Goal: Transaction & Acquisition: Purchase product/service

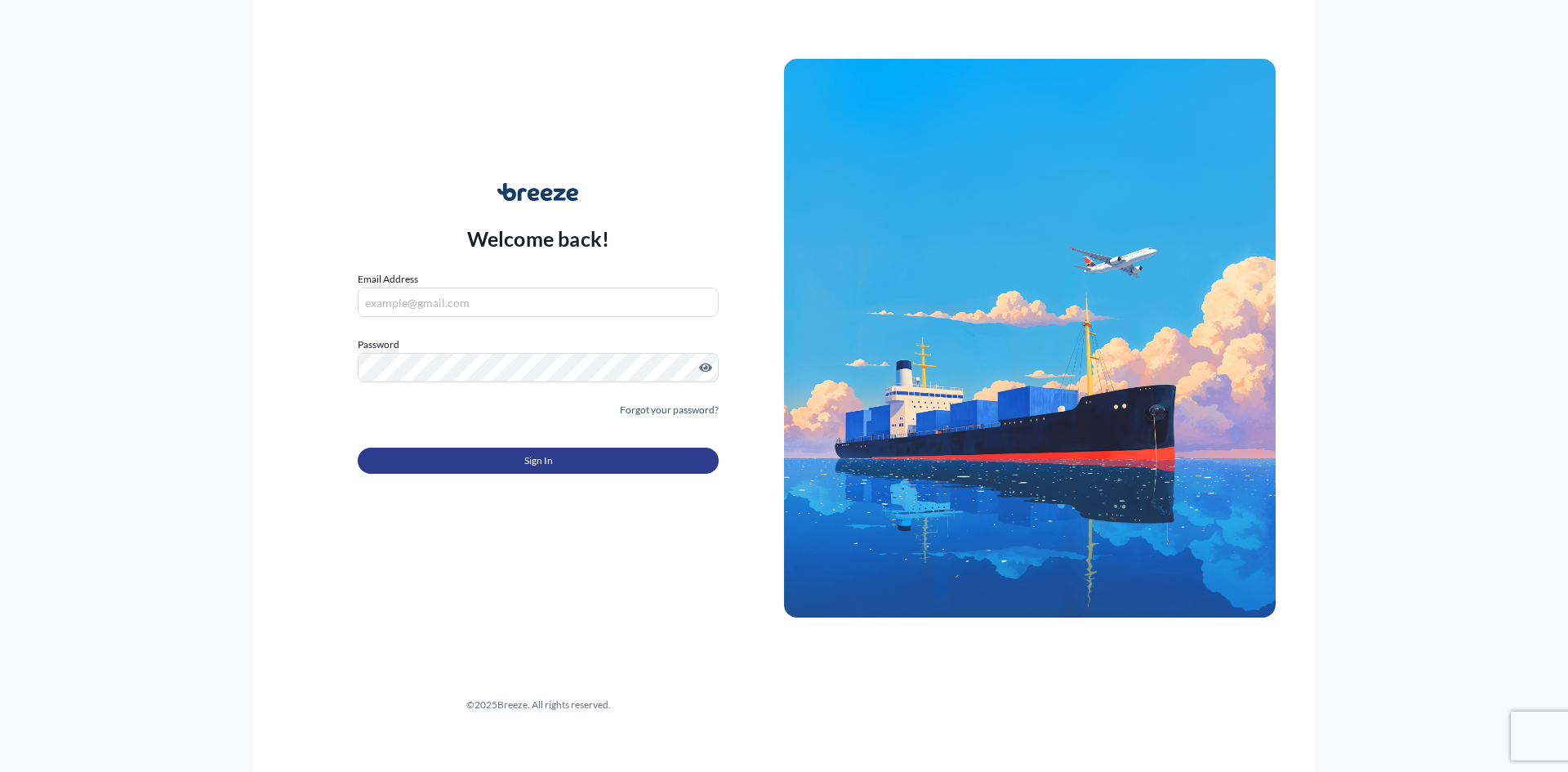
type input "[EMAIL_ADDRESS][DOMAIN_NAME]"
click at [651, 446] on div "Sign In" at bounding box center [538, 455] width 361 height 36
click at [651, 455] on button "Sign In" at bounding box center [538, 461] width 361 height 26
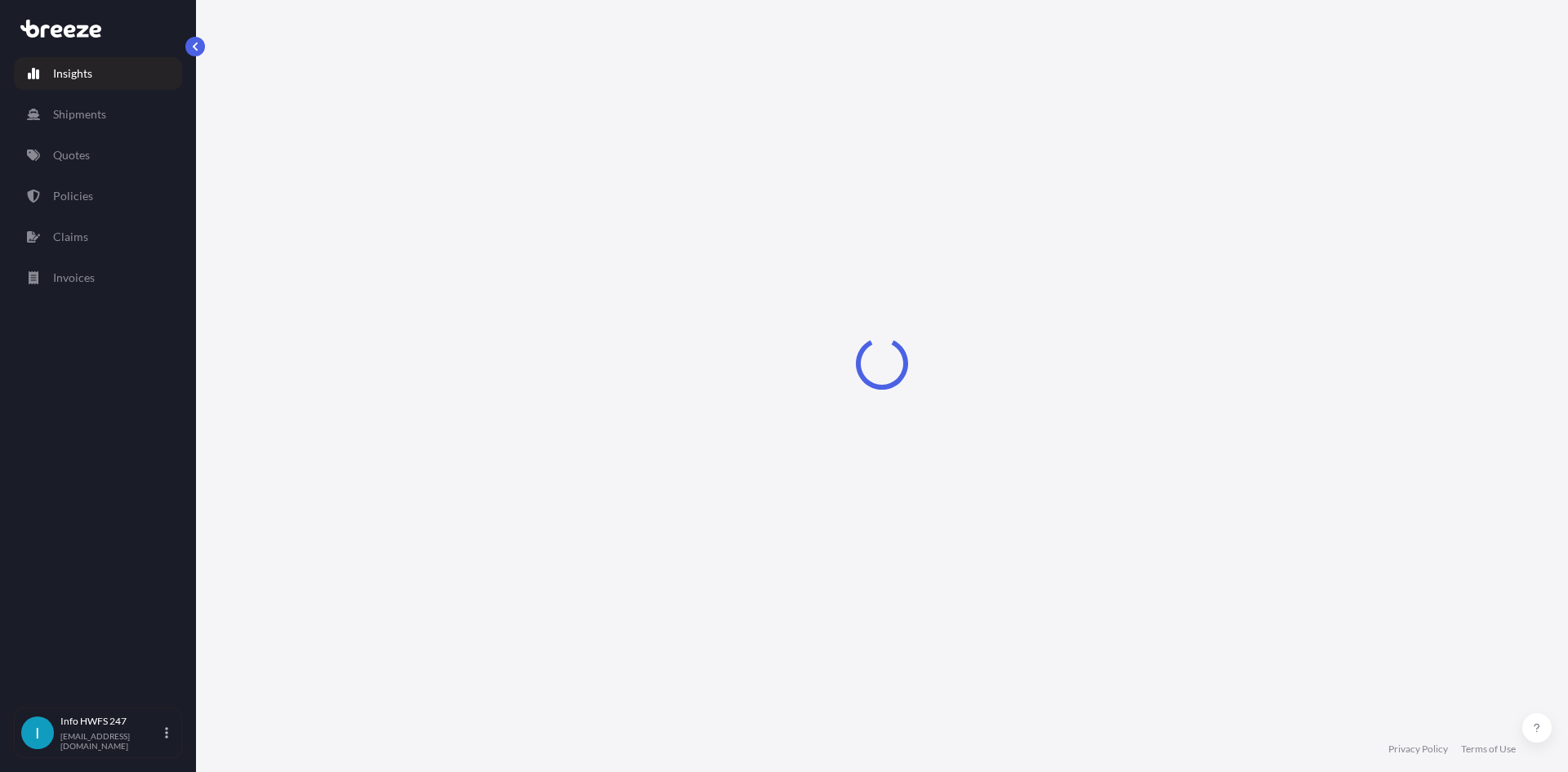
select select "2025"
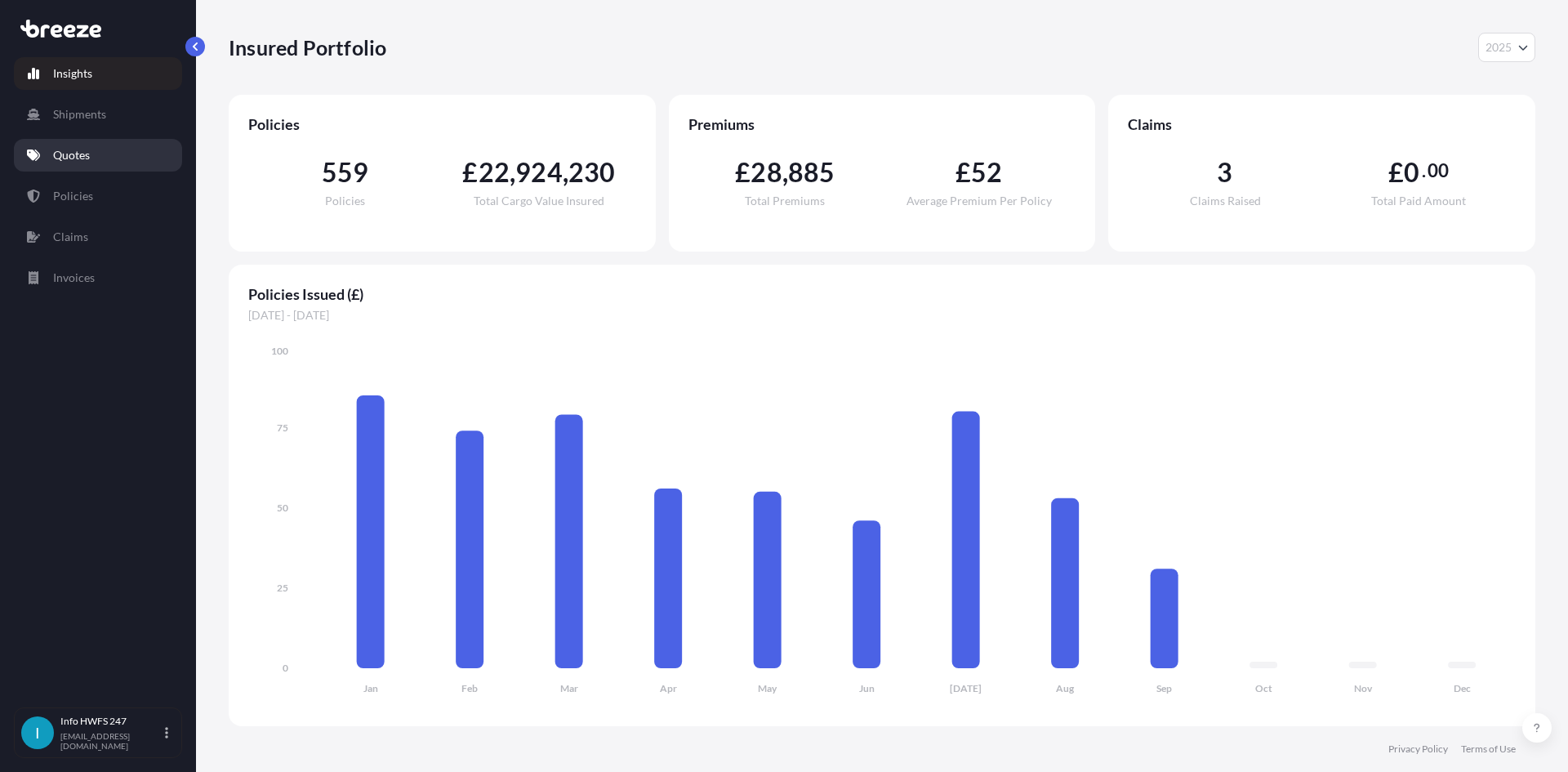
click at [80, 149] on p "Quotes" at bounding box center [72, 155] width 37 height 17
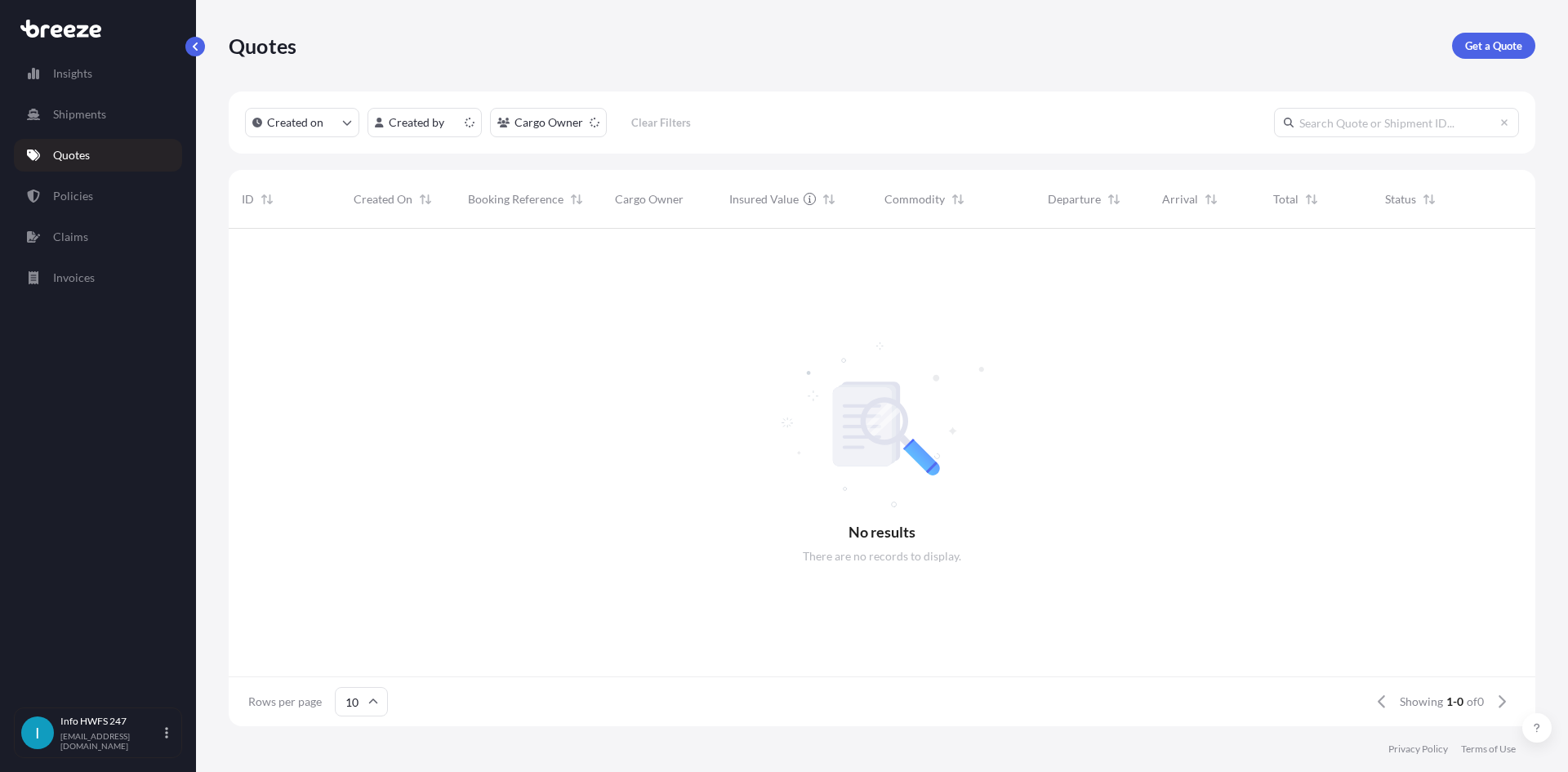
scroll to position [13, 13]
click at [1484, 50] on p "Get a Quote" at bounding box center [1494, 46] width 57 height 17
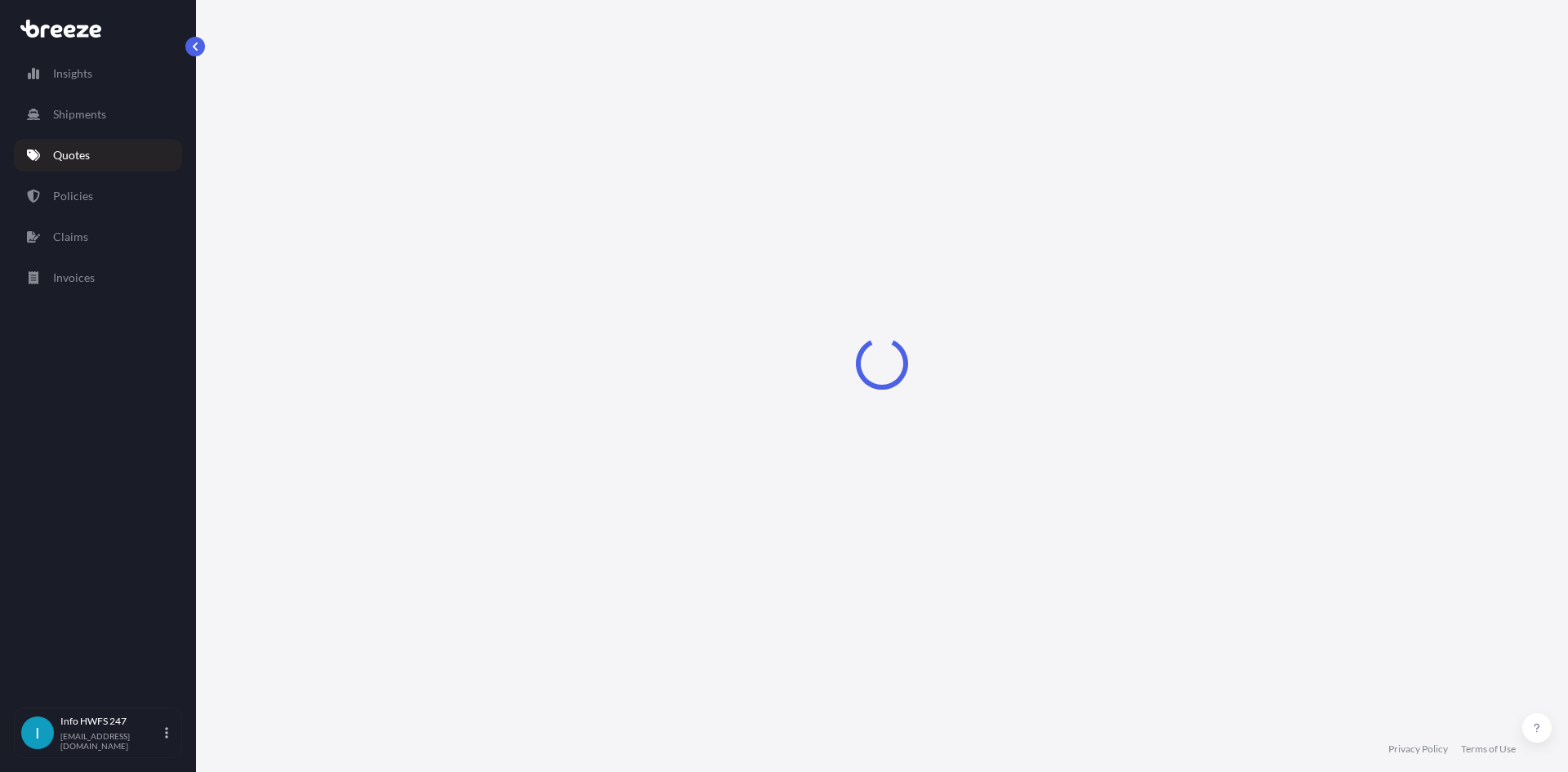
select select "Air"
select select "1"
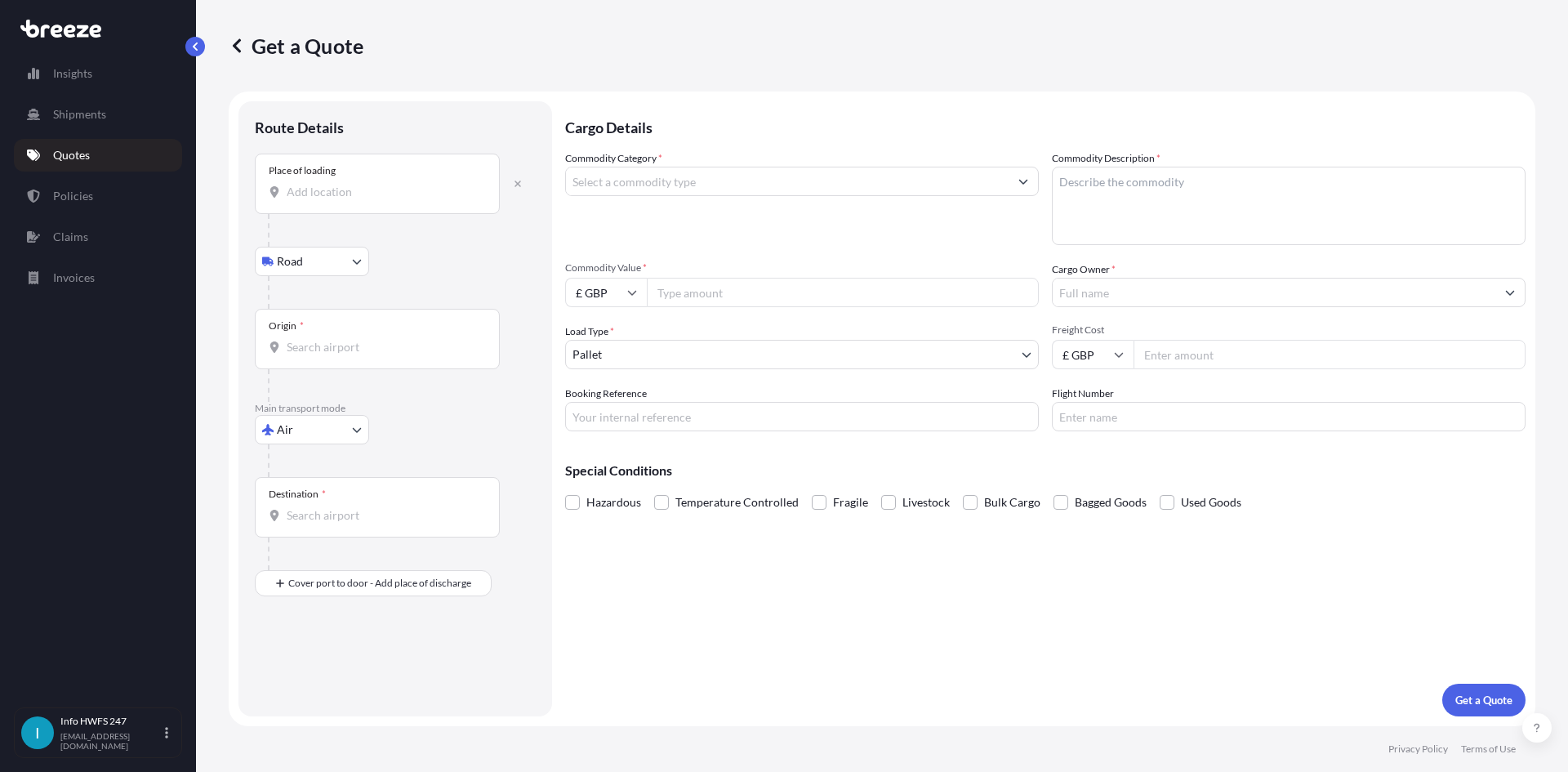
click at [337, 176] on div "Place of loading" at bounding box center [377, 183] width 245 height 60
click at [337, 184] on input "Place of loading" at bounding box center [383, 192] width 193 height 17
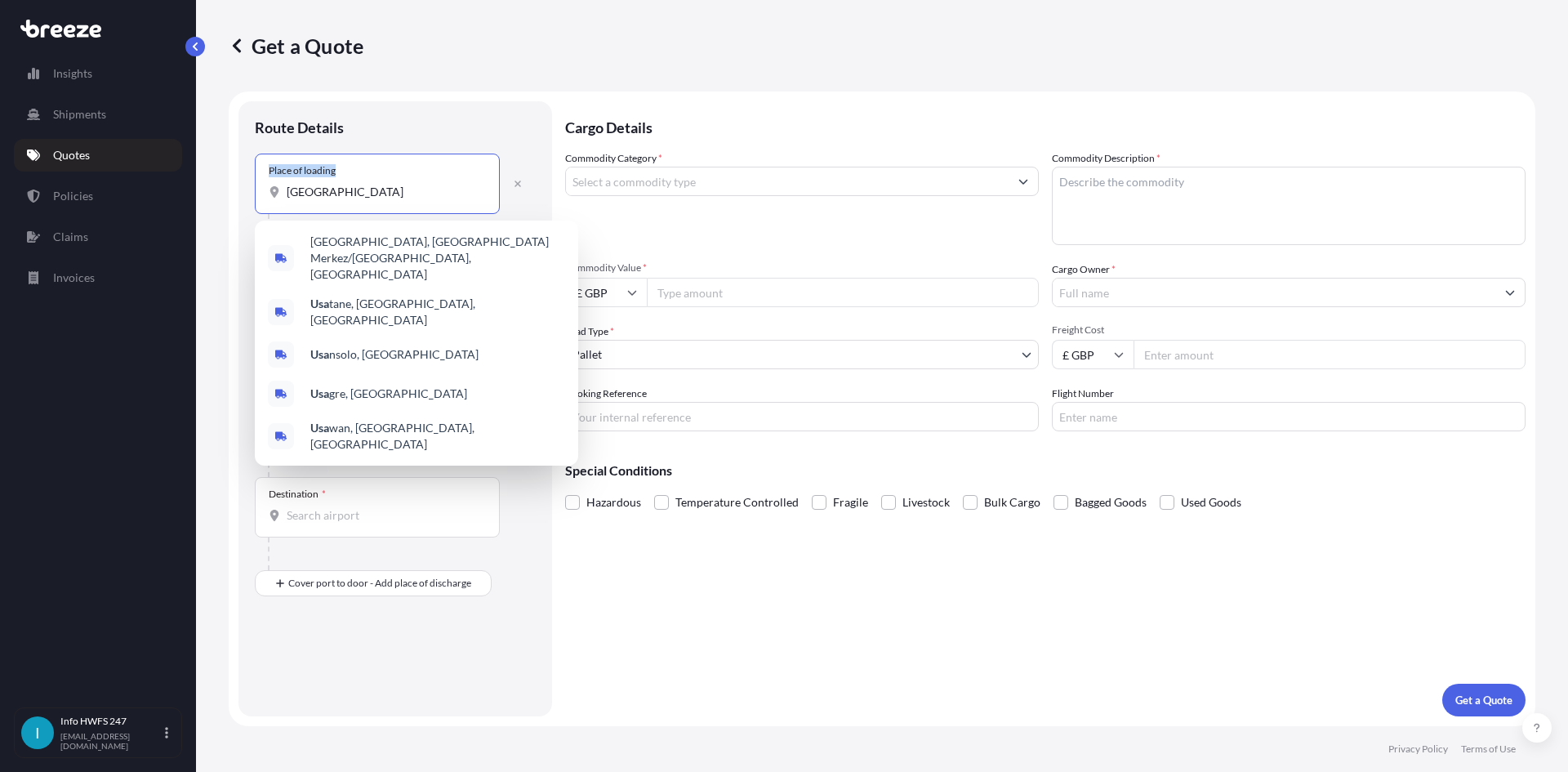
drag, startPoint x: 401, startPoint y: 178, endPoint x: 206, endPoint y: 172, distance: 195.1
click at [206, 172] on div "Get a Quote Route Details Place of loading USA Road Road Rail Origin * Main tra…" at bounding box center [881, 363] width 1372 height 727
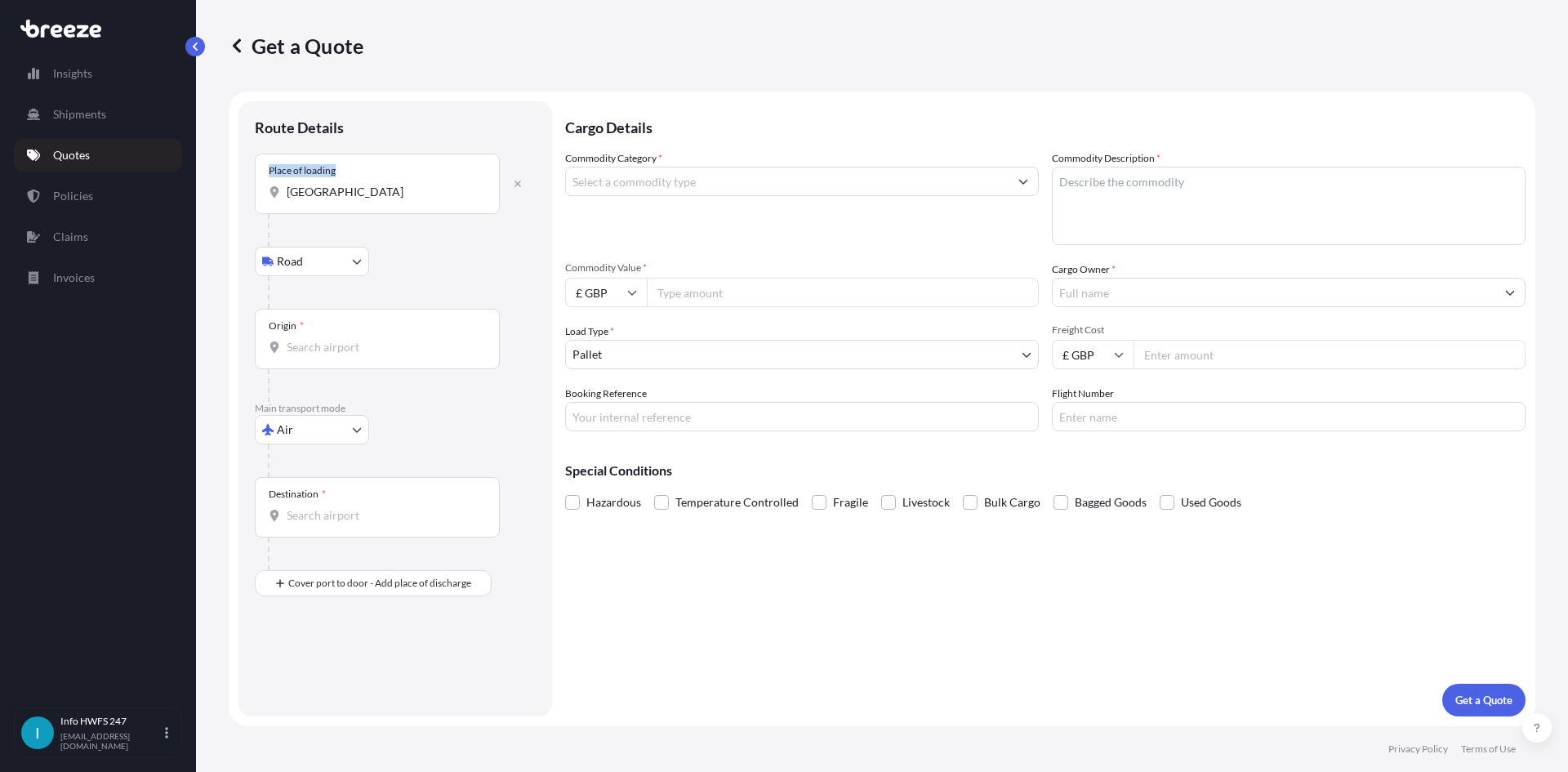
click at [318, 187] on input "[GEOGRAPHIC_DATA]" at bounding box center [383, 192] width 193 height 17
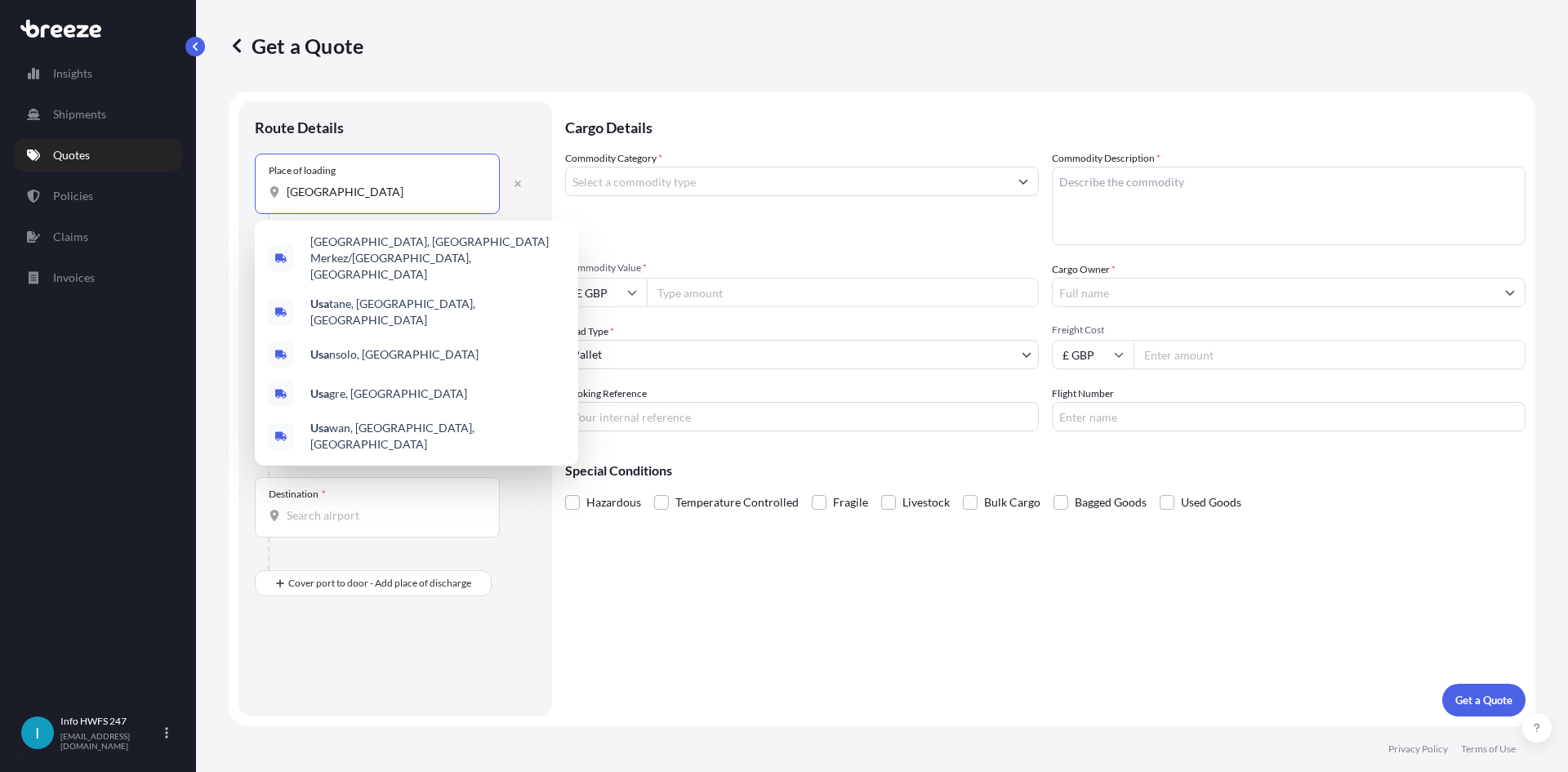
click at [318, 187] on input "[GEOGRAPHIC_DATA]" at bounding box center [383, 192] width 193 height 17
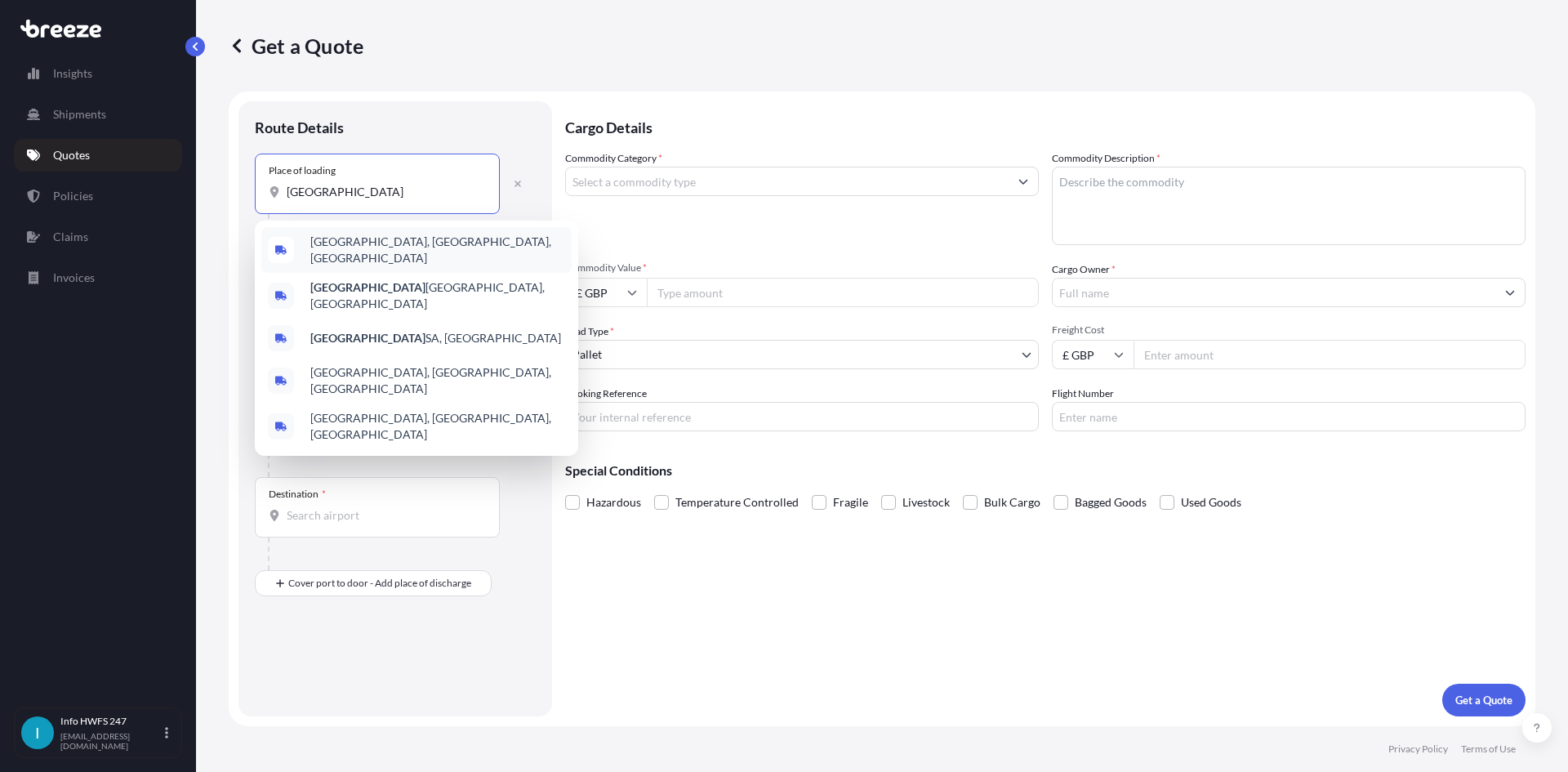
click at [360, 250] on span "[GEOGRAPHIC_DATA], [GEOGRAPHIC_DATA], [GEOGRAPHIC_DATA]" at bounding box center [437, 249] width 255 height 32
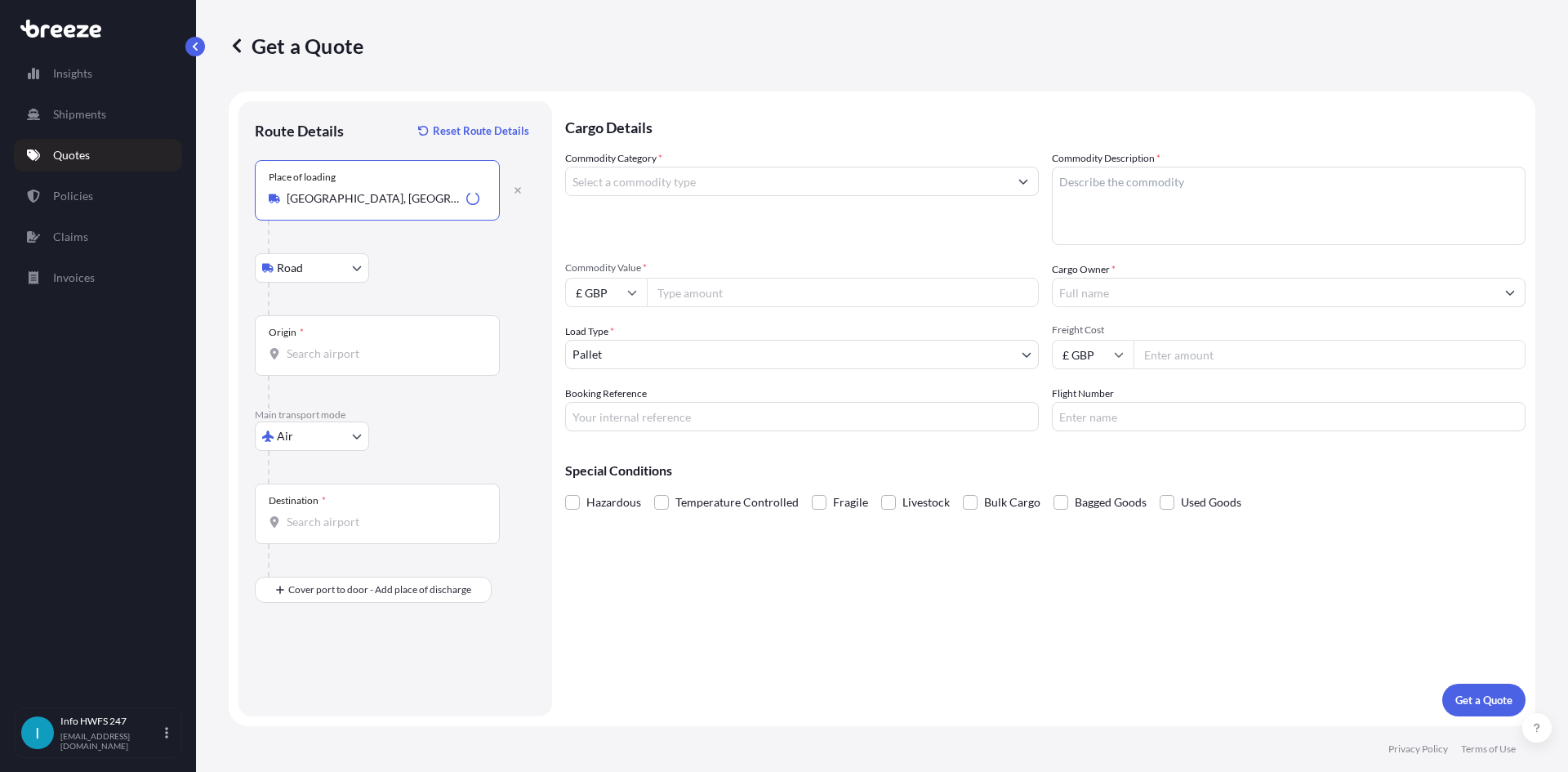
type input "[GEOGRAPHIC_DATA], [GEOGRAPHIC_DATA], [GEOGRAPHIC_DATA]"
click at [320, 352] on input "Origin *" at bounding box center [383, 354] width 193 height 17
click at [355, 346] on input "Origin * Please select an origin" at bounding box center [383, 354] width 193 height 17
click at [300, 409] on div "US HVN - [GEOGRAPHIC_DATA], [GEOGRAPHIC_DATA]" at bounding box center [416, 412] width 310 height 46
type input "USHVN - [GEOGRAPHIC_DATA], [GEOGRAPHIC_DATA]"
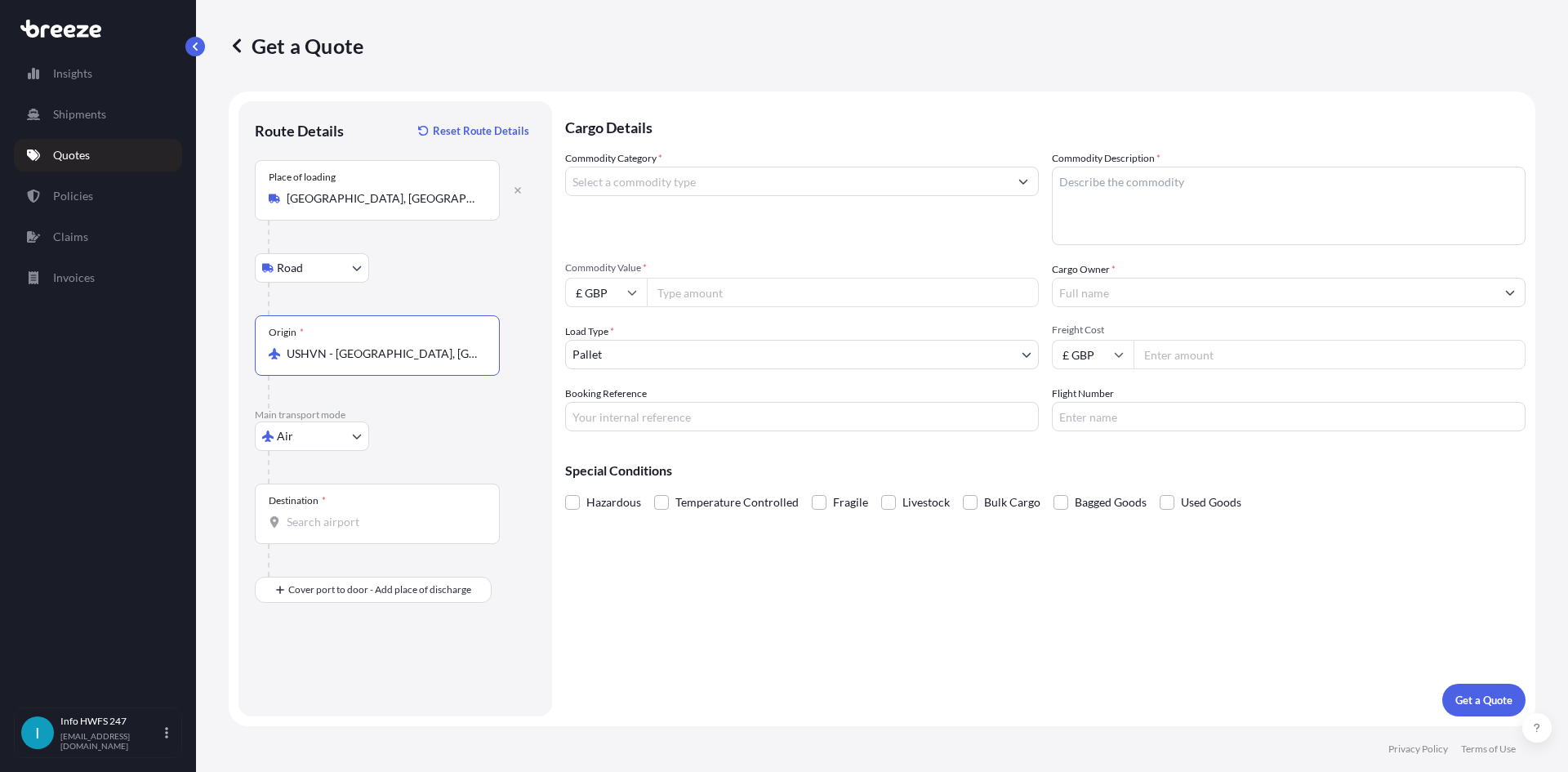
click at [341, 517] on input "Destination *" at bounding box center [383, 523] width 193 height 17
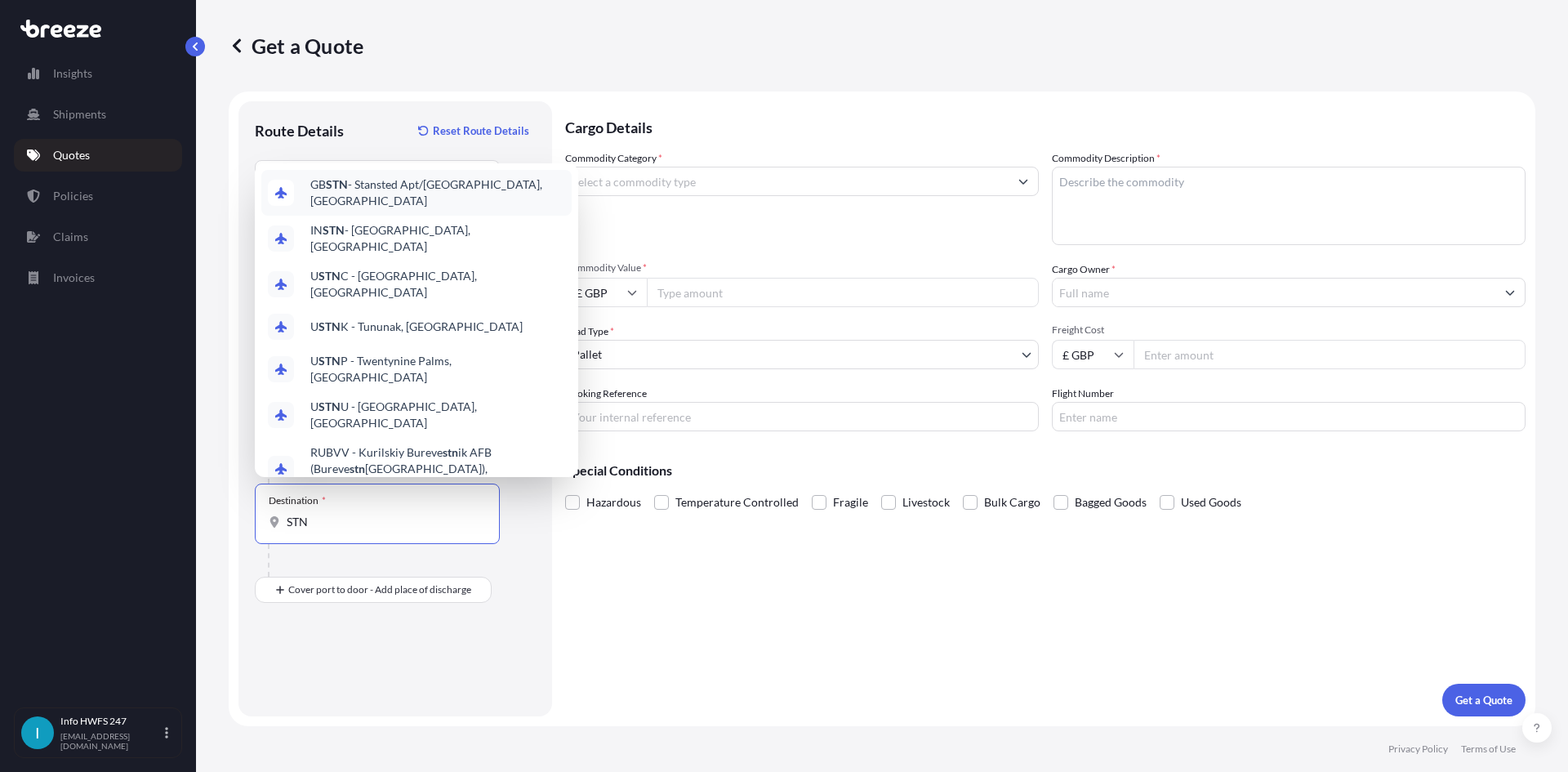
click at [351, 210] on span "GB STN - Stansted Apt/[GEOGRAPHIC_DATA], [GEOGRAPHIC_DATA]" at bounding box center [437, 192] width 255 height 32
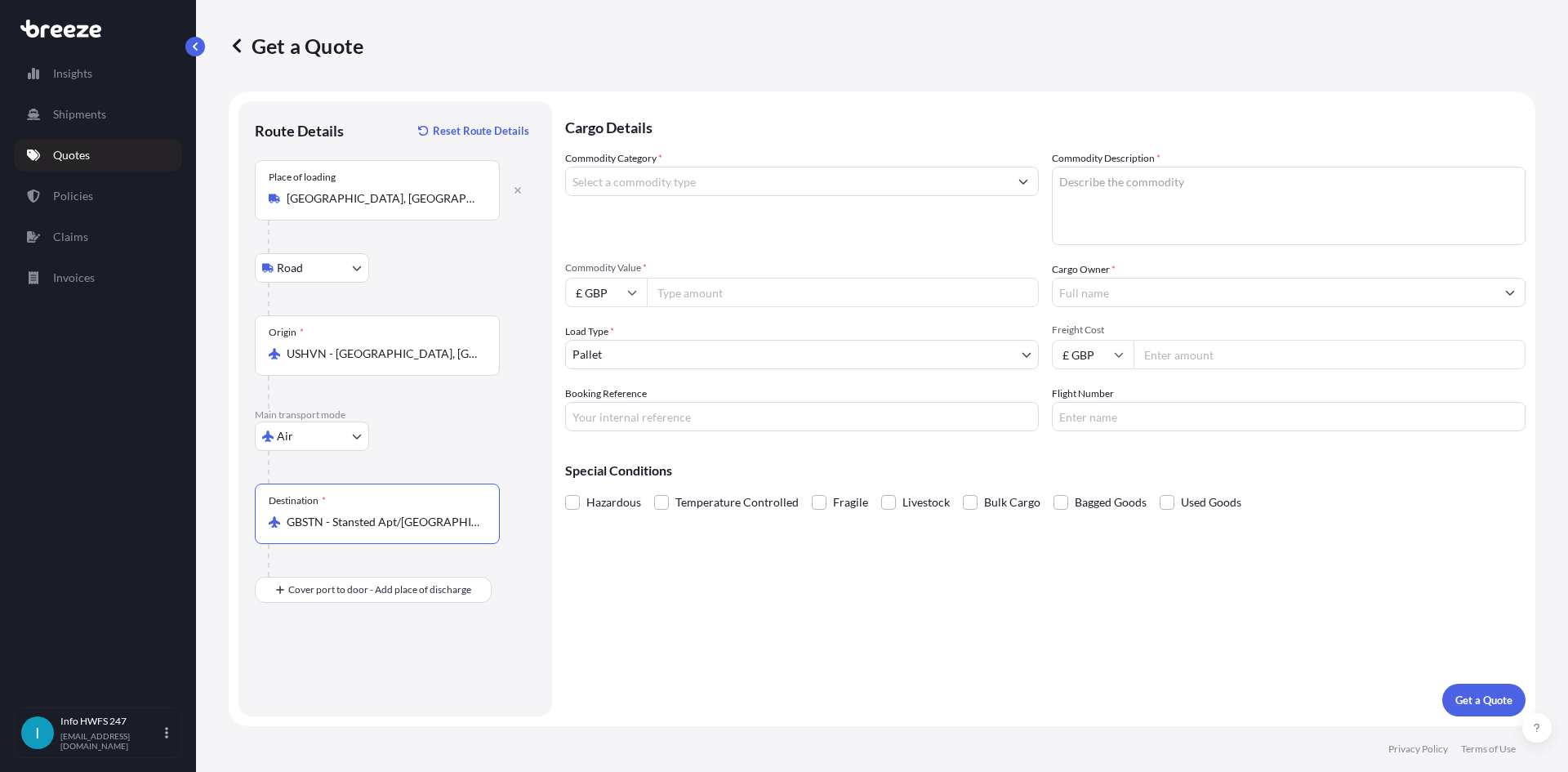
type input "GBSTN - Stansted Apt/[GEOGRAPHIC_DATA], [GEOGRAPHIC_DATA]"
click at [357, 664] on div "Place of Discharge" at bounding box center [377, 669] width 245 height 60
click at [357, 669] on input "Place of Discharge" at bounding box center [383, 678] width 193 height 17
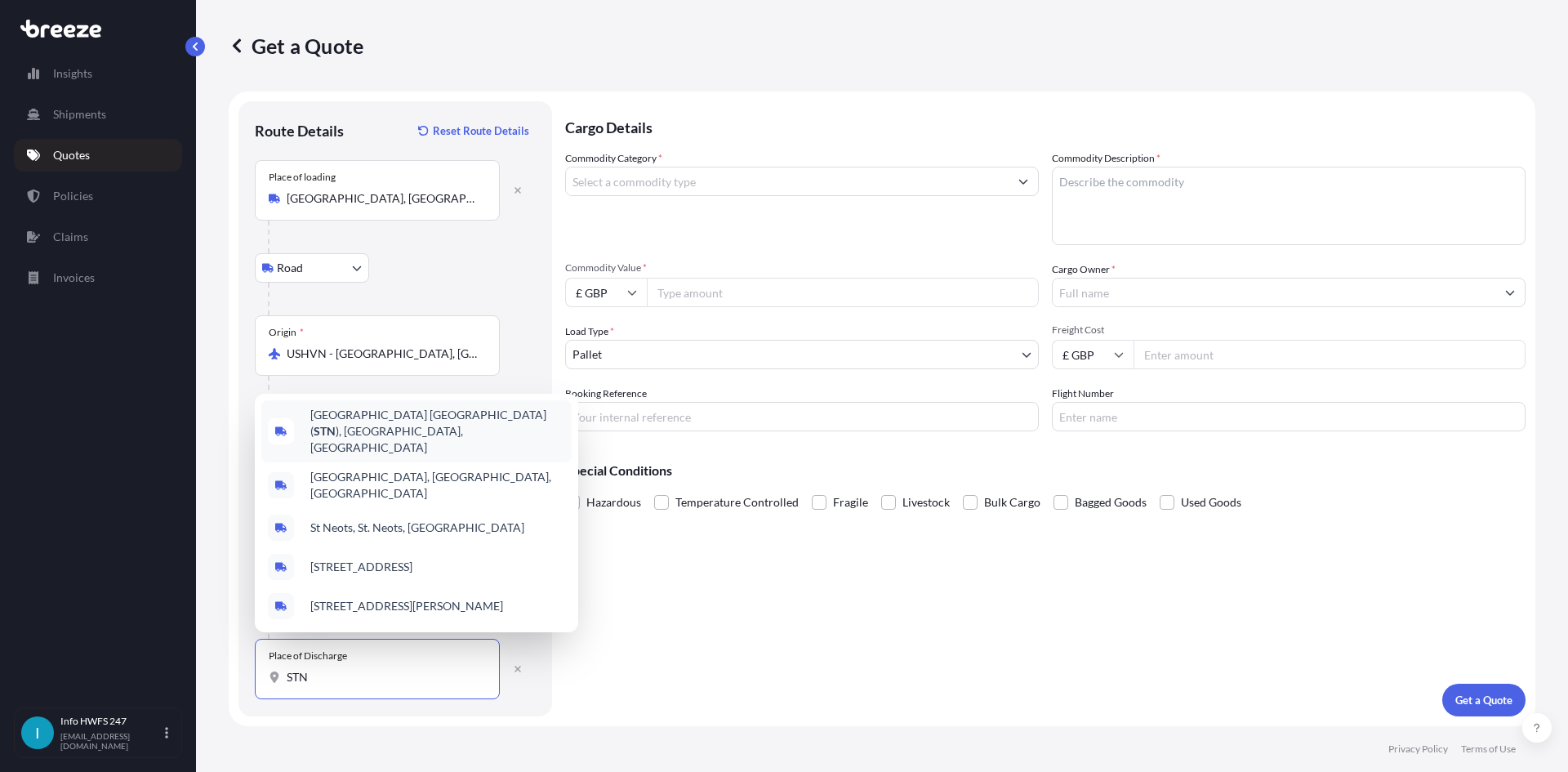
click at [339, 426] on span "[GEOGRAPHIC_DATA] ( STN ), [GEOGRAPHIC_DATA], [GEOGRAPHIC_DATA]" at bounding box center [437, 431] width 255 height 49
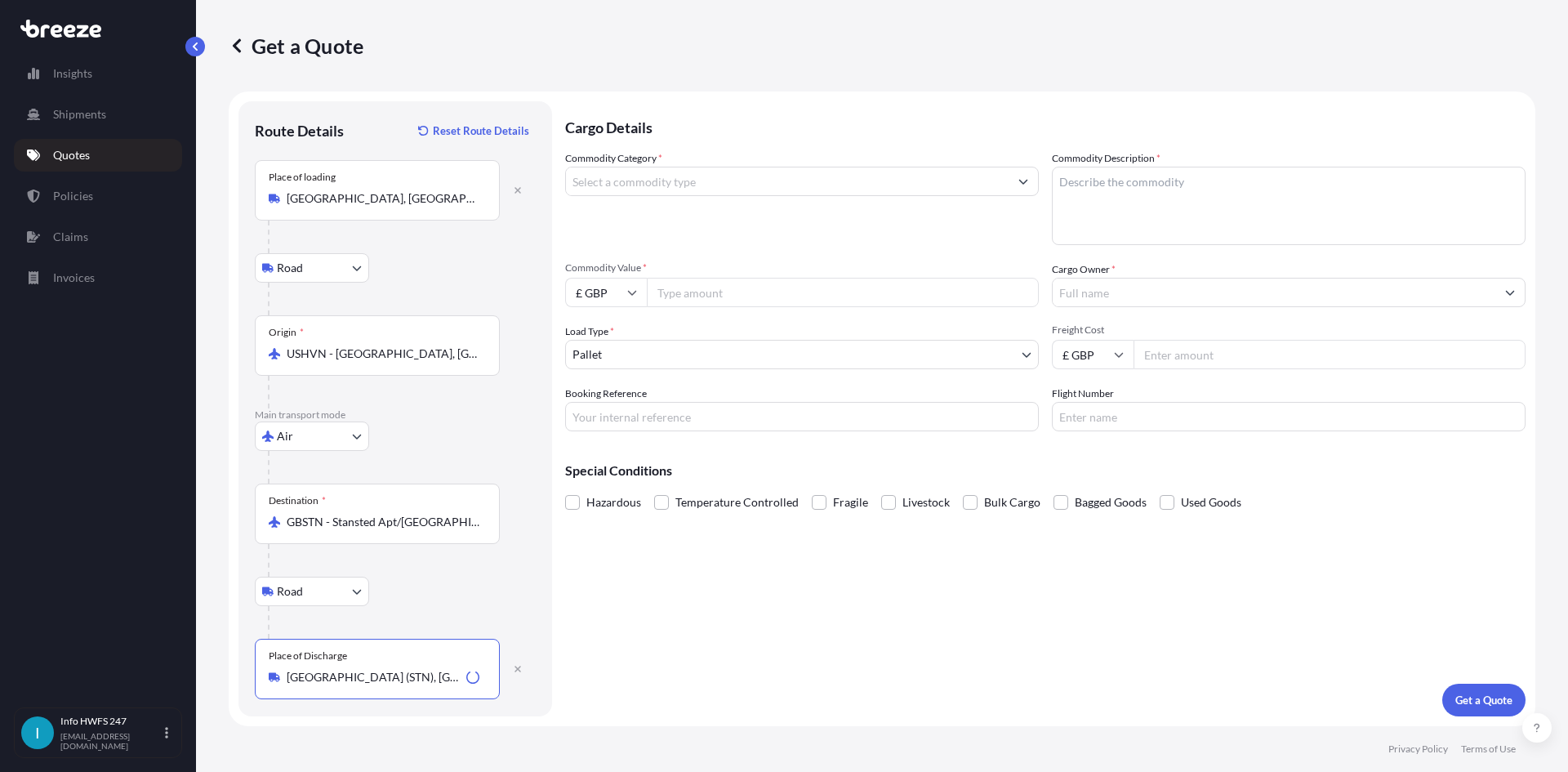
type input "[GEOGRAPHIC_DATA] (STN), [GEOGRAPHIC_DATA], [GEOGRAPHIC_DATA]"
click at [777, 195] on input "Commodity Category *" at bounding box center [787, 182] width 443 height 30
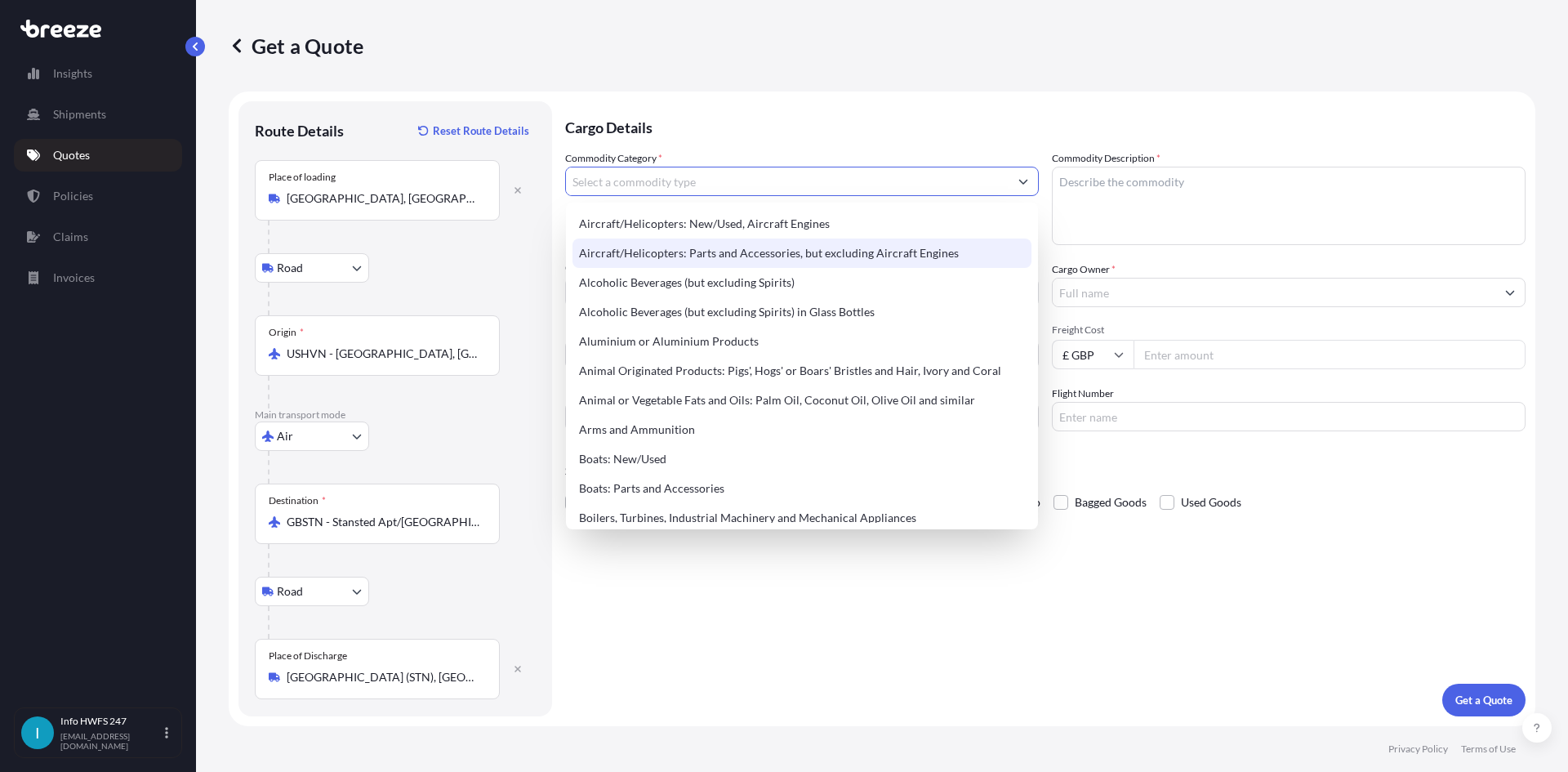
click at [751, 247] on div "Aircraft/Helicopters: Parts and Accessories, but excluding Aircraft Engines" at bounding box center [801, 253] width 459 height 30
type input "Aircraft/Helicopters: Parts and Accessories, but excluding Aircraft Engines"
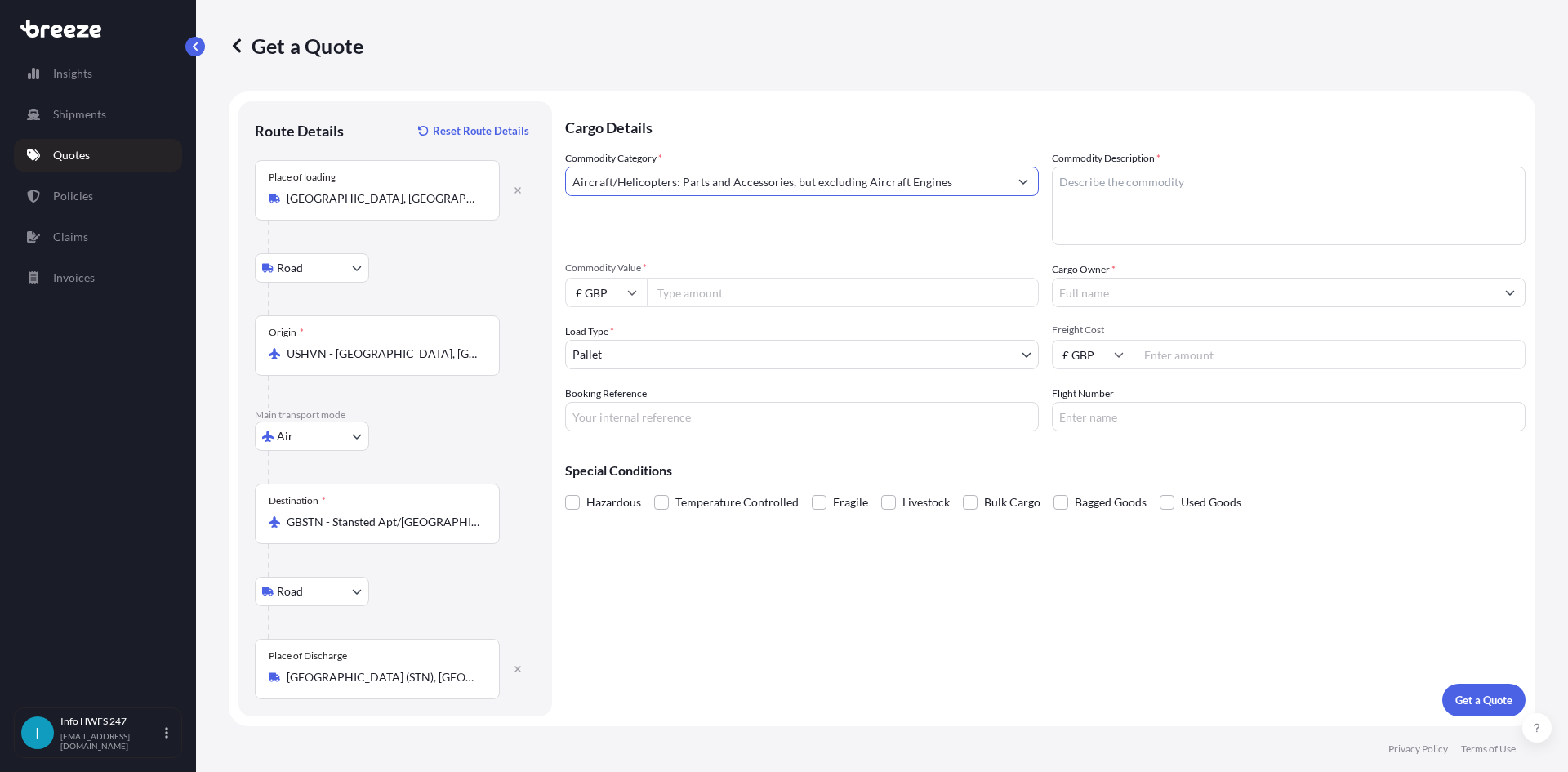
click at [1139, 202] on textarea "Commodity Description *" at bounding box center [1288, 206] width 473 height 78
click at [1145, 218] on textarea "Commodity Description *" at bounding box center [1288, 206] width 473 height 78
click at [1179, 205] on textarea "Commodity Description *" at bounding box center [1288, 206] width 473 height 78
paste textarea "CLIP"
click at [1283, 195] on textarea "CIVIL AIRCRAFT PART - CLIP /" at bounding box center [1288, 206] width 473 height 78
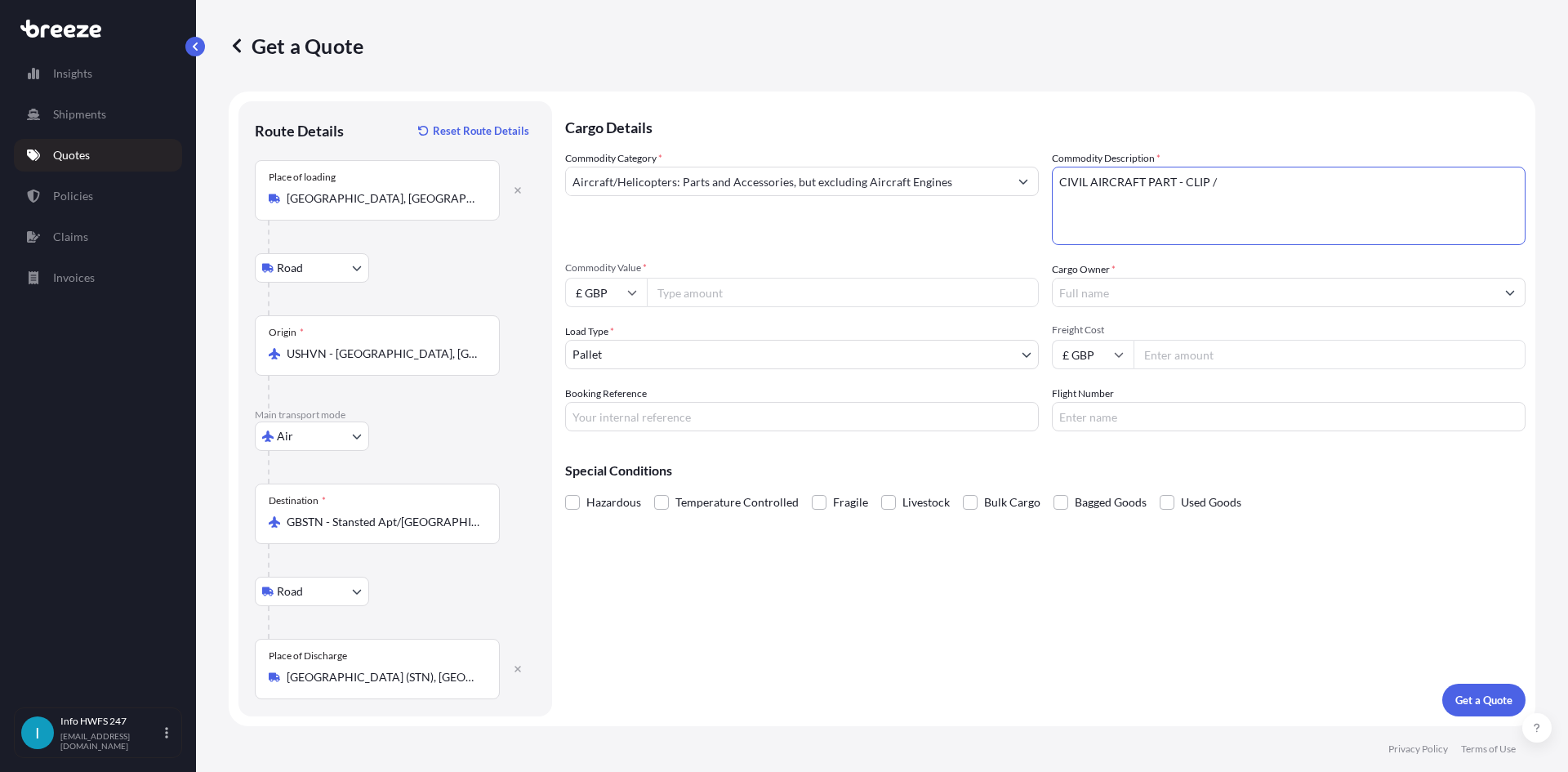
paste textarea "TRIGGER ASSY"
click at [1467, 196] on textarea "CIVIL AIRCRAFT PART - CLIP / TRIGGER ASSY" at bounding box center [1288, 206] width 473 height 78
paste textarea "NUT"
click at [1448, 182] on textarea "CIVIL AIRCRAFT PART - CLIP / TRIGGER ASSY / NUT" at bounding box center [1288, 206] width 473 height 78
paste textarea "NAMEPLATE"
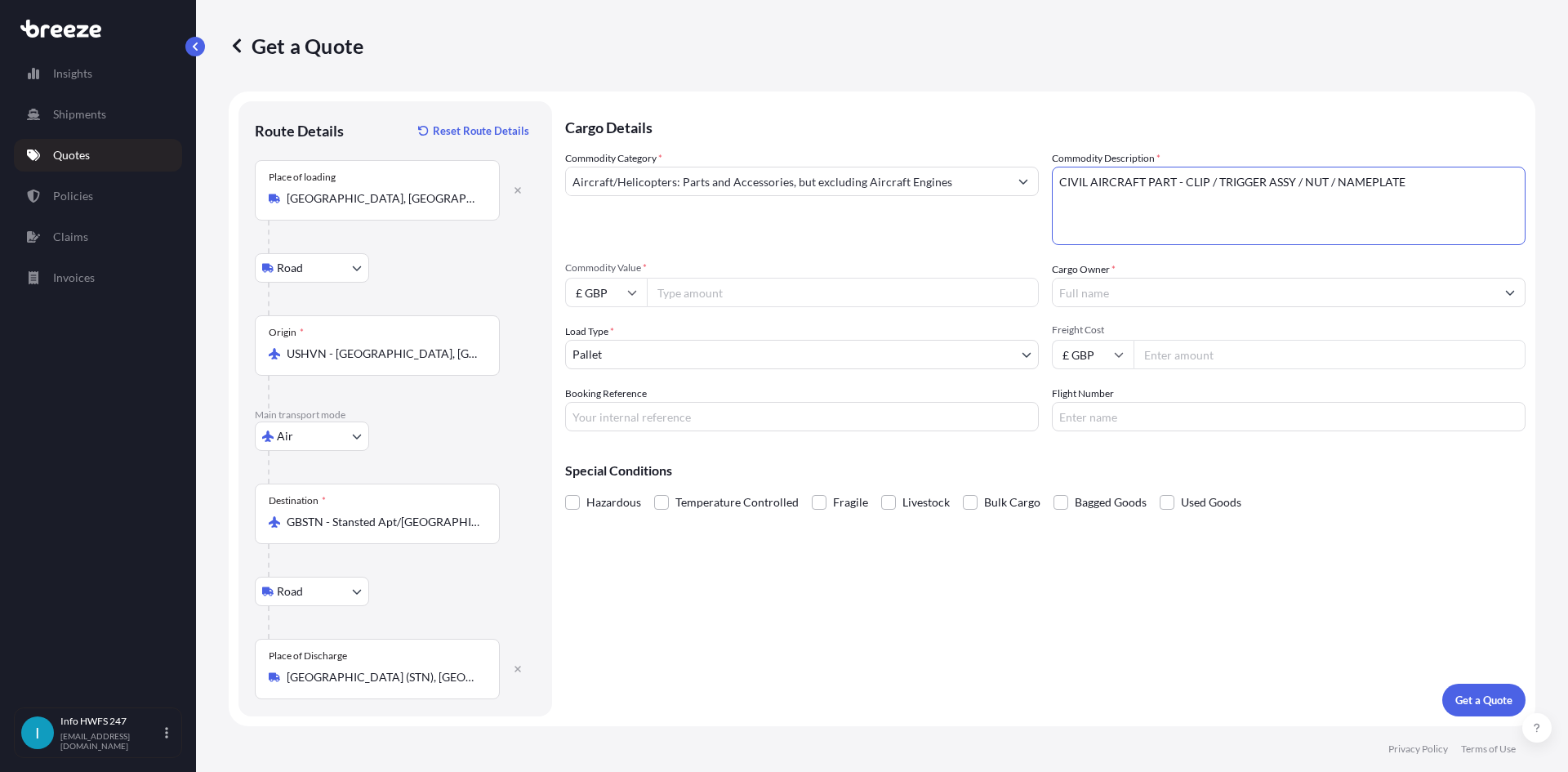
type textarea "CIVIL AIRCRAFT PART - CLIP / TRIGGER ASSY / NUT / NAMEPLATE"
click at [643, 293] on input "£ GBP" at bounding box center [605, 293] width 82 height 30
click at [602, 409] on div "$ USD" at bounding box center [606, 406] width 68 height 31
type input "$ USD"
click at [1103, 369] on div "Commodity Category * Aircraft/Helicopters: Parts and Accessories, but excluding…" at bounding box center [1045, 291] width 961 height 281
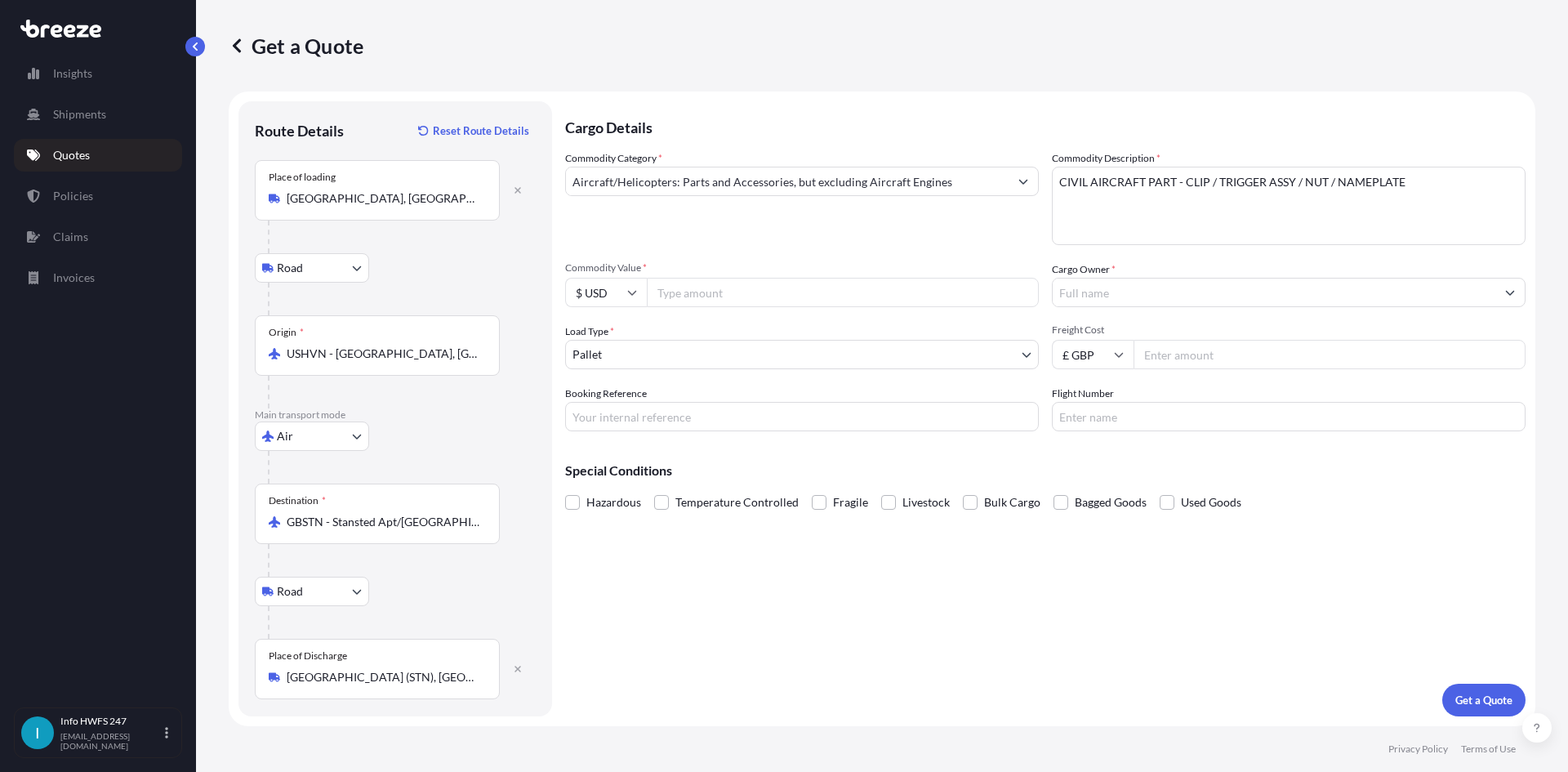
click at [668, 283] on input "Commodity Value *" at bounding box center [843, 293] width 392 height 30
drag, startPoint x: 742, startPoint y: 309, endPoint x: 726, endPoint y: 290, distance: 24.8
click at [742, 309] on div "Commodity Category * Aircraft/Helicopters: Parts and Accessories, but excluding…" at bounding box center [1045, 291] width 961 height 281
click at [722, 283] on input "Commodity Value *" at bounding box center [843, 293] width 392 height 30
paste input "8079.06"
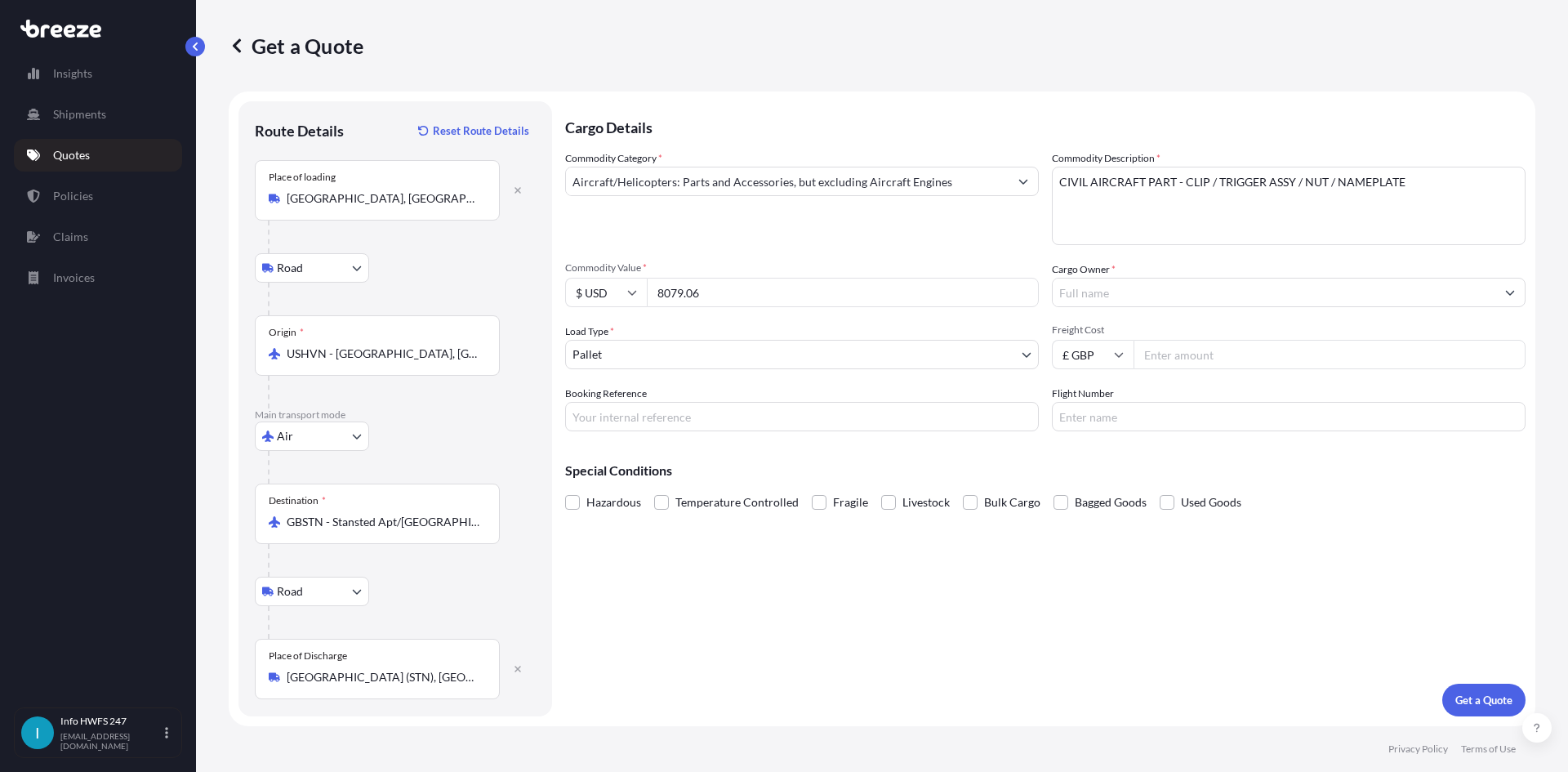
type input "8079.06"
click at [1149, 304] on input "Cargo Owner *" at bounding box center [1275, 293] width 443 height 30
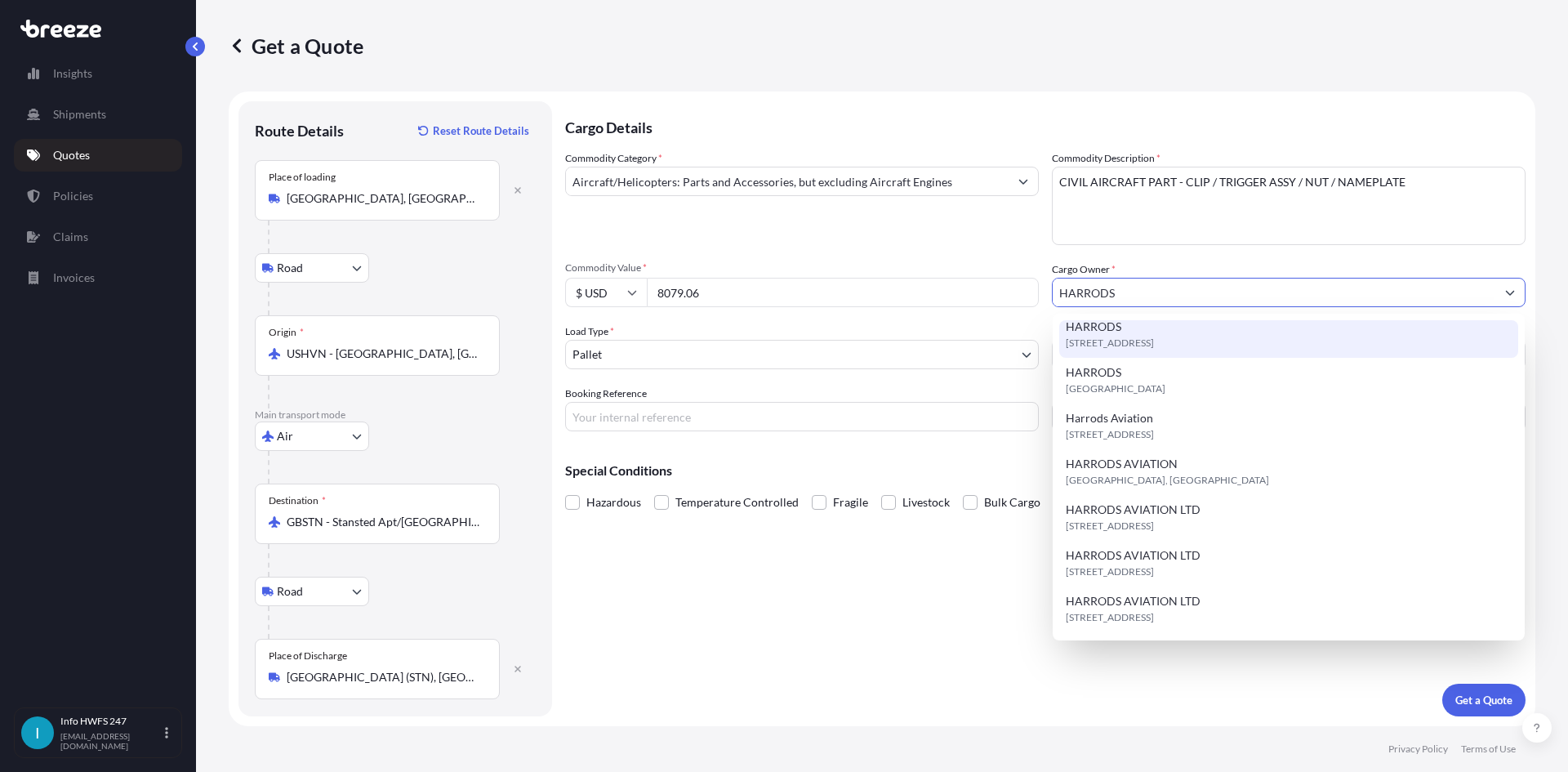
scroll to position [82, 0]
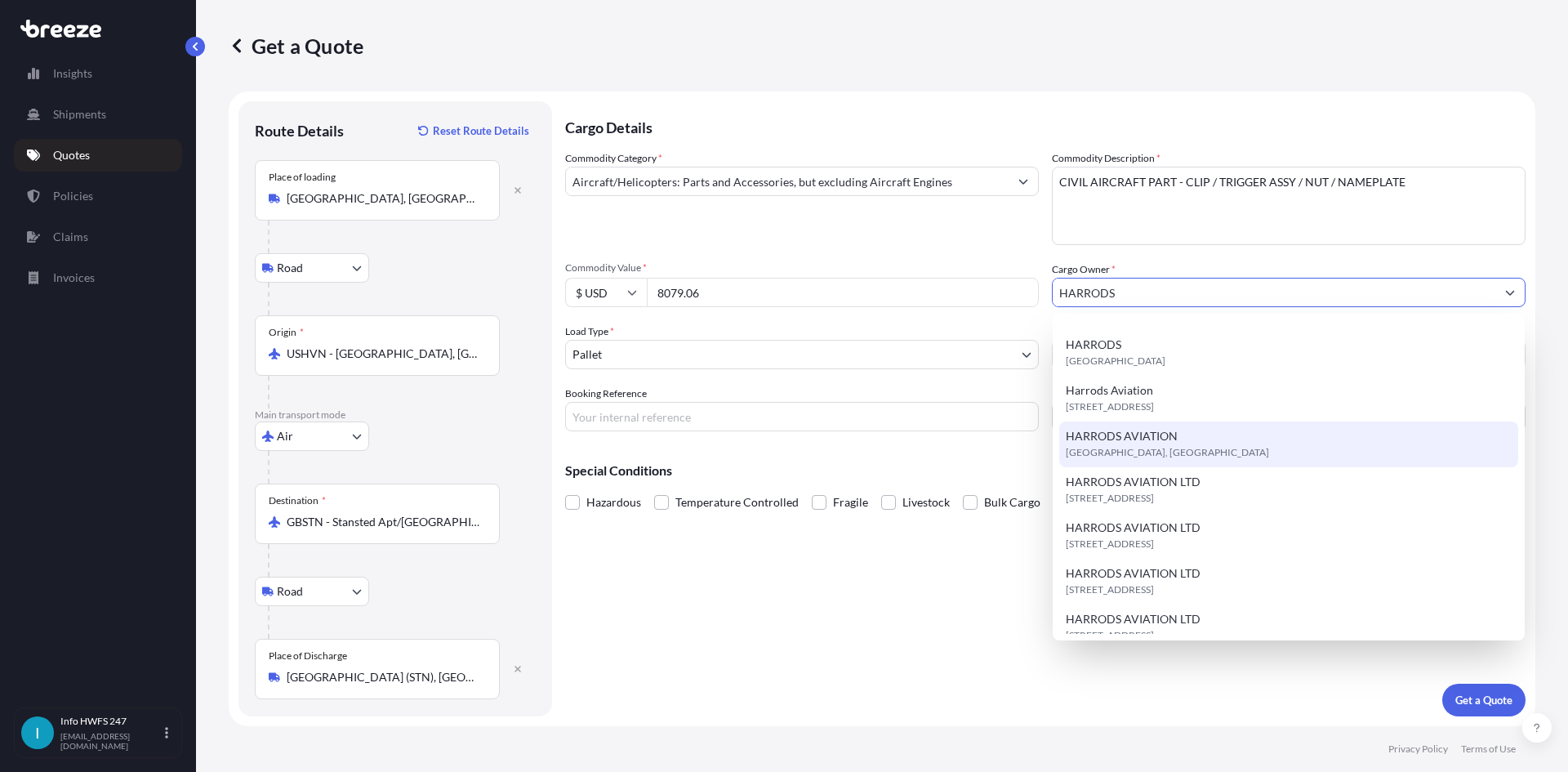
click at [1312, 447] on div "HARRODS [GEOGRAPHIC_DATA], [GEOGRAPHIC_DATA], [GEOGRAPHIC_DATA]" at bounding box center [1288, 445] width 459 height 46
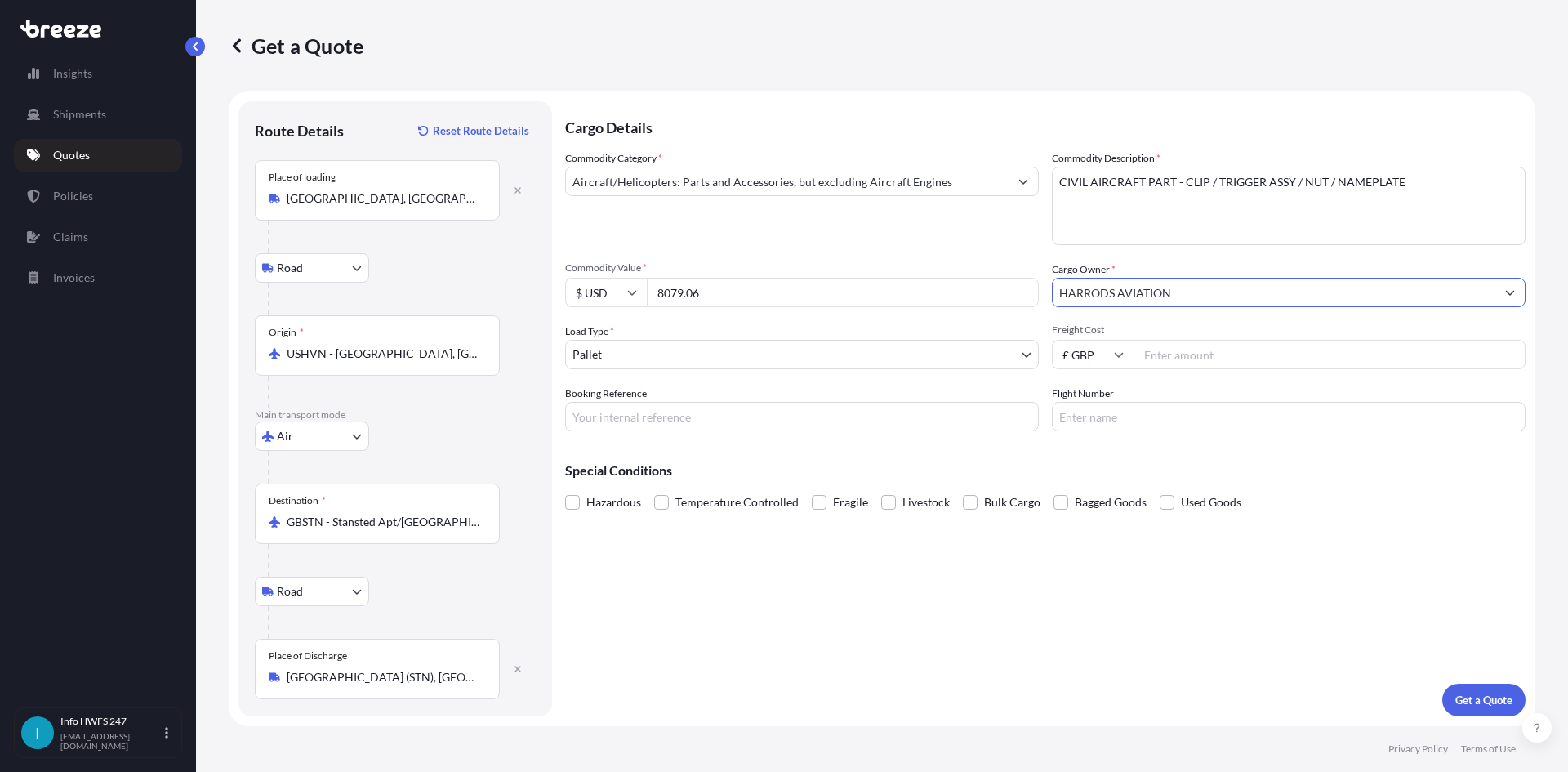
type input "HARRODS AVIATION"
click at [709, 352] on body "Insights Shipments Quotes Policies Claims Invoices I Info HWFS 247 [EMAIL_ADDRE…" at bounding box center [784, 386] width 1568 height 772
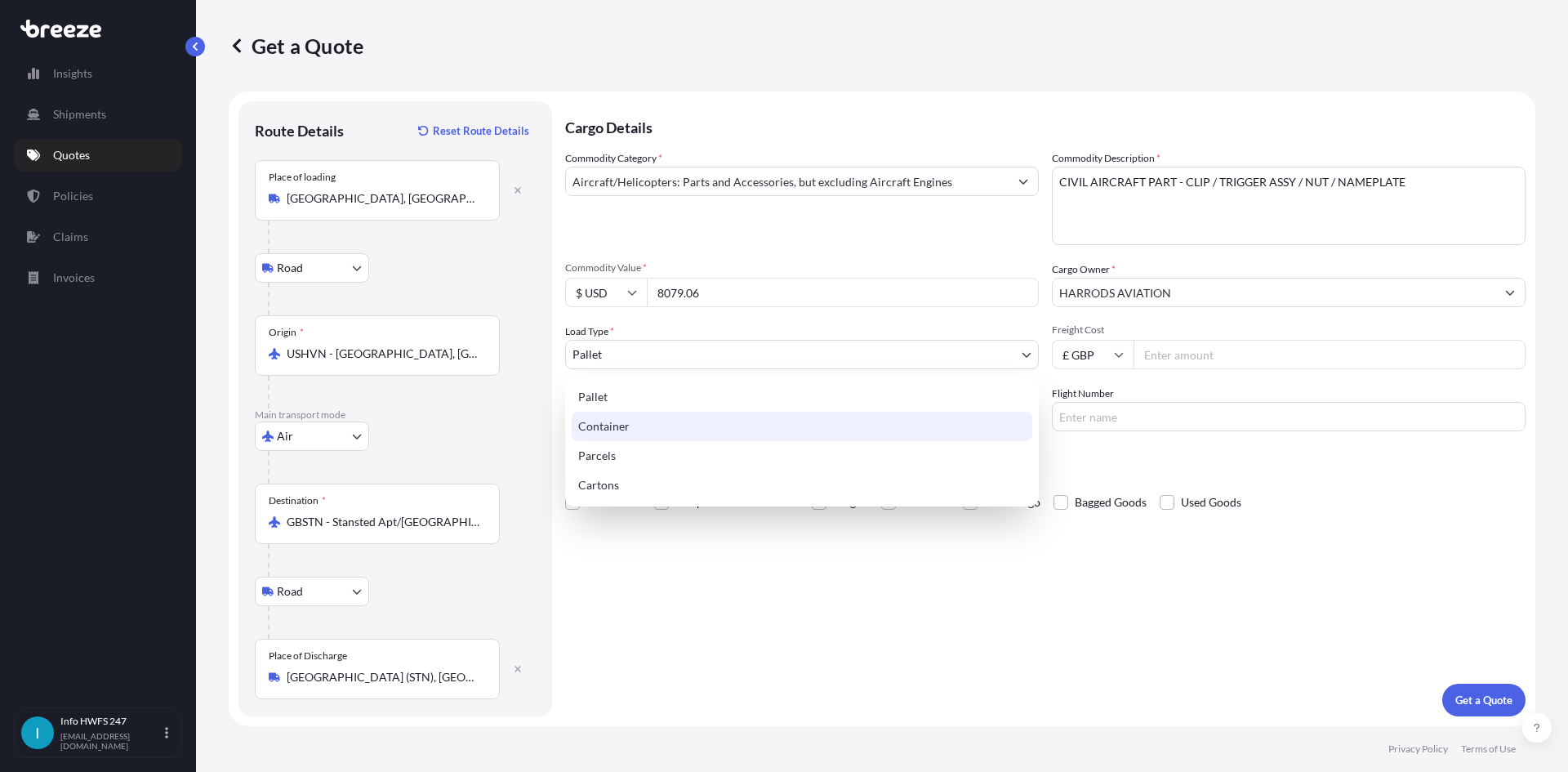
click at [669, 430] on div "Container" at bounding box center [802, 427] width 461 height 30
select select "2"
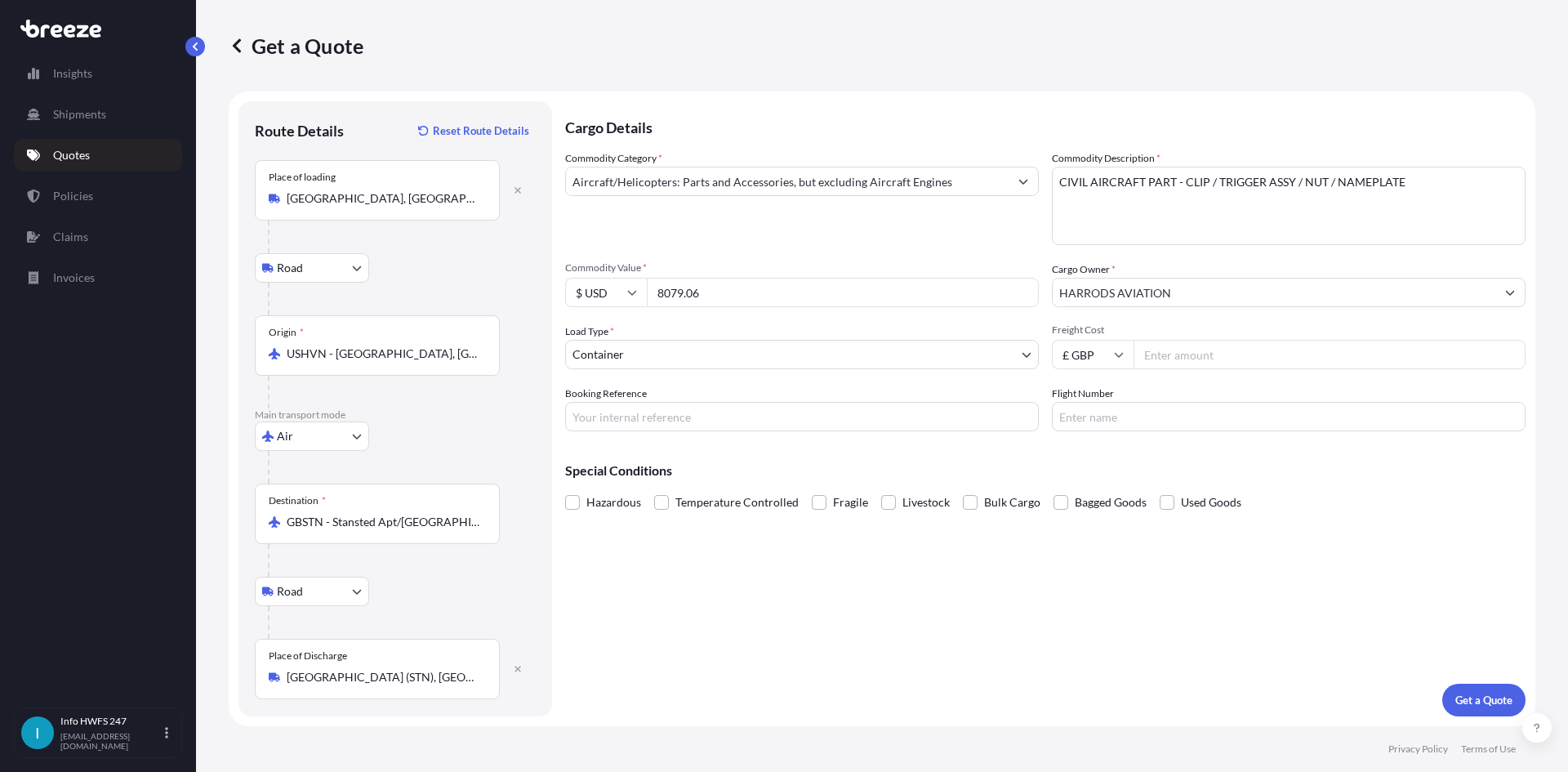
drag, startPoint x: 1255, startPoint y: 378, endPoint x: 1240, endPoint y: 388, distance: 18.0
click at [1247, 387] on div "Commodity Category * Aircraft/Helicopters: Parts and Accessories, but excluding…" at bounding box center [1045, 291] width 961 height 281
click at [687, 414] on input "Booking Reference" at bounding box center [801, 416] width 473 height 30
click at [644, 413] on input "Booking Reference" at bounding box center [801, 416] width 473 height 30
type input "HI166837"
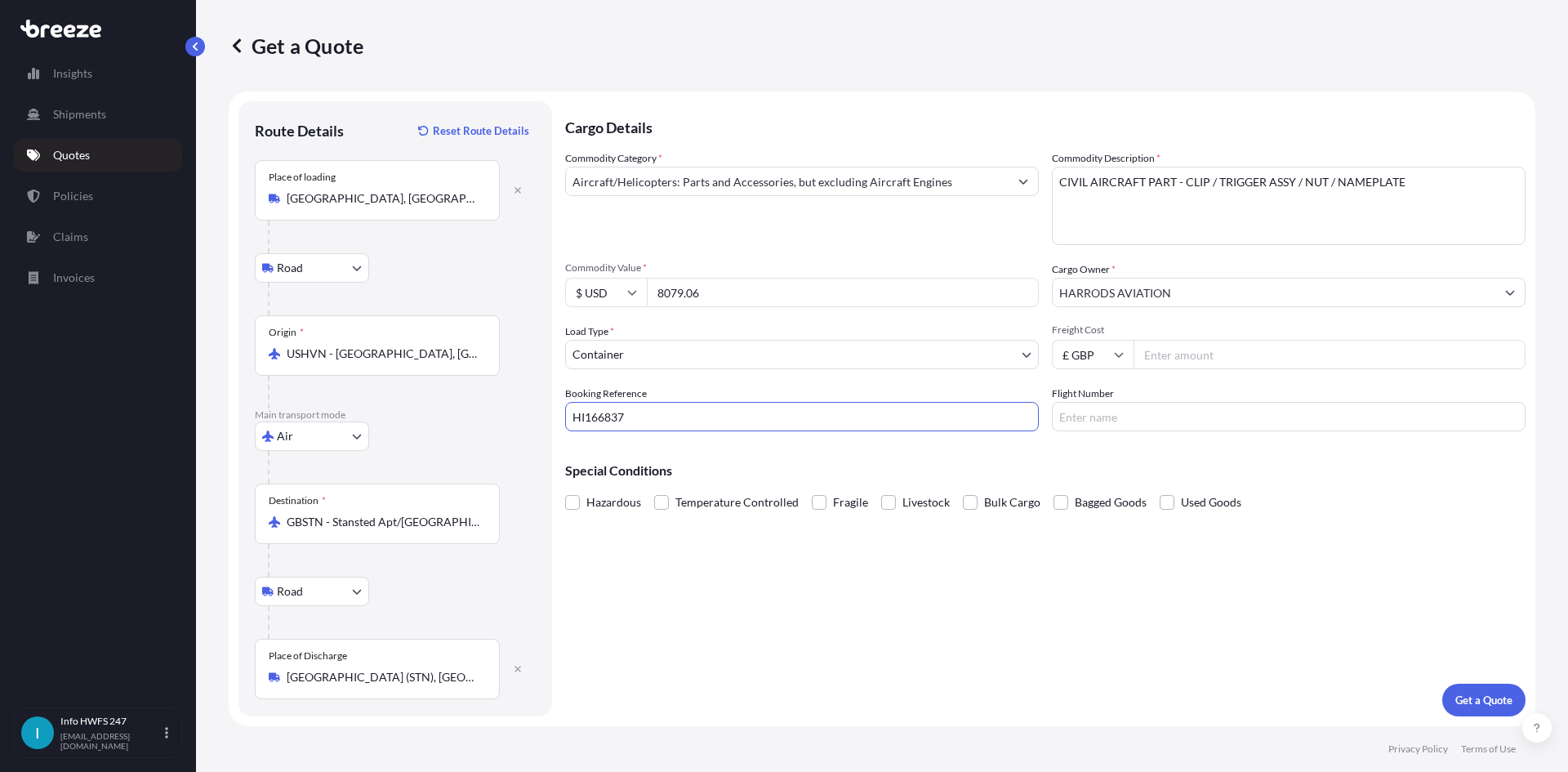
click at [1078, 429] on input "Flight Number" at bounding box center [1288, 416] width 473 height 30
type input "FEDEX"
click at [1283, 613] on div "Cargo Details Commodity Category * Aircraft/Helicopters: Parts and Accessories,…" at bounding box center [1045, 409] width 961 height 615
click at [1494, 708] on button "Get a Quote" at bounding box center [1484, 700] width 83 height 32
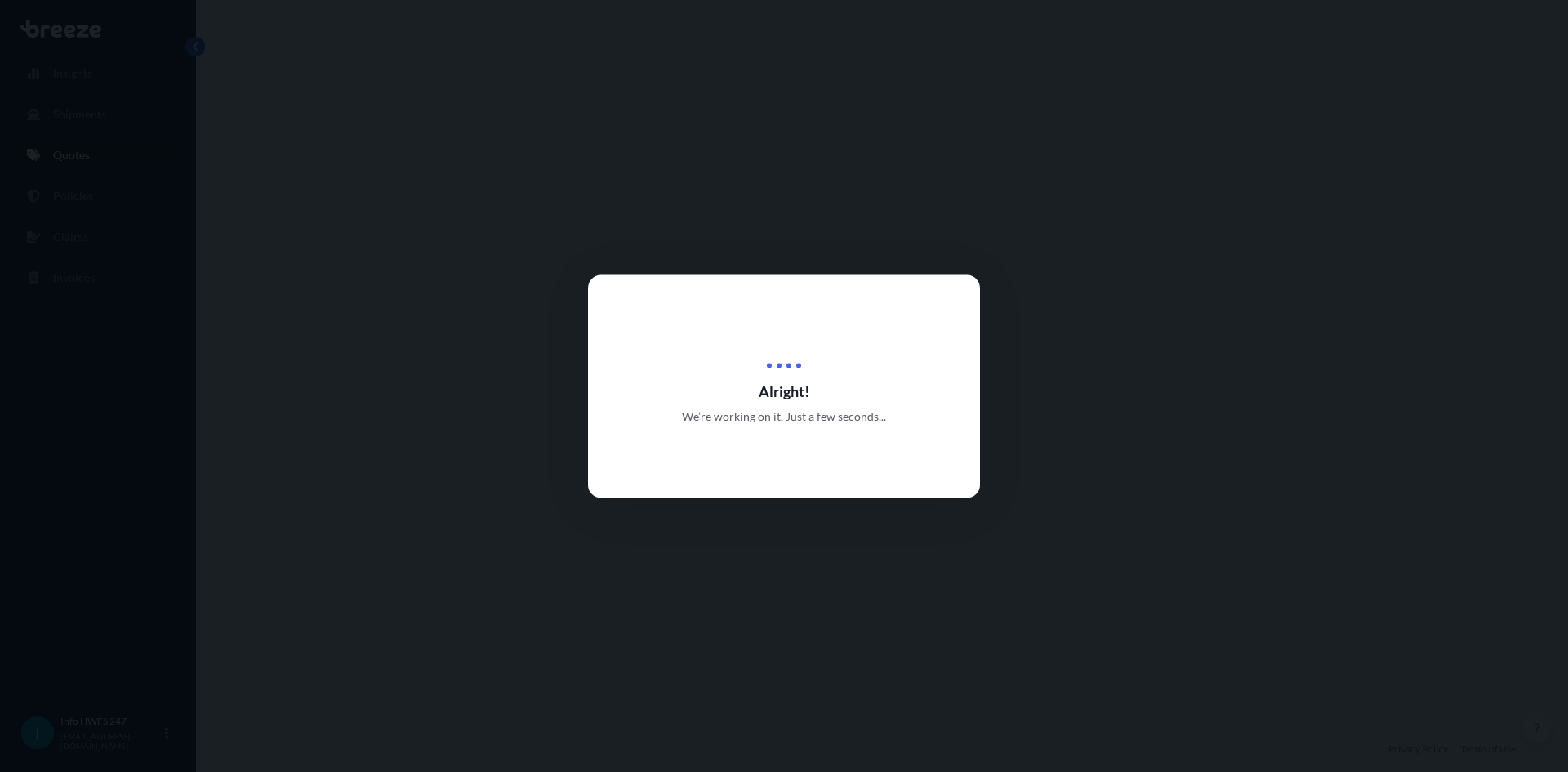
select select "Road"
select select "Air"
select select "Road"
select select "2"
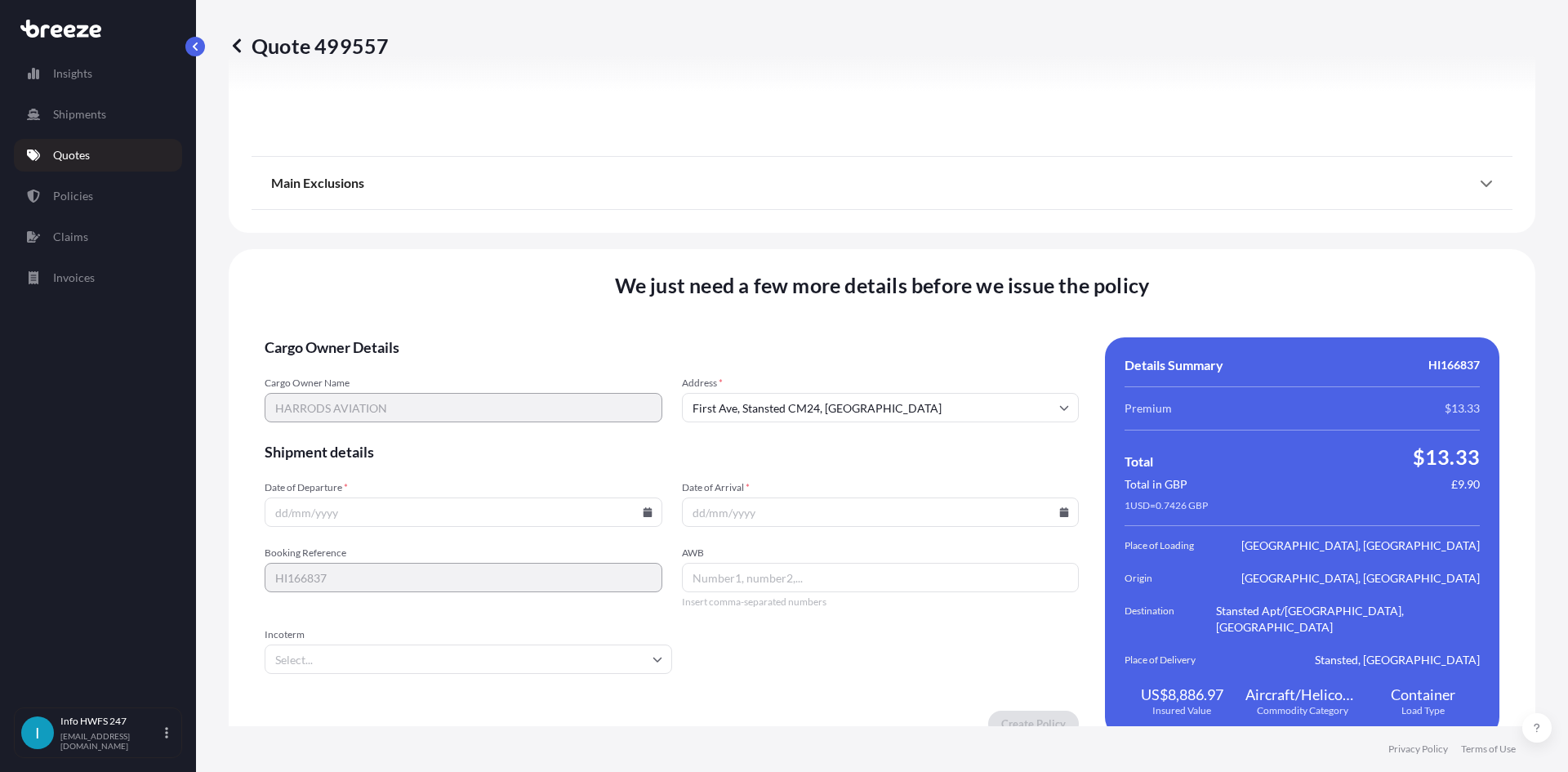
scroll to position [2130, 0]
click at [645, 507] on icon at bounding box center [648, 512] width 9 height 10
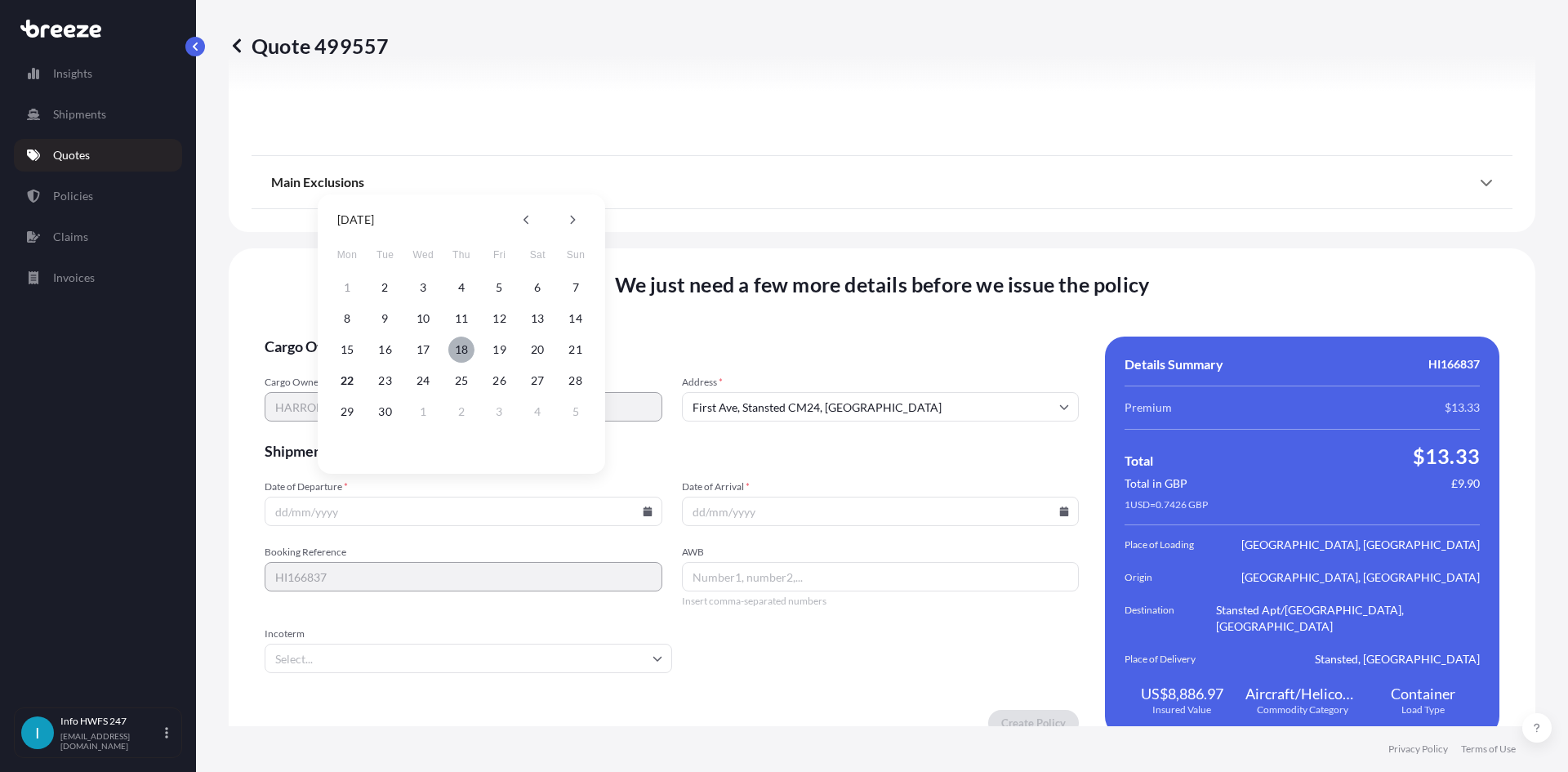
click at [465, 350] on button "18" at bounding box center [461, 350] width 26 height 26
type input "[DATE]"
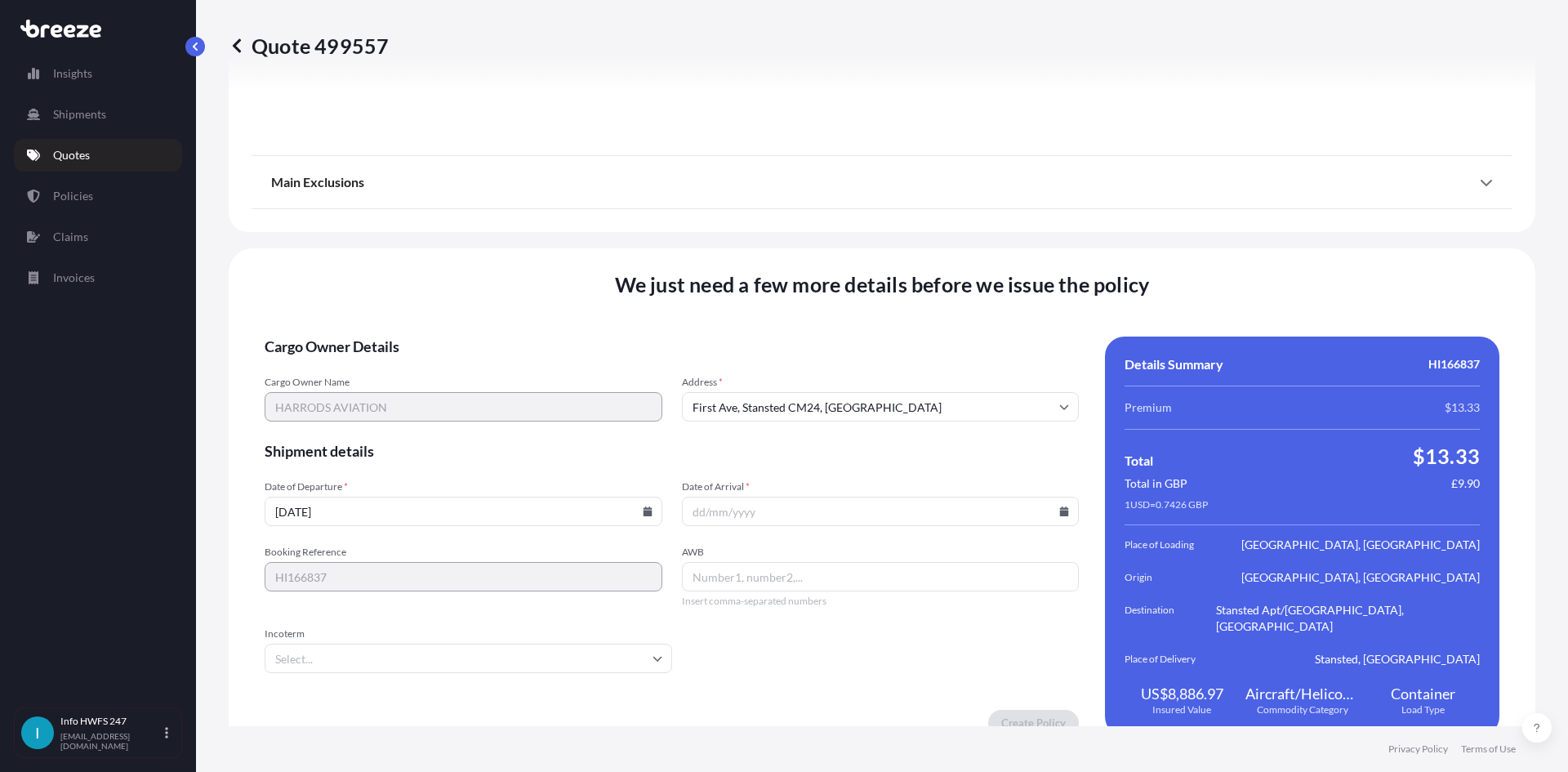
click at [1059, 507] on icon at bounding box center [1064, 512] width 10 height 10
click at [871, 383] on button "25" at bounding box center [875, 380] width 26 height 26
type input "[DATE]"
click at [732, 565] on input "AWB" at bounding box center [880, 577] width 398 height 30
click at [719, 562] on input "AWB" at bounding box center [880, 577] width 398 height 30
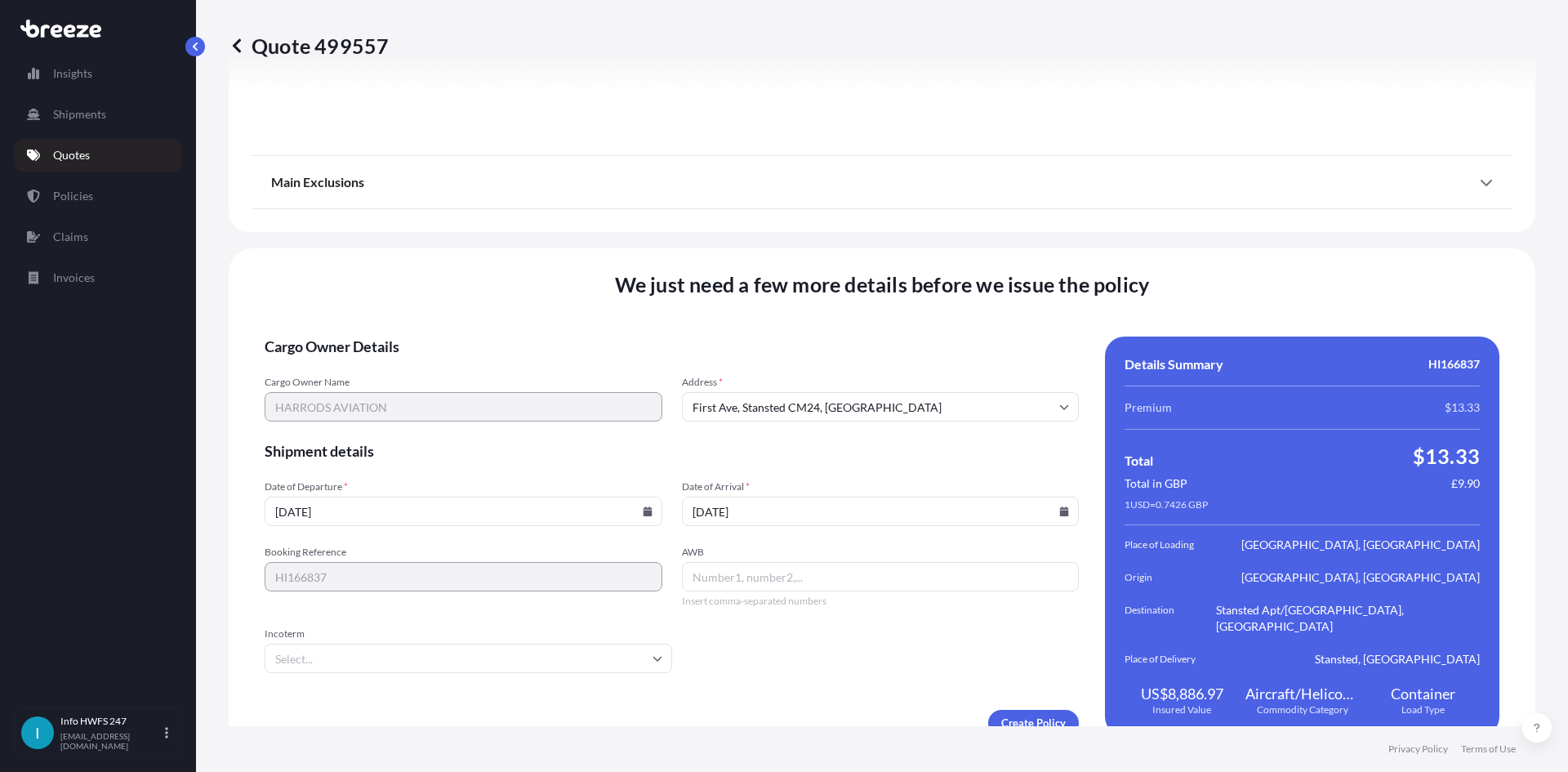
paste input "884477573197"
type input "884477573197"
click at [500, 647] on input "Incoterm" at bounding box center [469, 658] width 408 height 30
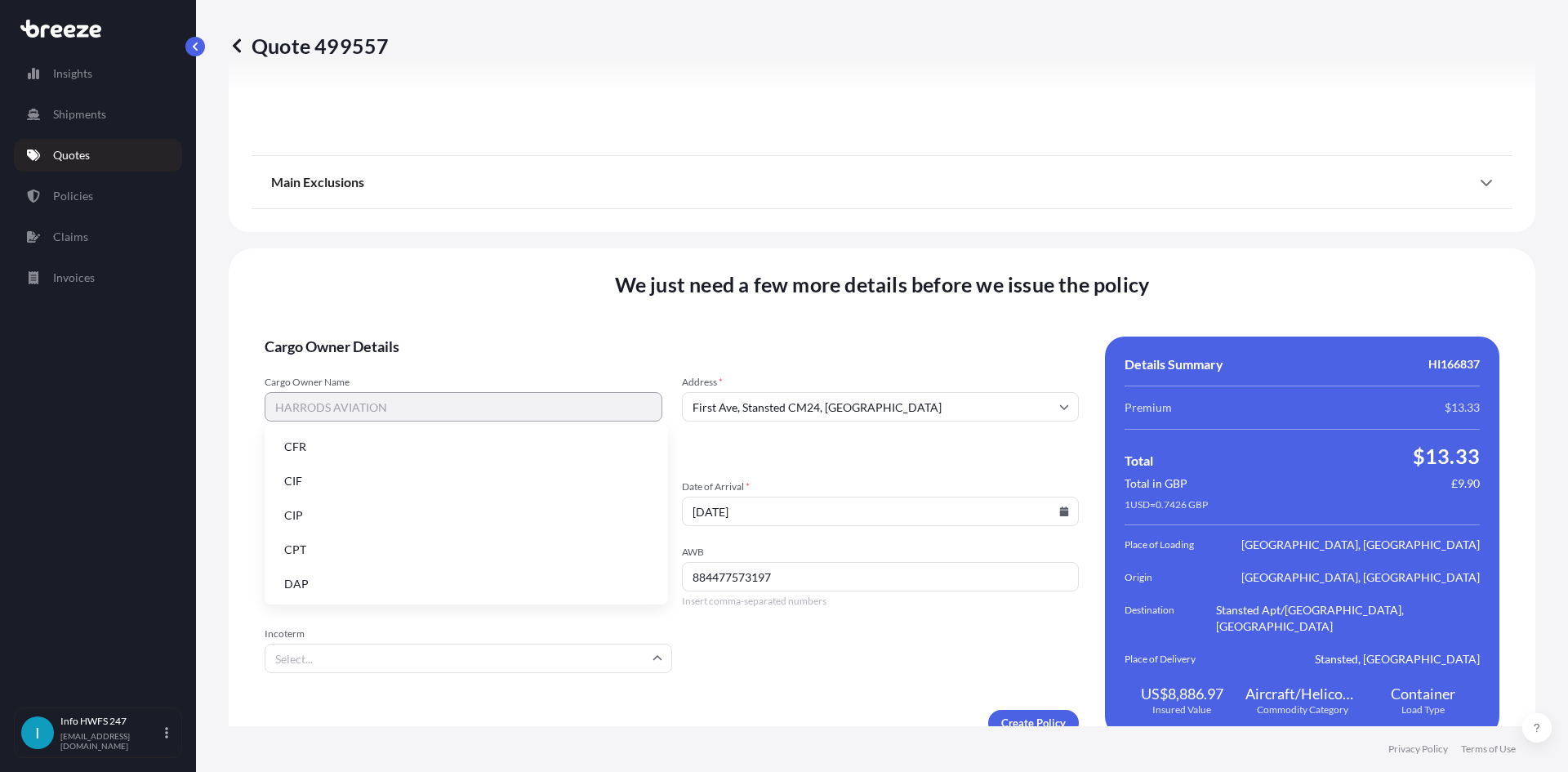
click at [451, 589] on li "DAP" at bounding box center [466, 585] width 390 height 31
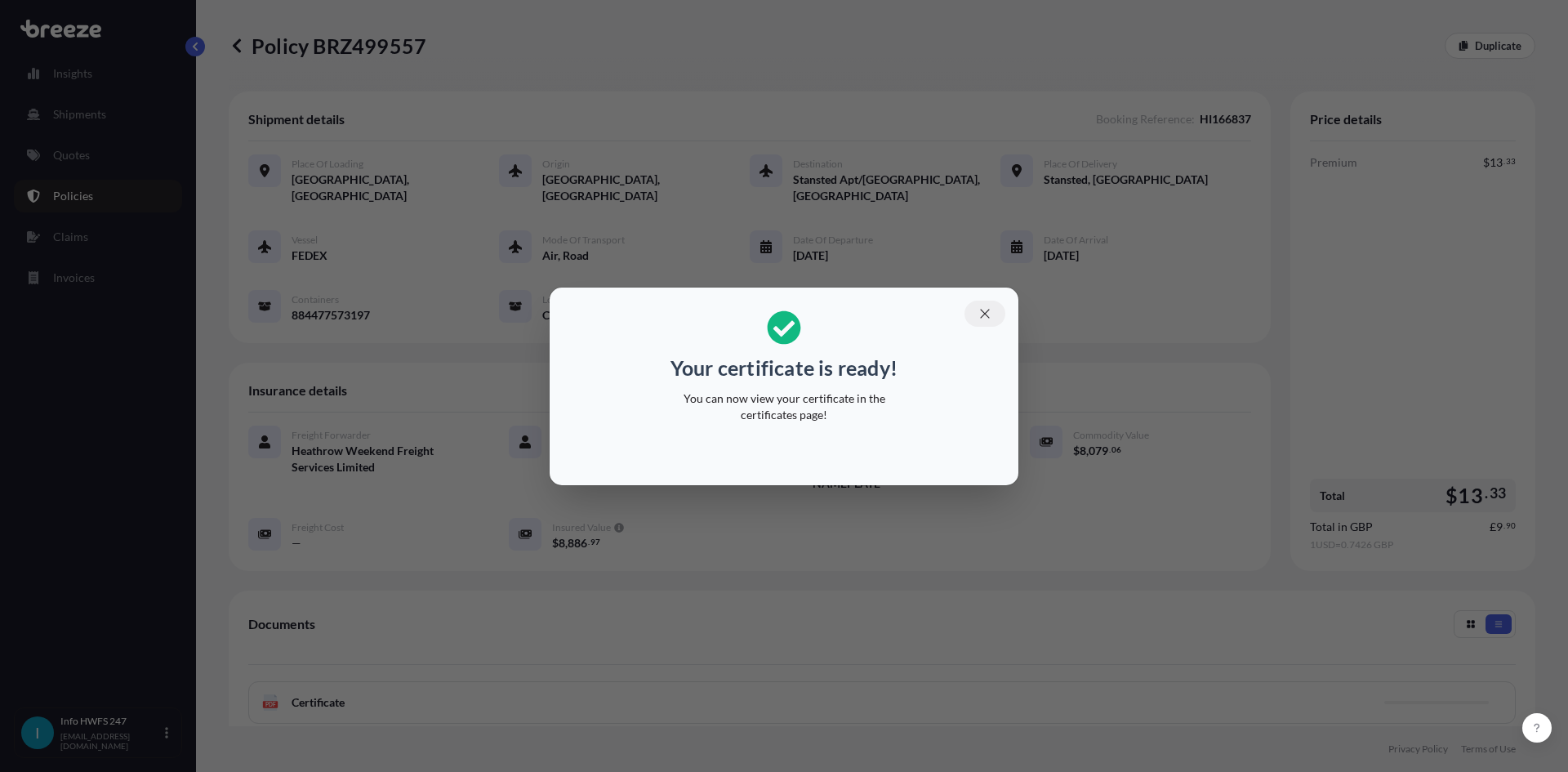
click at [982, 319] on icon "button" at bounding box center [985, 314] width 15 height 15
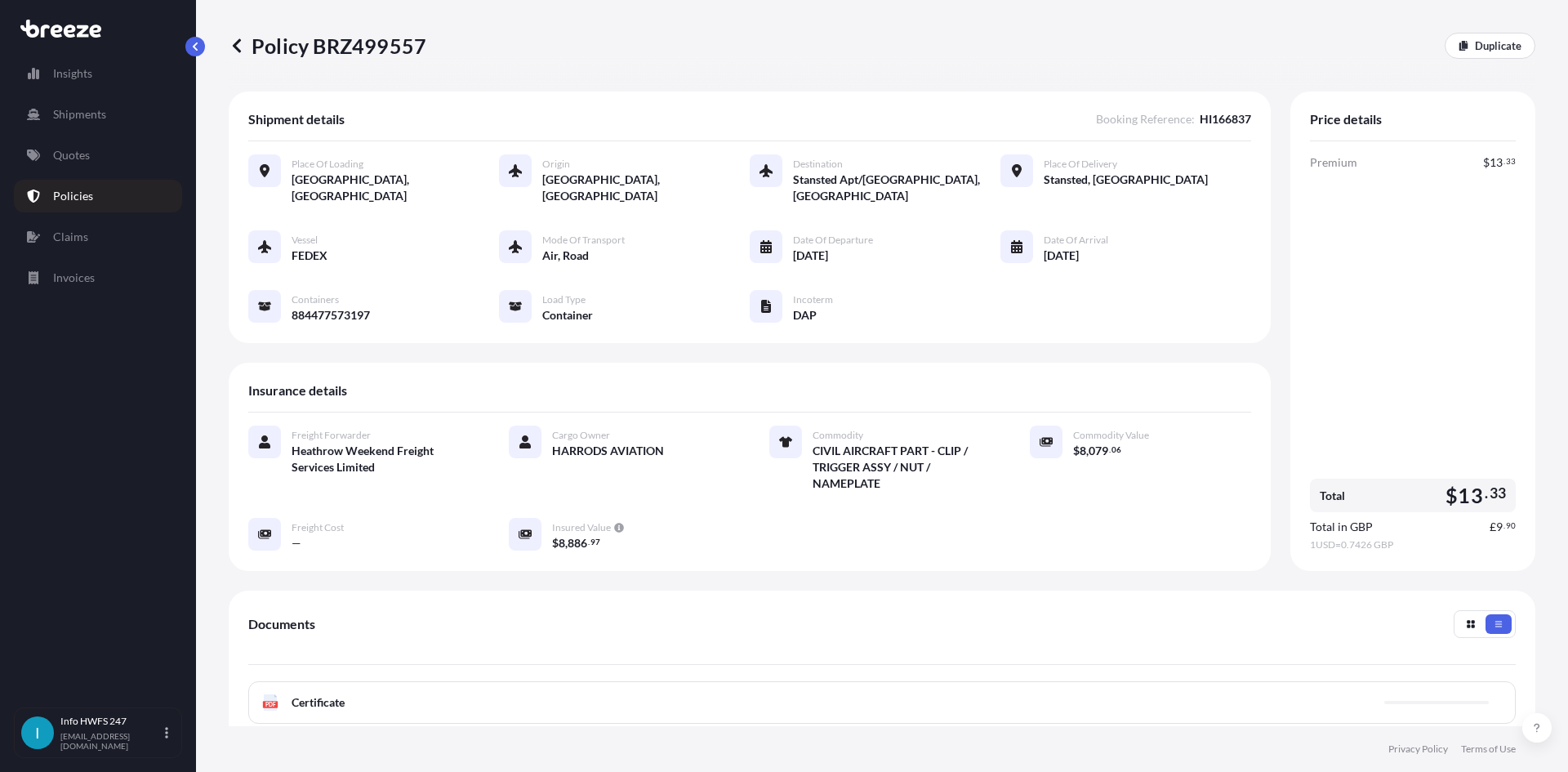
click at [388, 682] on div "PDF Certificate" at bounding box center [882, 703] width 1268 height 42
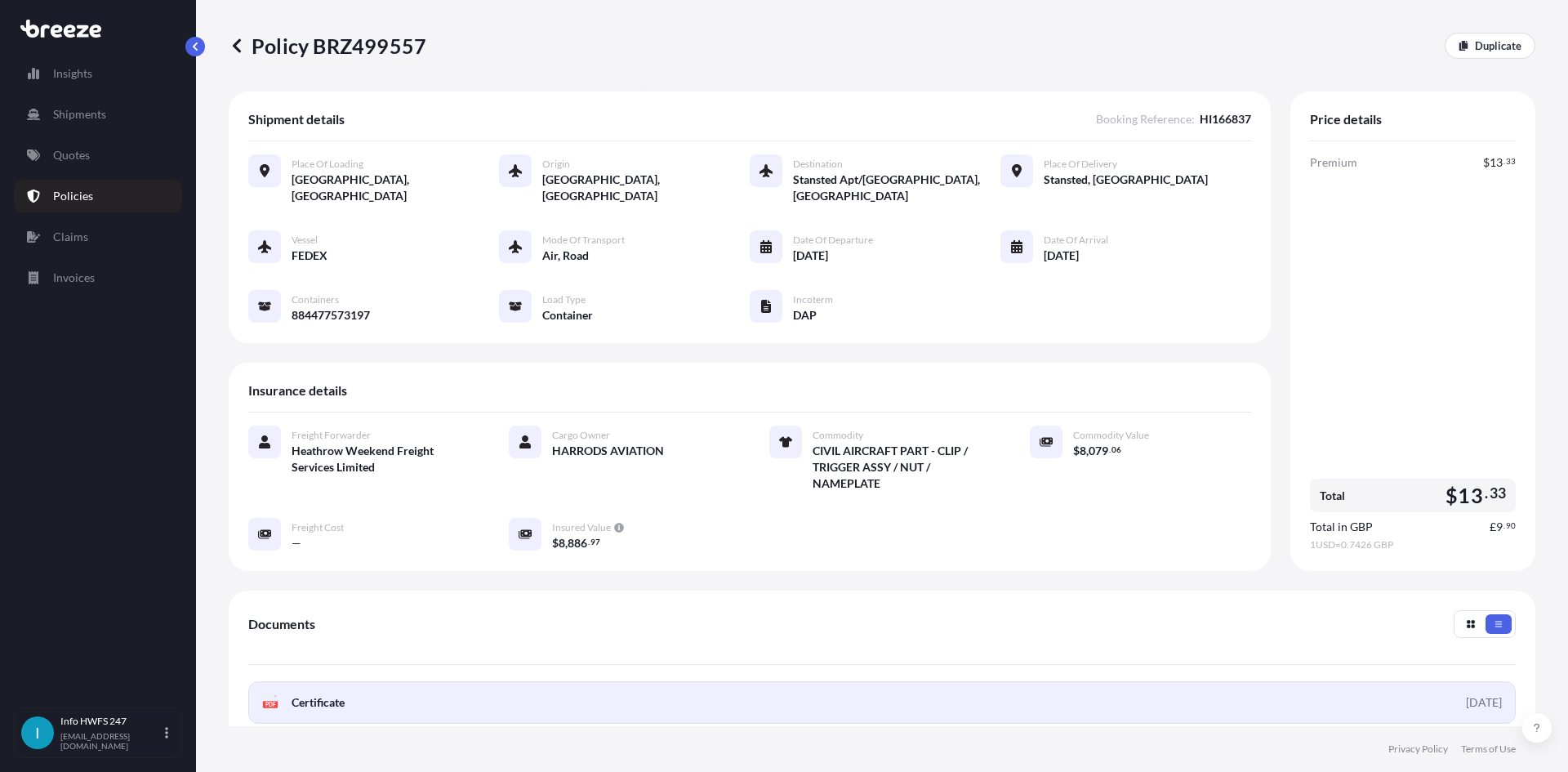
click at [316, 694] on span "Certificate" at bounding box center [318, 703] width 54 height 17
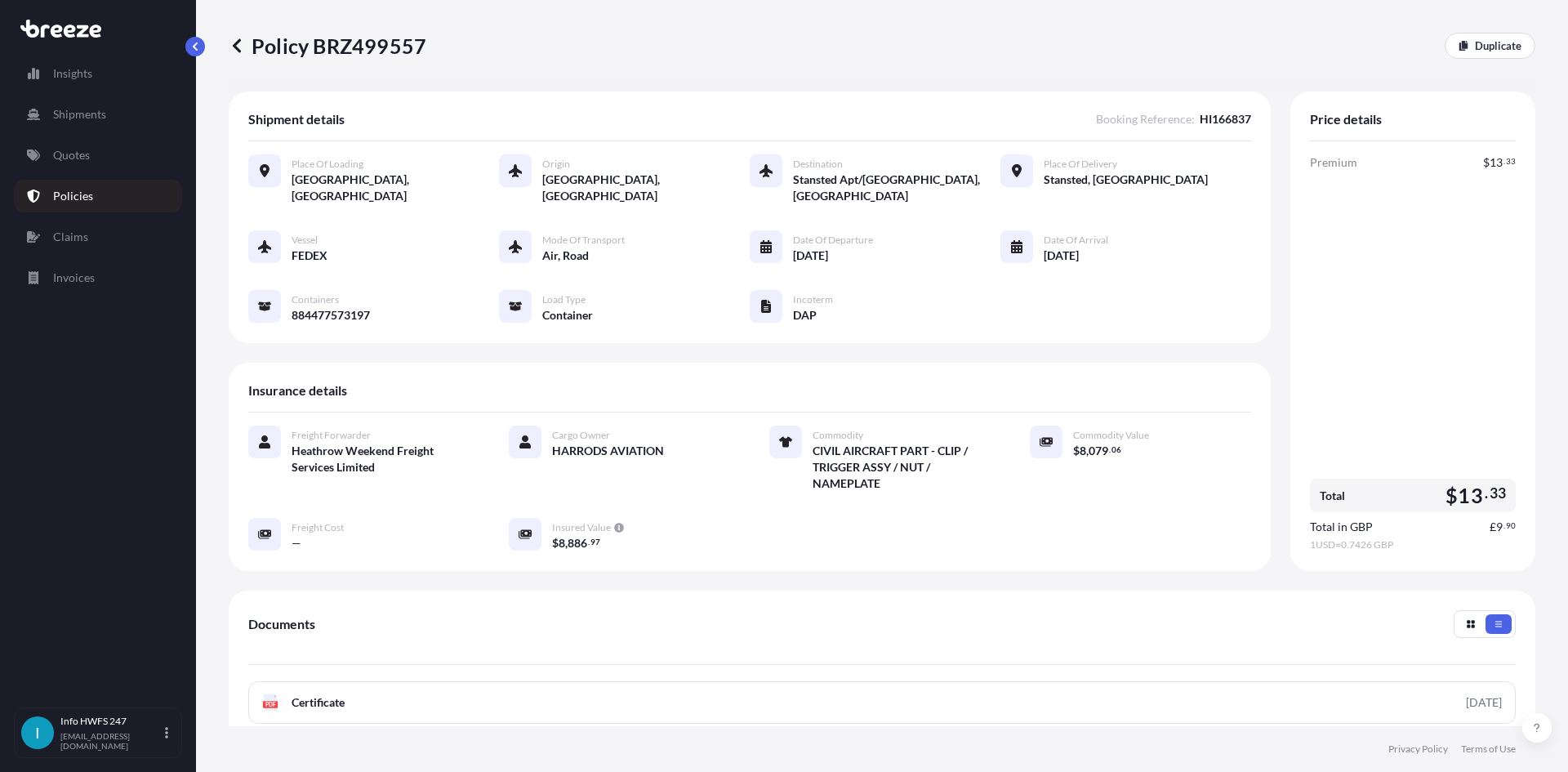
click at [78, 188] on p "Policies" at bounding box center [73, 197] width 40 height 17
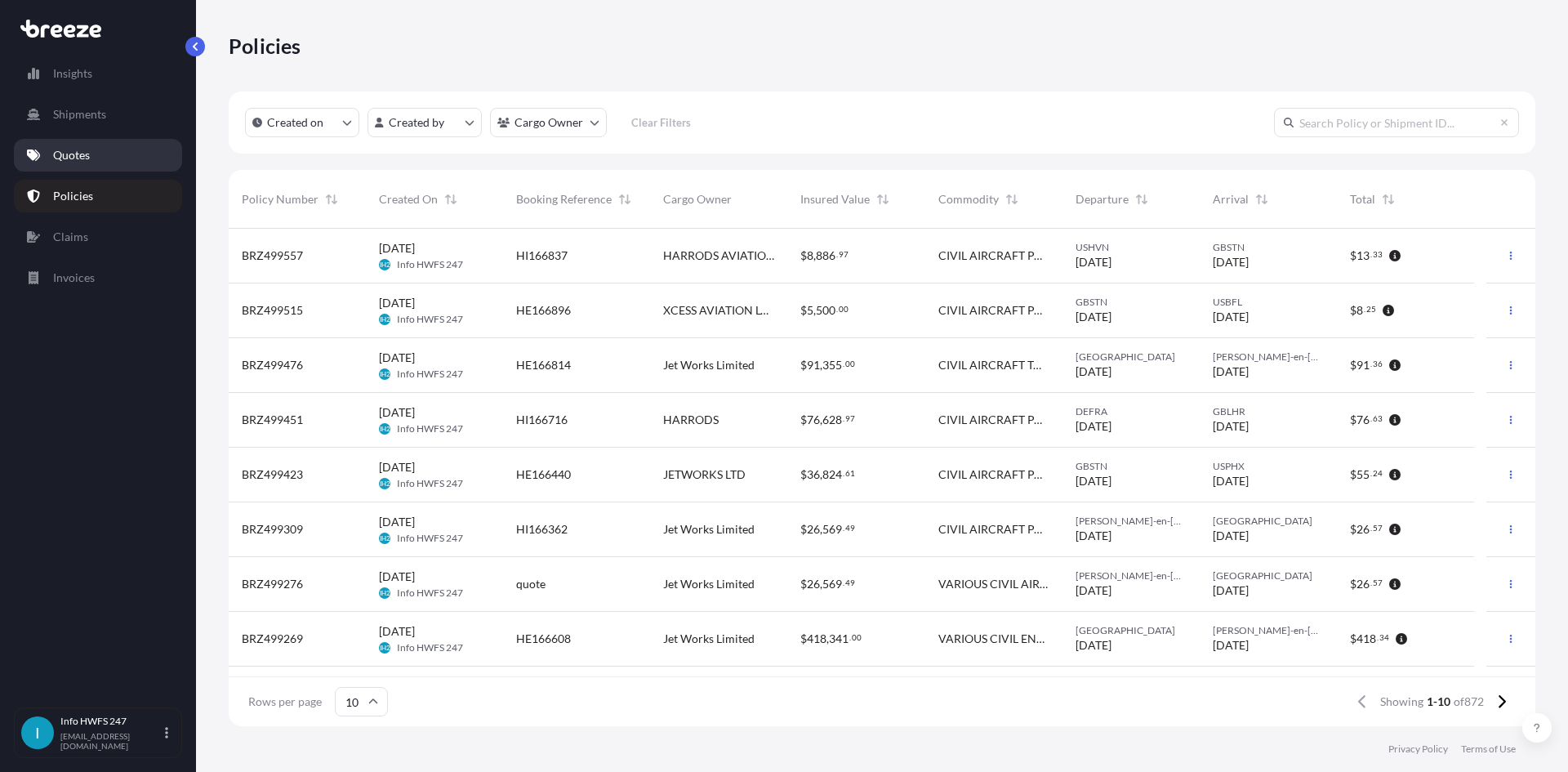
click at [73, 154] on p "Quotes" at bounding box center [72, 155] width 37 height 17
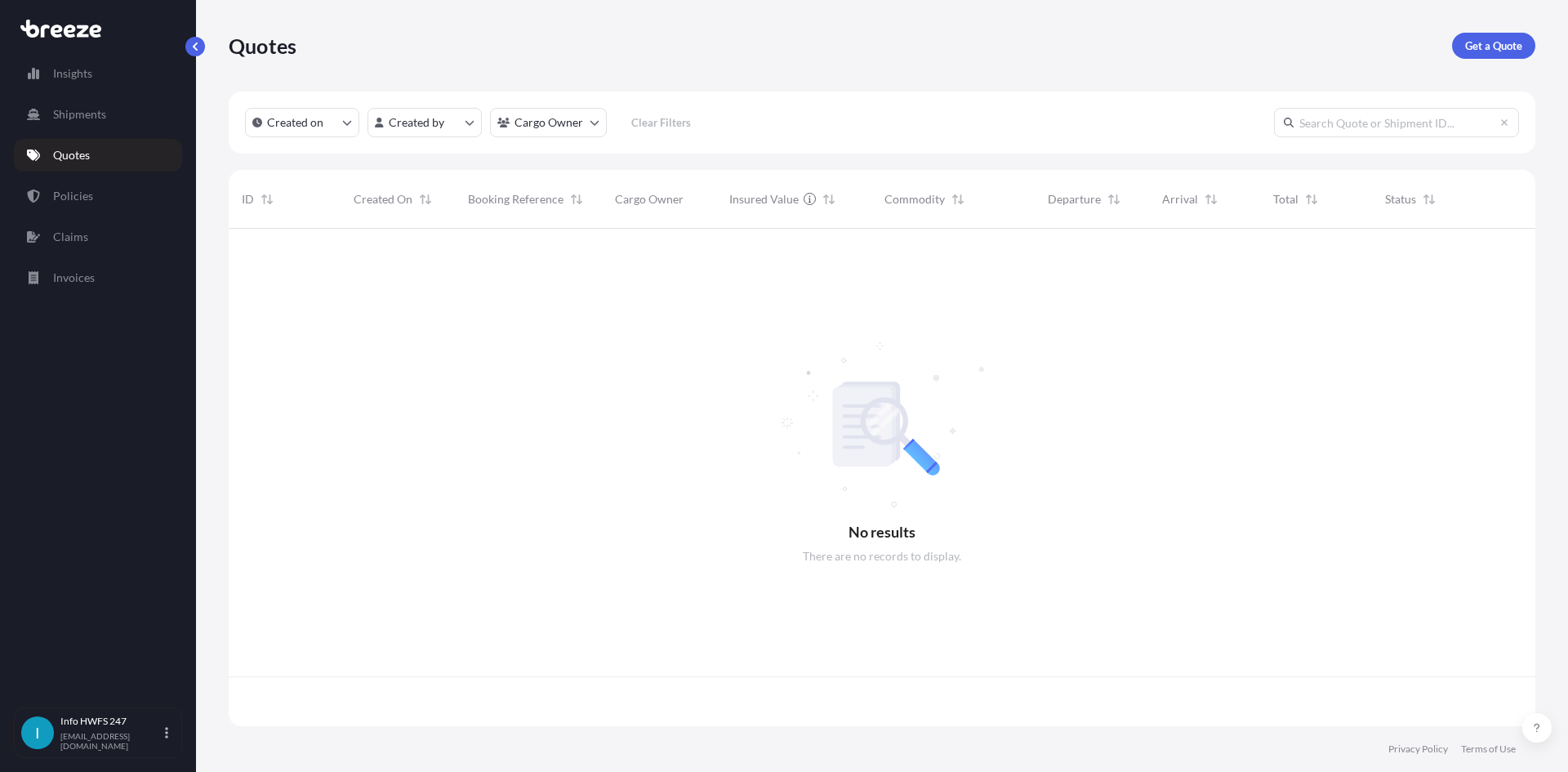
scroll to position [494, 1295]
click at [1485, 39] on p "Get a Quote" at bounding box center [1494, 46] width 57 height 17
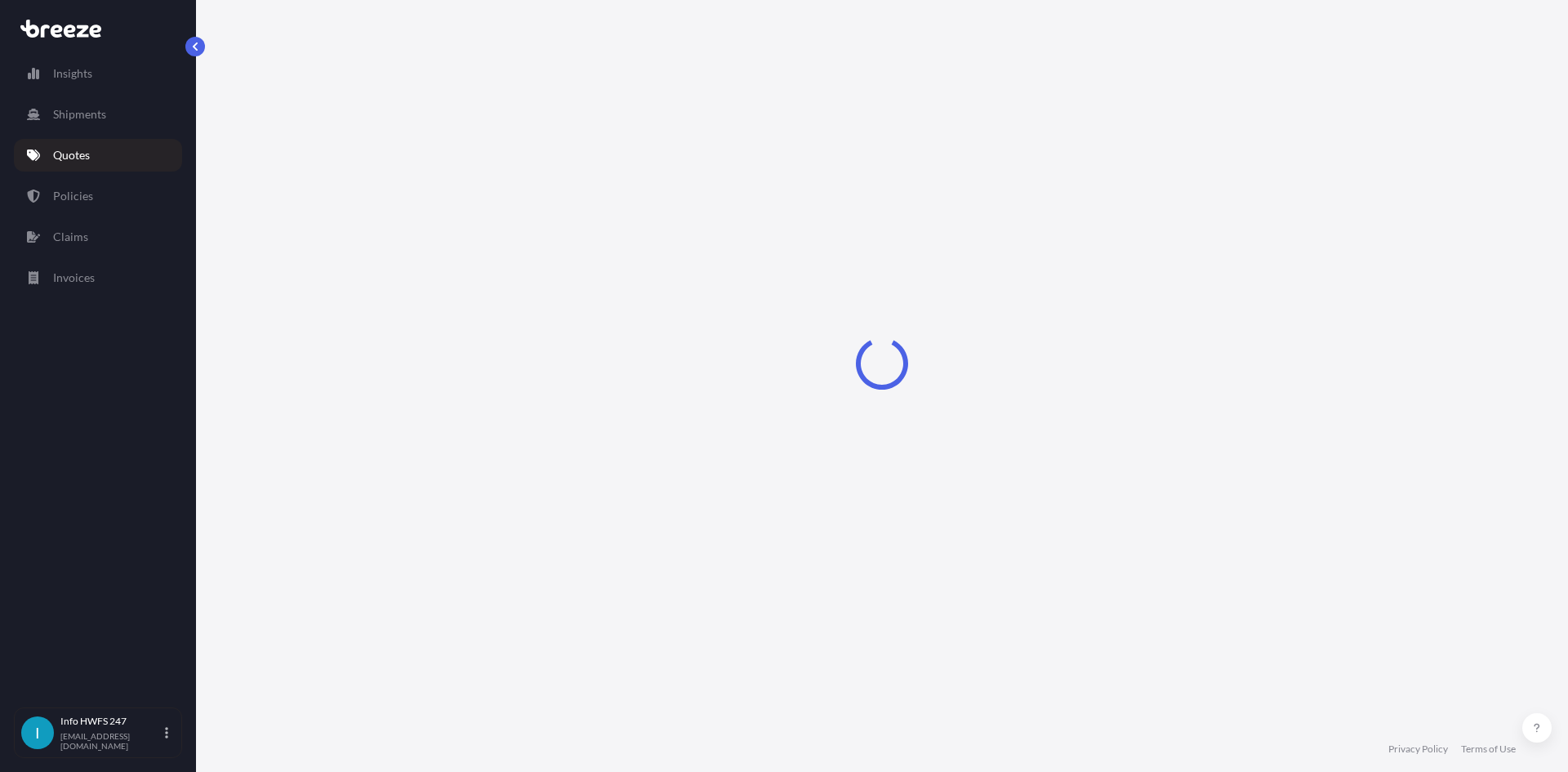
select select "Air"
select select "1"
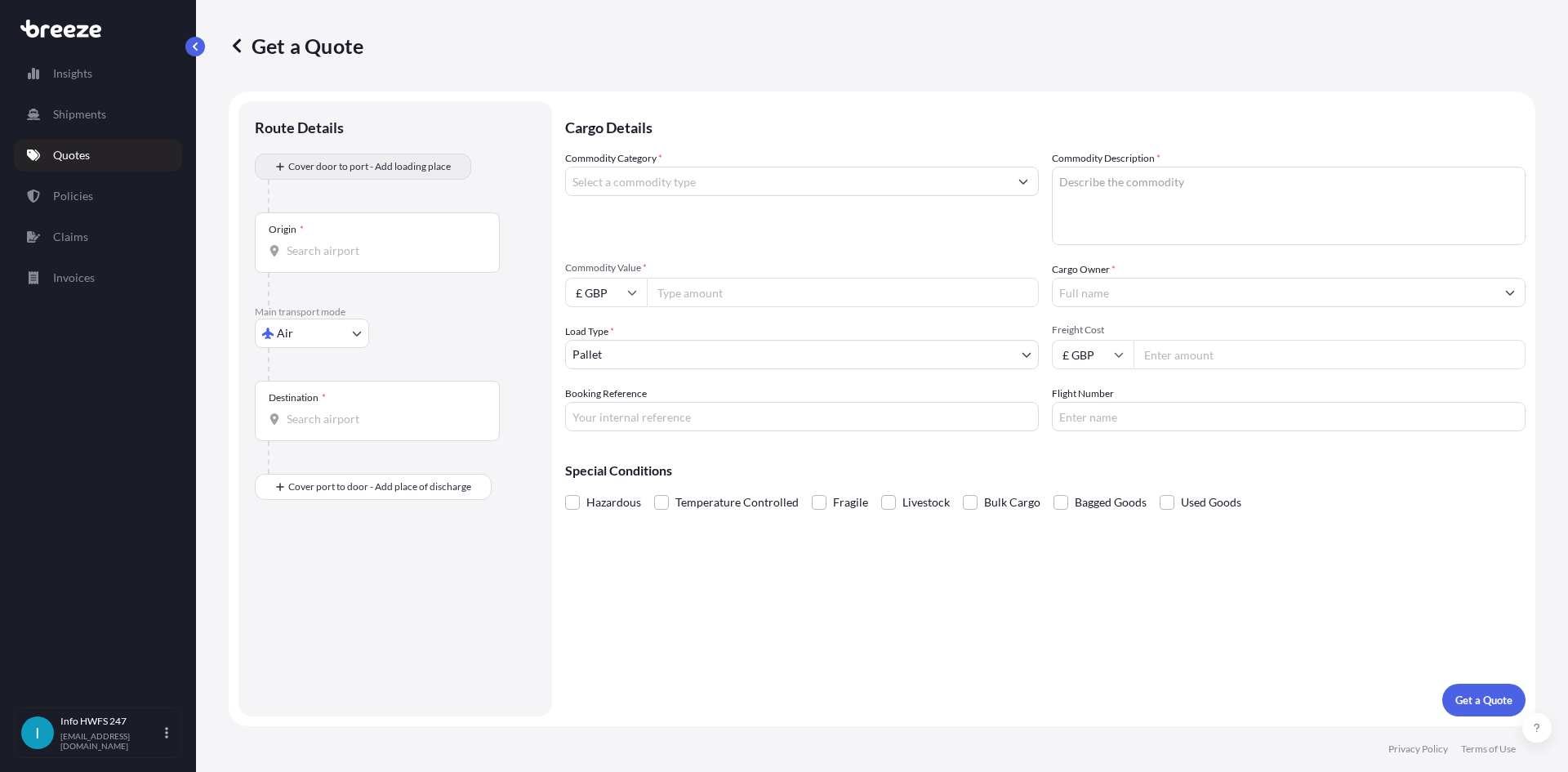
click at [327, 181] on div "Cover door to port - Add loading place" at bounding box center [363, 167] width 188 height 30
click at [355, 225] on div "Origin *" at bounding box center [377, 242] width 245 height 60
click at [355, 243] on input "Origin *" at bounding box center [383, 251] width 193 height 17
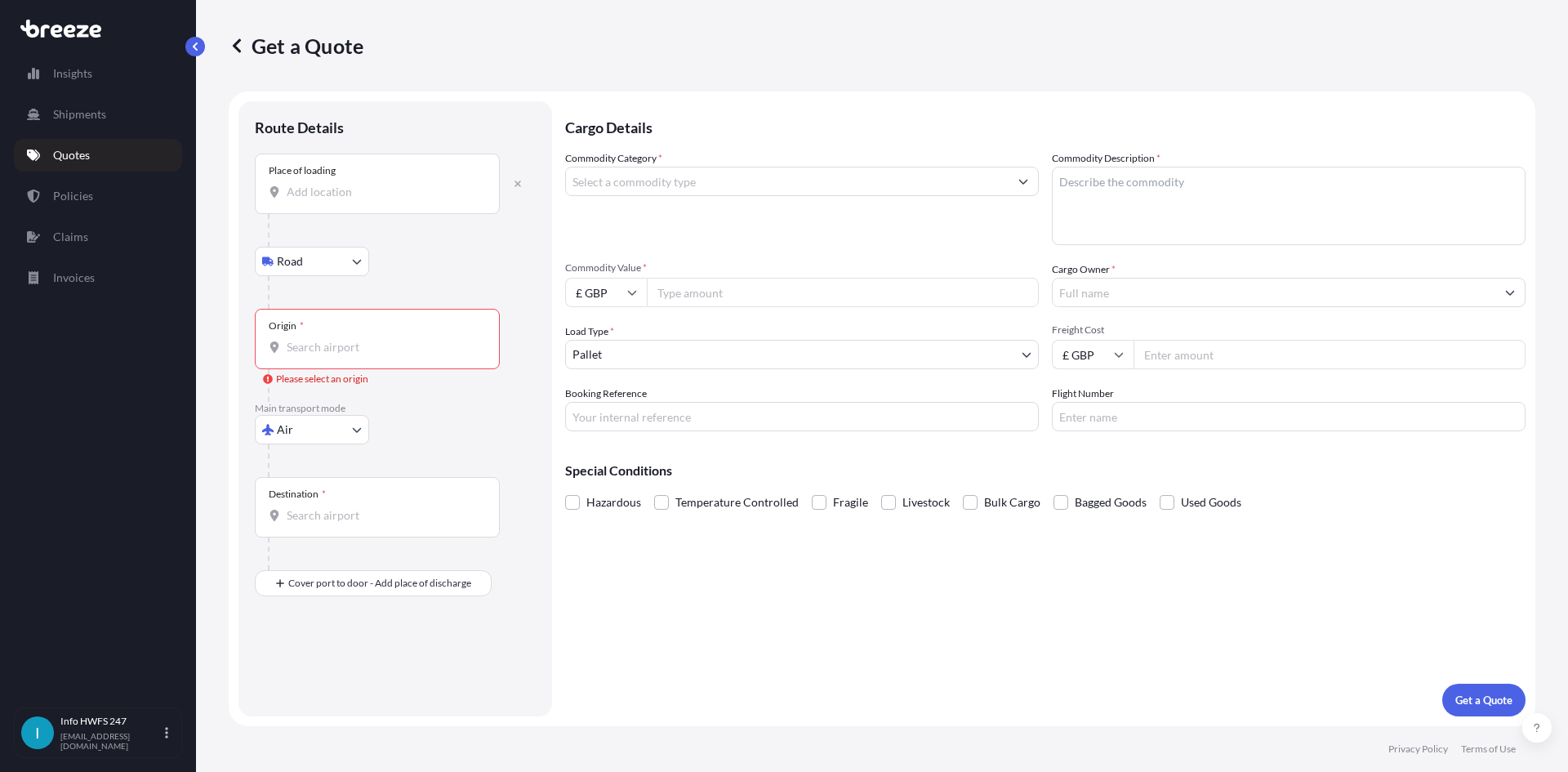
click at [326, 222] on div at bounding box center [401, 230] width 268 height 32
click at [325, 207] on div "Place of loading" at bounding box center [377, 183] width 245 height 60
click at [325, 200] on input "Place of loading" at bounding box center [383, 192] width 193 height 17
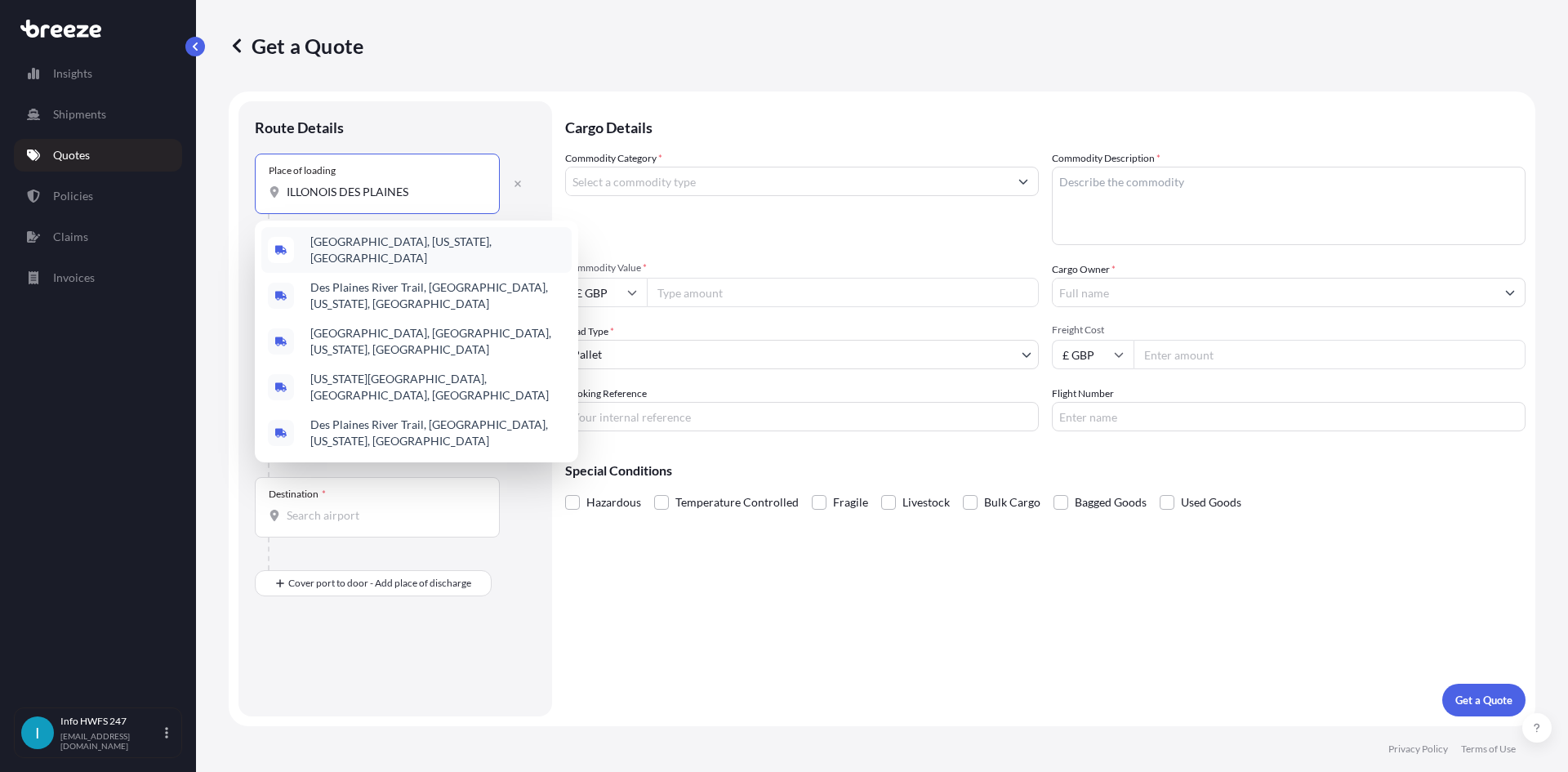
click at [464, 251] on div "[GEOGRAPHIC_DATA], [US_STATE], [GEOGRAPHIC_DATA]" at bounding box center [416, 250] width 310 height 46
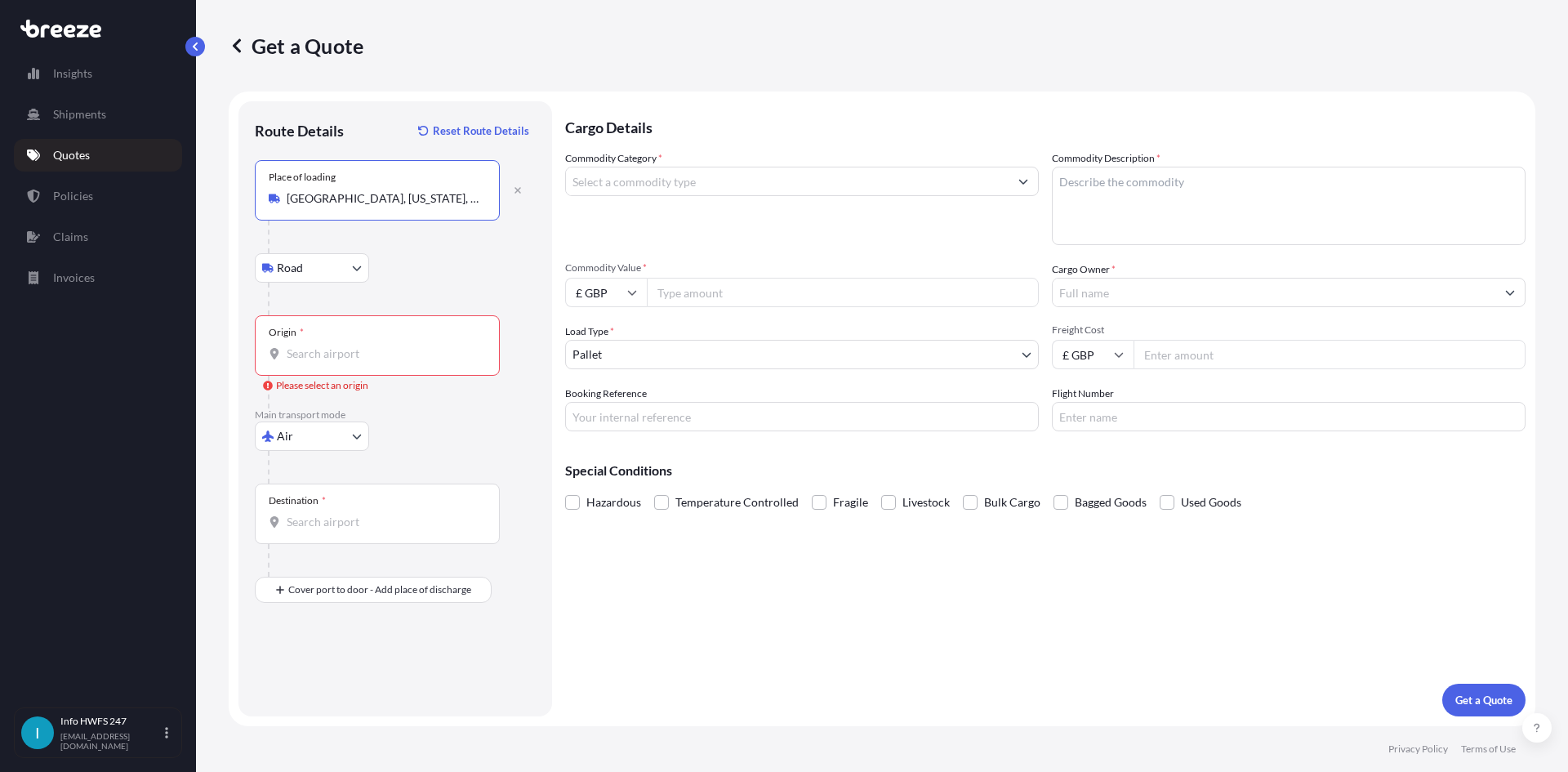
type input "[GEOGRAPHIC_DATA], [US_STATE], [GEOGRAPHIC_DATA]"
click at [344, 328] on div "Origin *" at bounding box center [377, 345] width 245 height 60
click at [344, 345] on input "Origin * Please select an origin" at bounding box center [383, 354] width 193 height 17
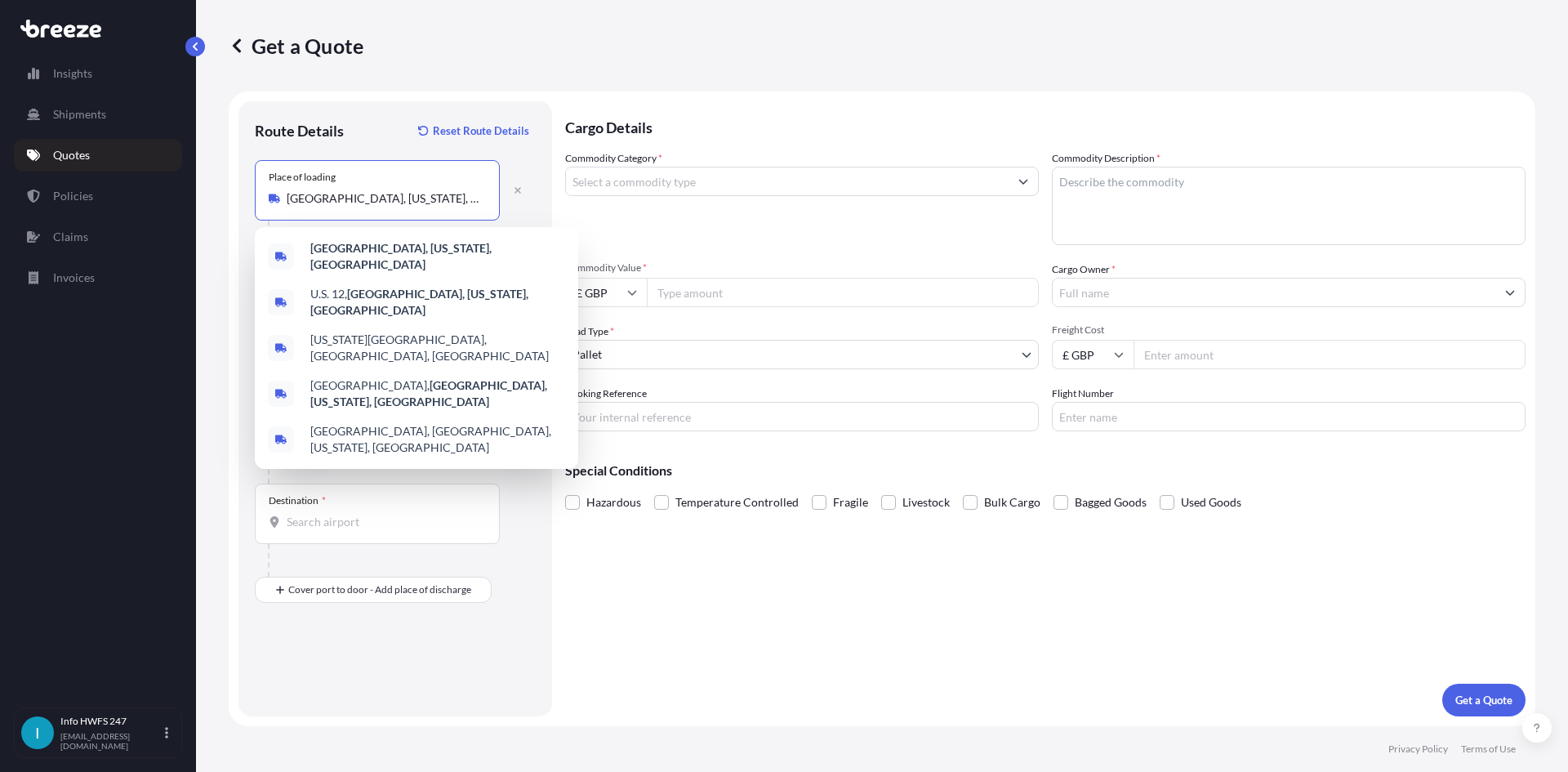
drag, startPoint x: 420, startPoint y: 195, endPoint x: 108, endPoint y: 149, distance: 315.4
click at [108, 149] on div "Insights Shipments Quotes Policies Claims Invoices I Info HWFS 247 [EMAIL_ADDRE…" at bounding box center [784, 386] width 1568 height 772
click at [54, 338] on div "Insights Shipments Quotes Policies Claims Invoices" at bounding box center [98, 375] width 168 height 665
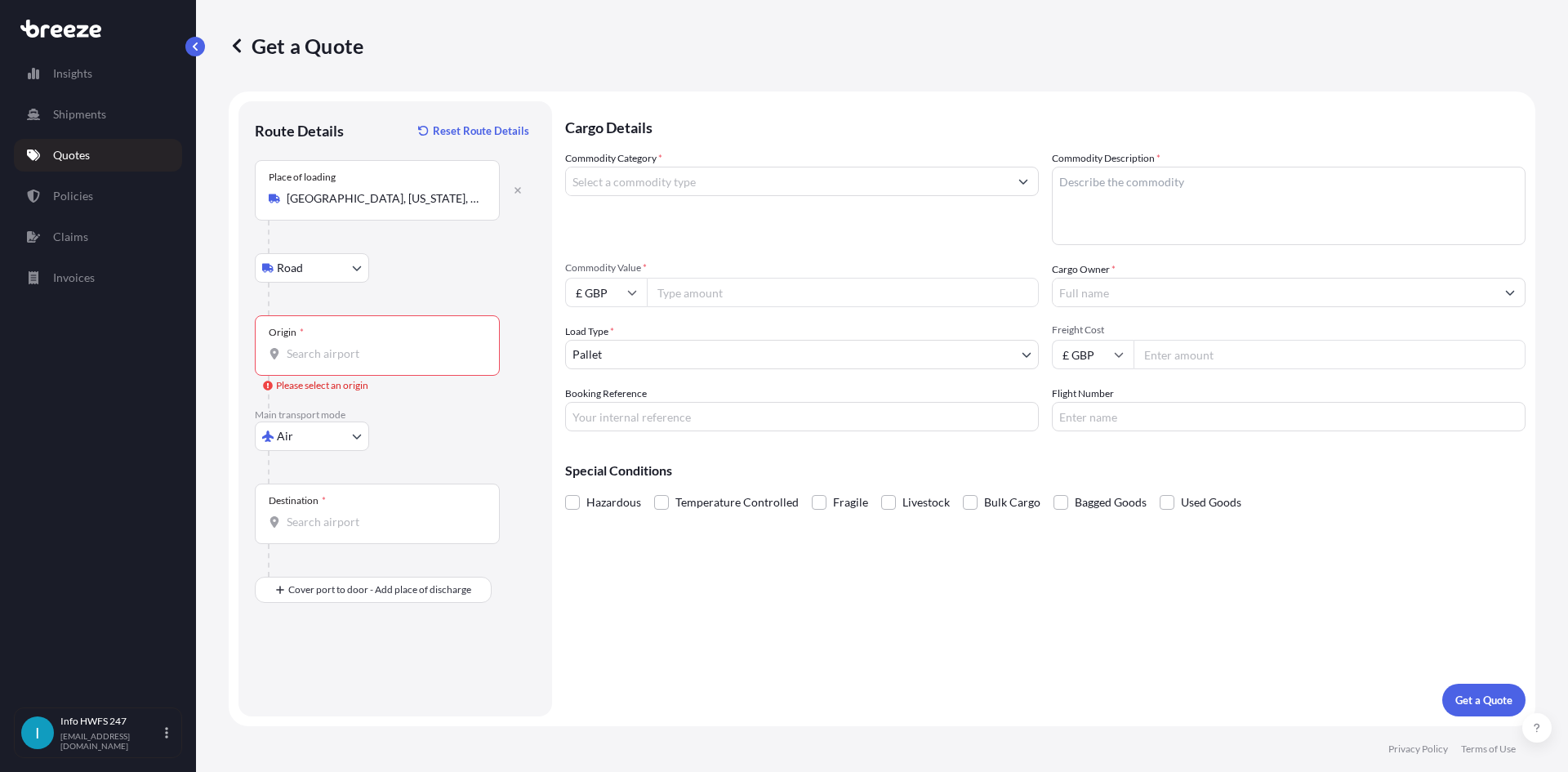
click at [312, 331] on div "Origin *" at bounding box center [377, 345] width 245 height 60
click at [312, 345] on input "Origin * Please select an origin" at bounding box center [383, 354] width 193 height 17
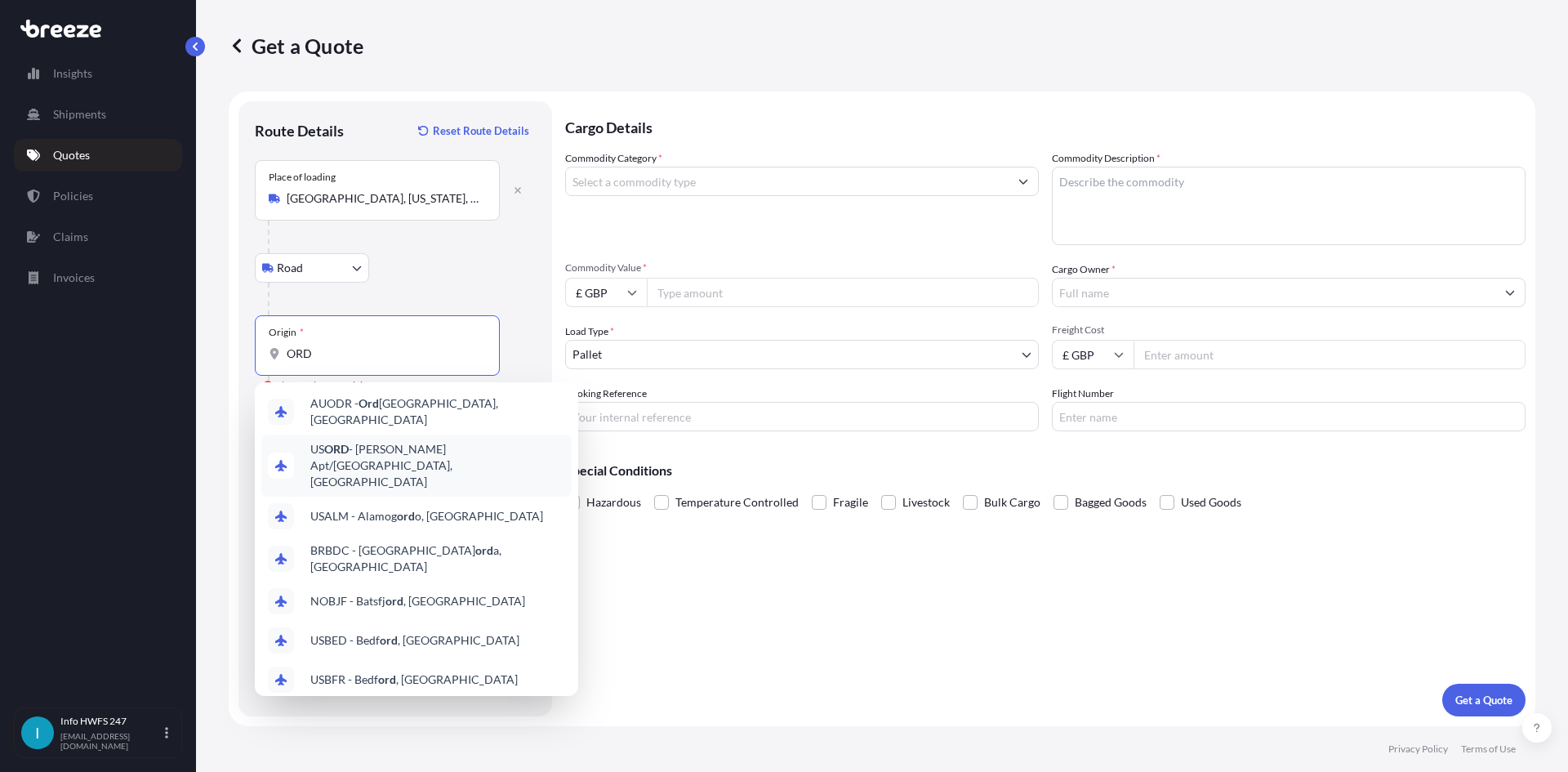
click at [385, 445] on span "US [PERSON_NAME] Apt/[GEOGRAPHIC_DATA], [GEOGRAPHIC_DATA]" at bounding box center [437, 465] width 255 height 49
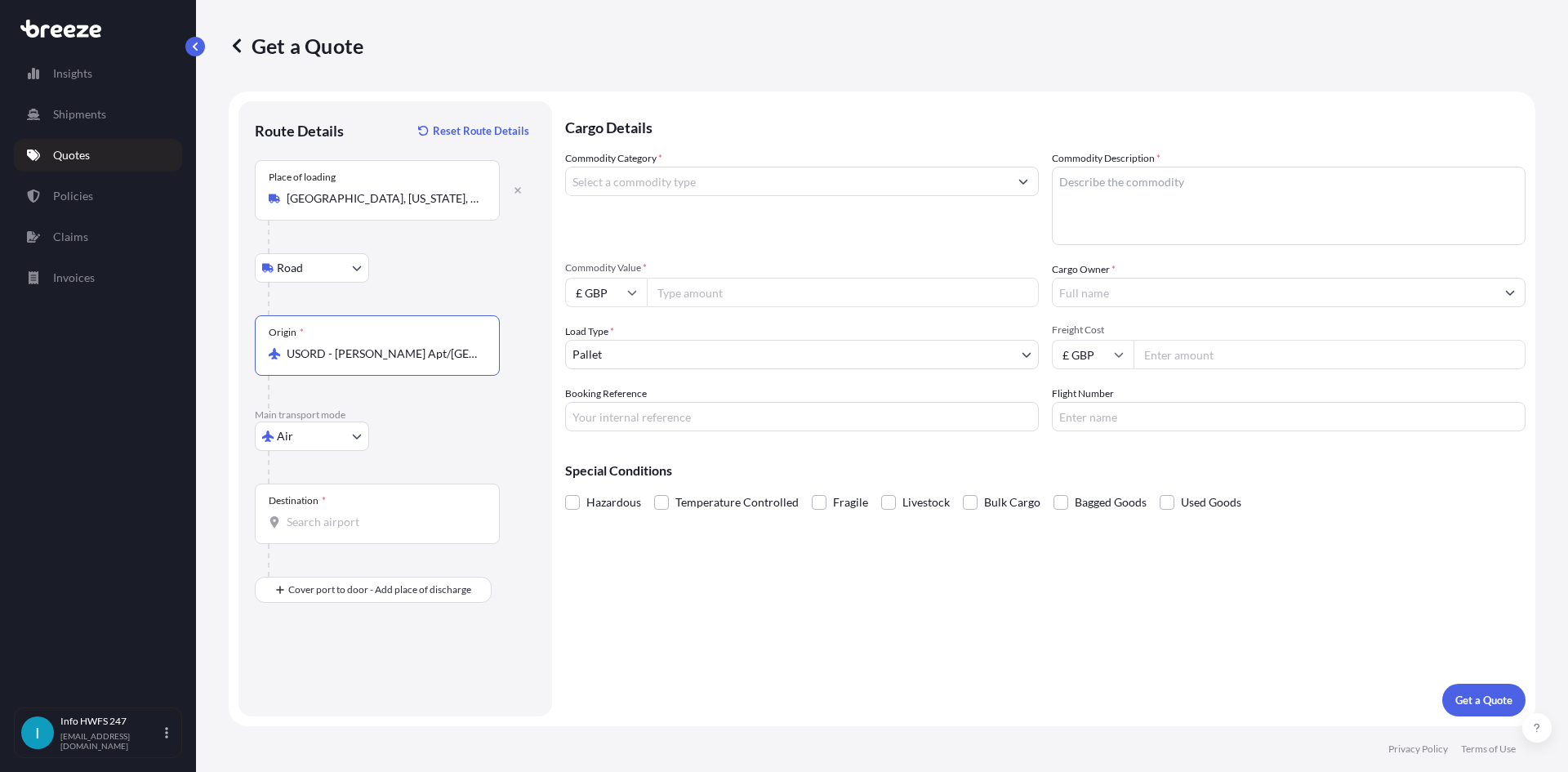
type input "USORD - [PERSON_NAME] Apt/[GEOGRAPHIC_DATA], [GEOGRAPHIC_DATA]"
click at [374, 490] on div "Destination *" at bounding box center [377, 513] width 245 height 60
click at [374, 514] on input "Destination *" at bounding box center [383, 523] width 193 height 17
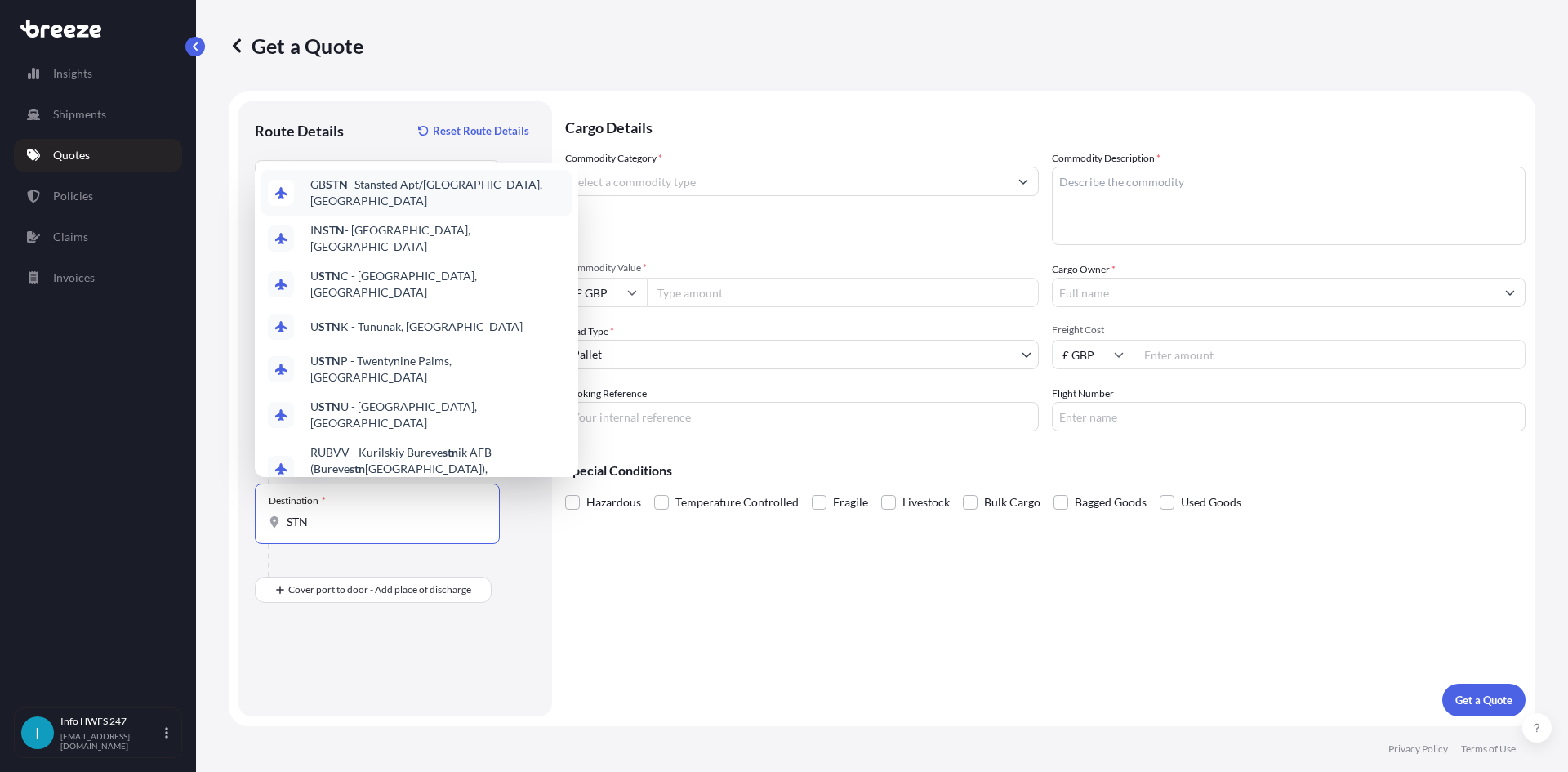
click at [421, 206] on span "GB STN - Stansted Apt/[GEOGRAPHIC_DATA], [GEOGRAPHIC_DATA]" at bounding box center [437, 192] width 255 height 32
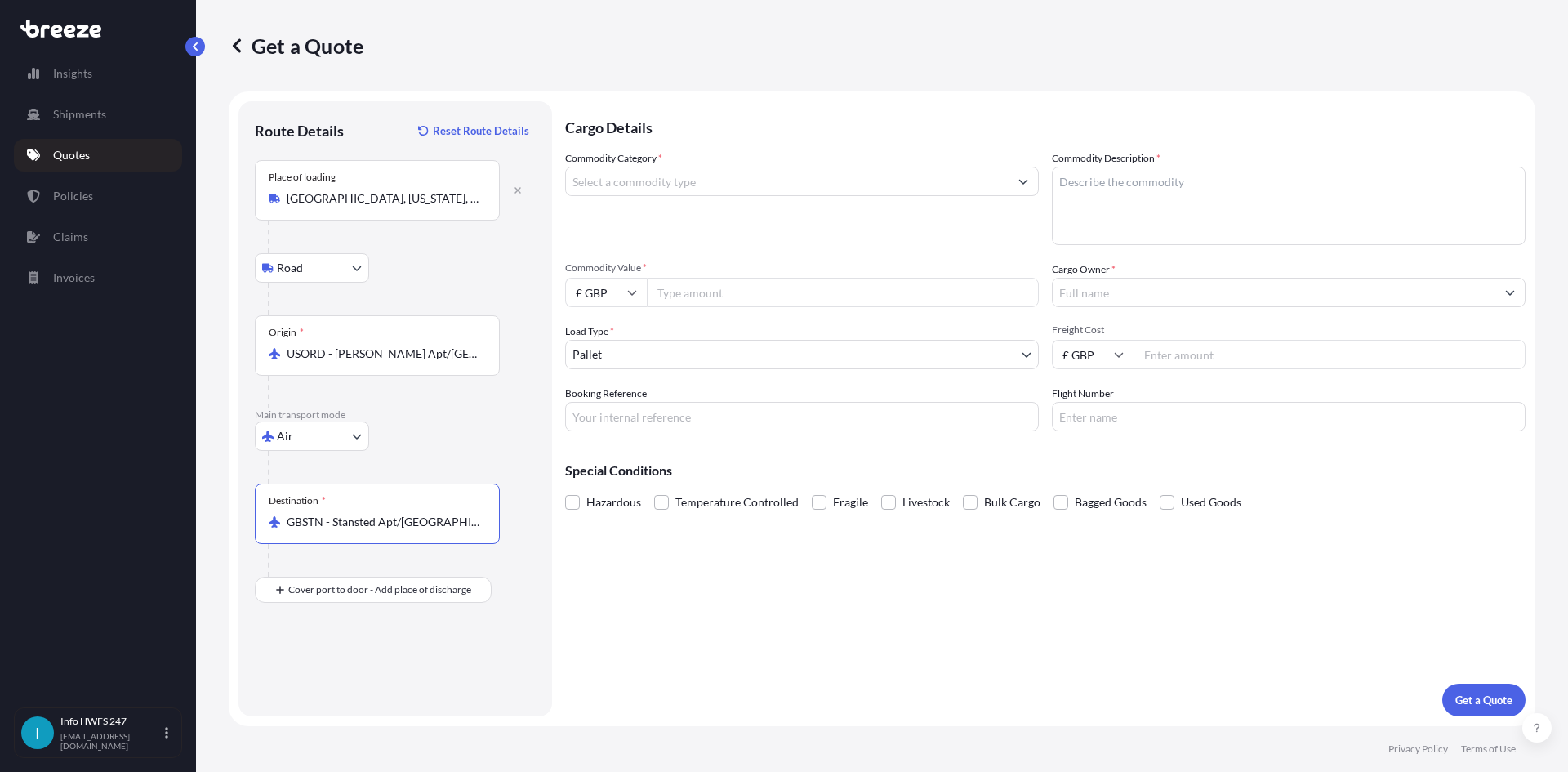
type input "GBSTN - Stansted Apt/[GEOGRAPHIC_DATA], [GEOGRAPHIC_DATA]"
click at [338, 664] on div "Place of Discharge" at bounding box center [377, 669] width 245 height 60
click at [338, 669] on input "Place of Discharge" at bounding box center [383, 678] width 193 height 17
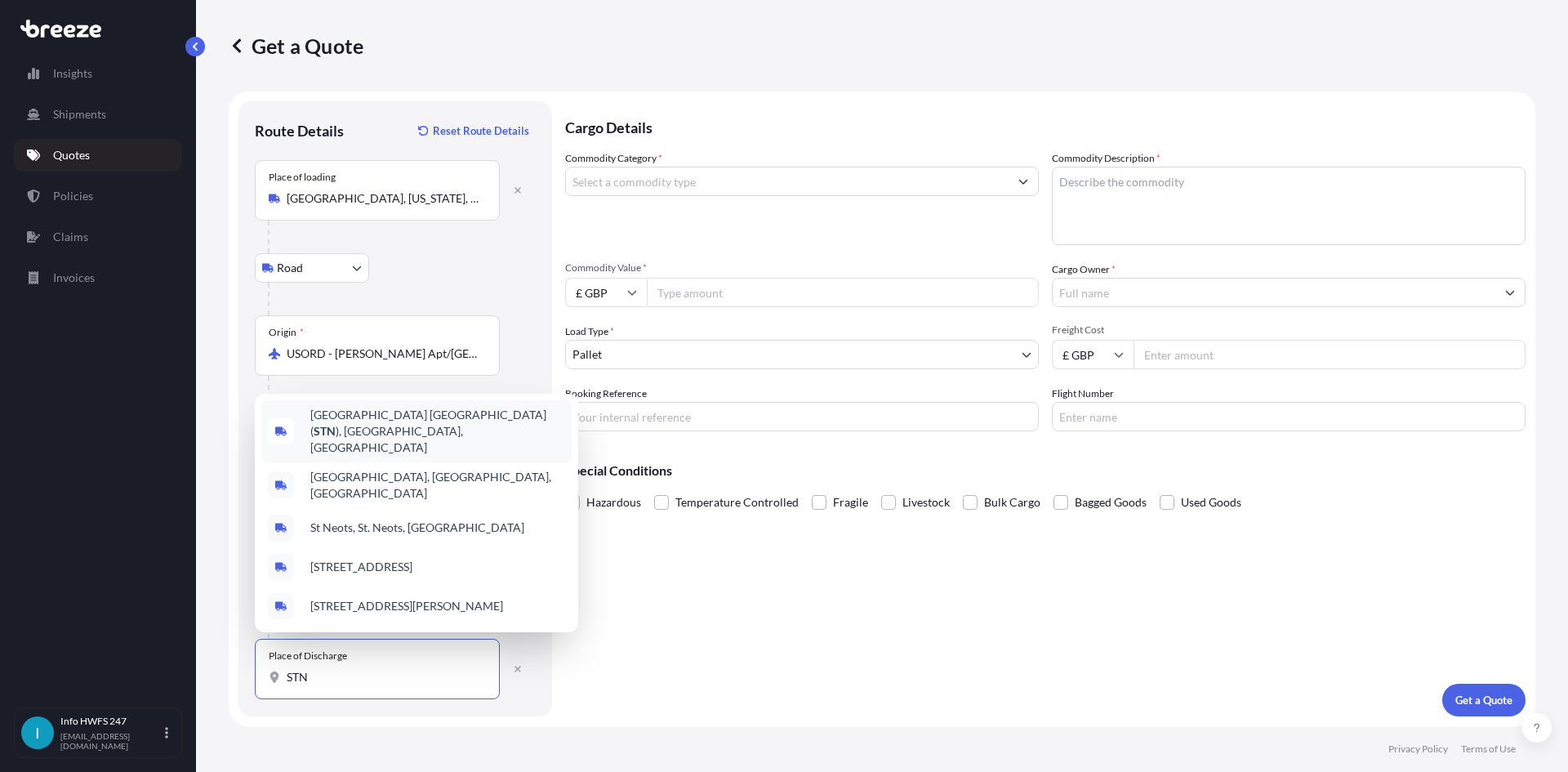
click at [393, 436] on span "[GEOGRAPHIC_DATA] ( STN ), [GEOGRAPHIC_DATA], [GEOGRAPHIC_DATA]" at bounding box center [437, 431] width 255 height 49
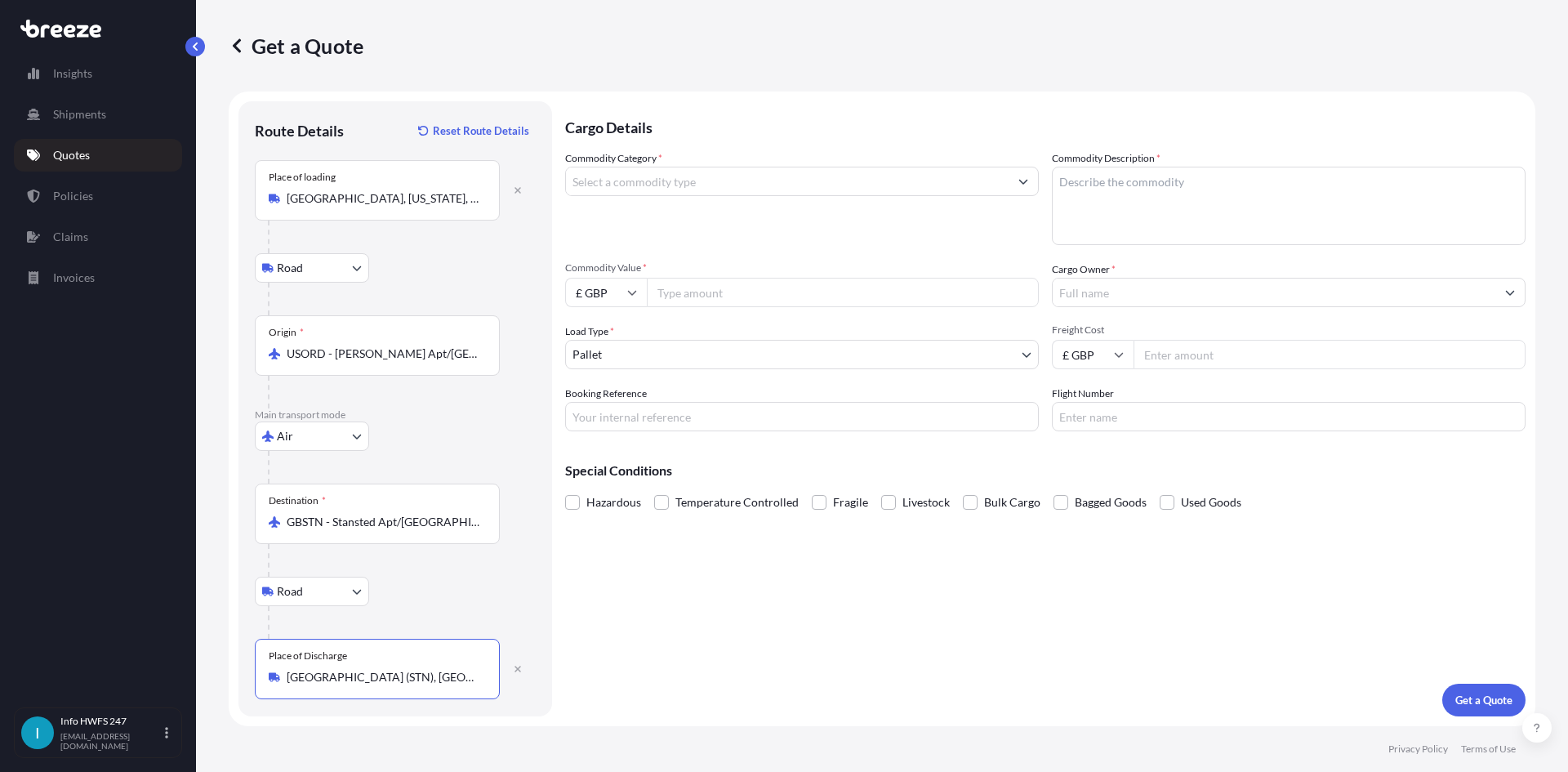
type input "[GEOGRAPHIC_DATA] (STN), [GEOGRAPHIC_DATA], [GEOGRAPHIC_DATA]"
click at [778, 171] on input "Commodity Category *" at bounding box center [787, 182] width 443 height 30
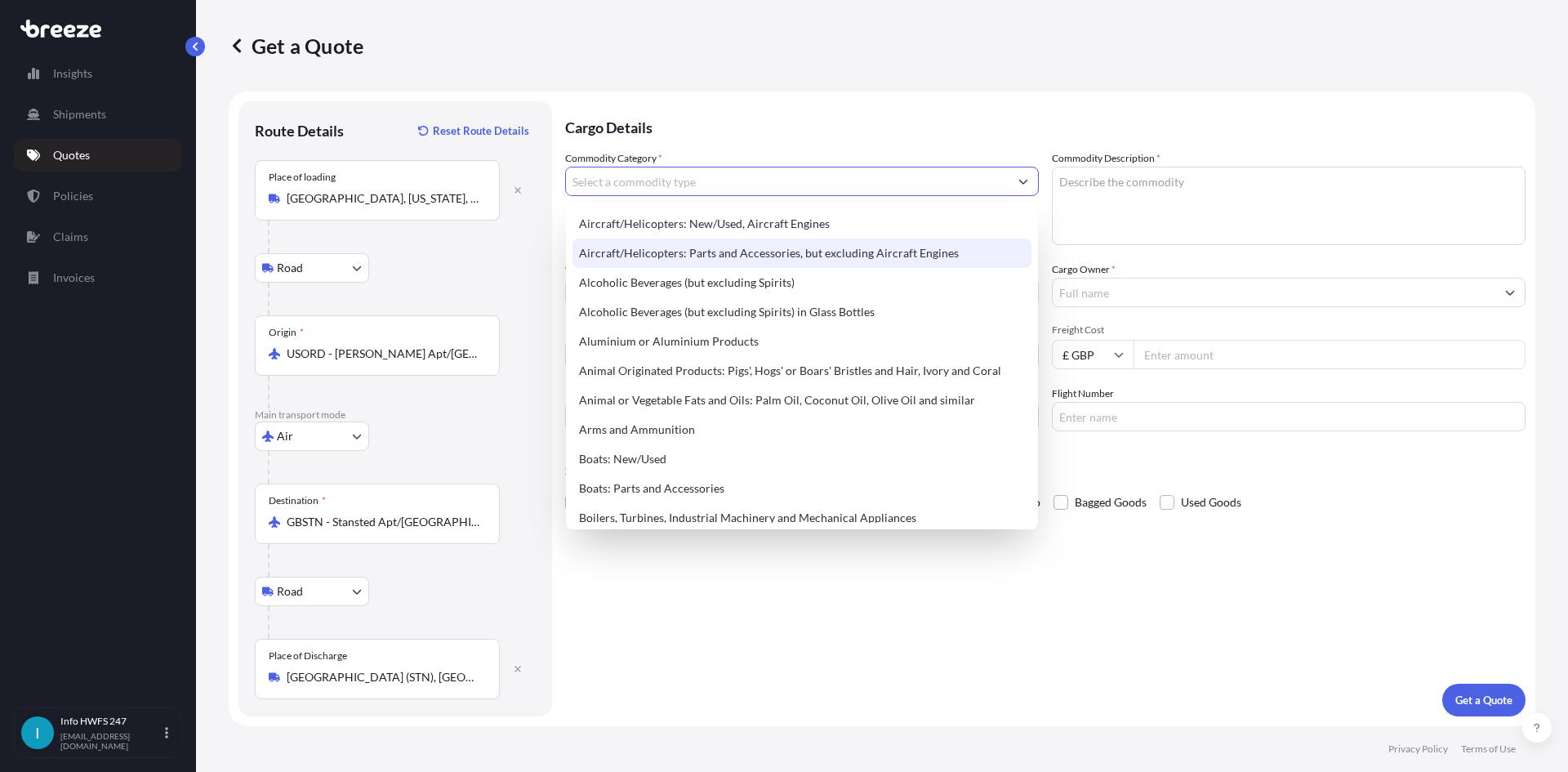
click at [844, 253] on div "Aircraft/Helicopters: Parts and Accessories, but excluding Aircraft Engines" at bounding box center [801, 253] width 459 height 30
type input "Aircraft/Helicopters: Parts and Accessories, but excluding Aircraft Engines"
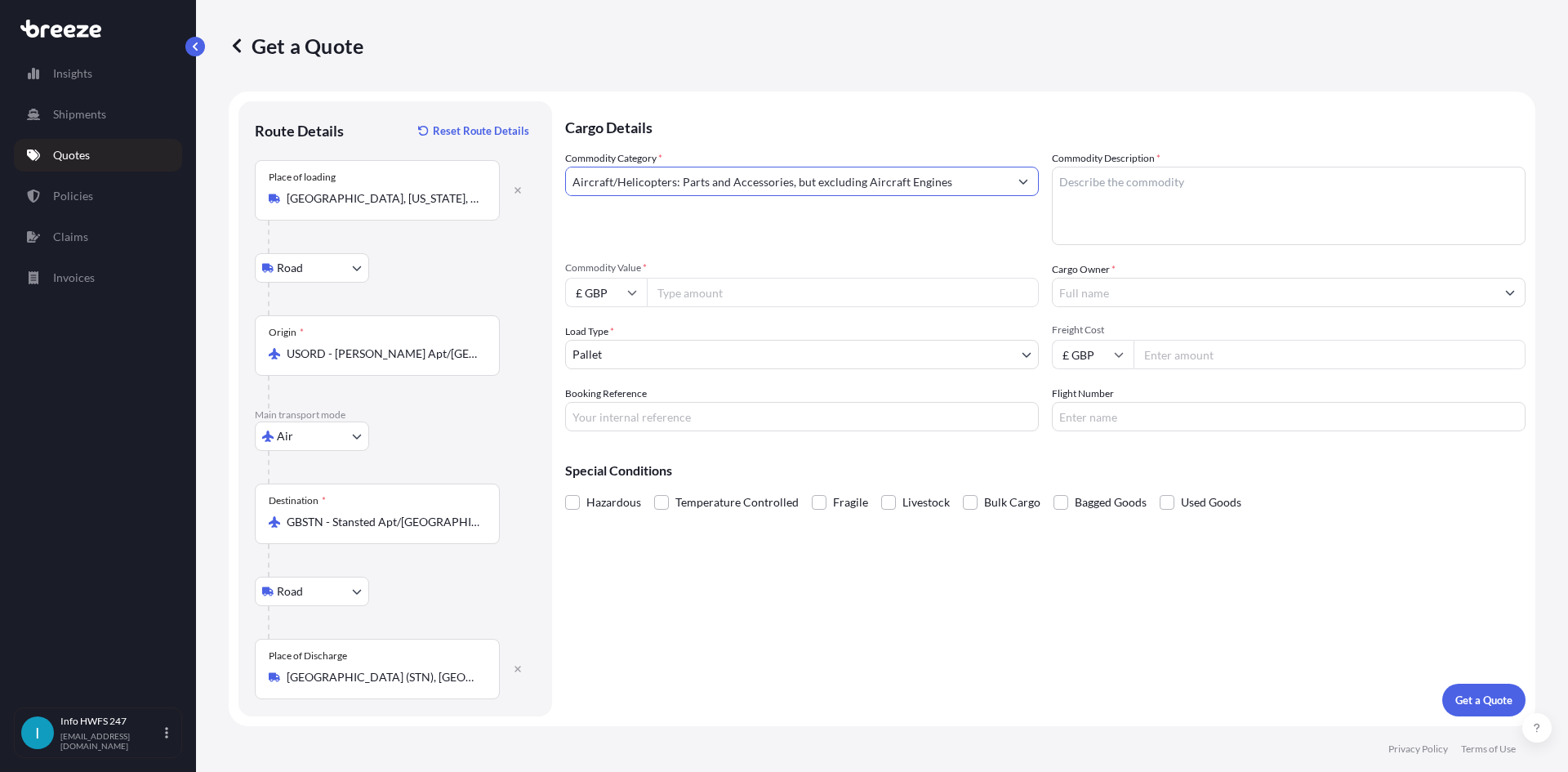
click at [1374, 215] on textarea "Commodity Description *" at bounding box center [1288, 206] width 473 height 78
click at [1143, 211] on textarea "Commodity Description *" at bounding box center [1288, 206] width 473 height 78
paste textarea "LIGHT, LED LIGHT"
type textarea "AIRCRAFT PART - LIGHT, LED LIGHT"
click at [591, 305] on input "£ GBP" at bounding box center [605, 293] width 82 height 30
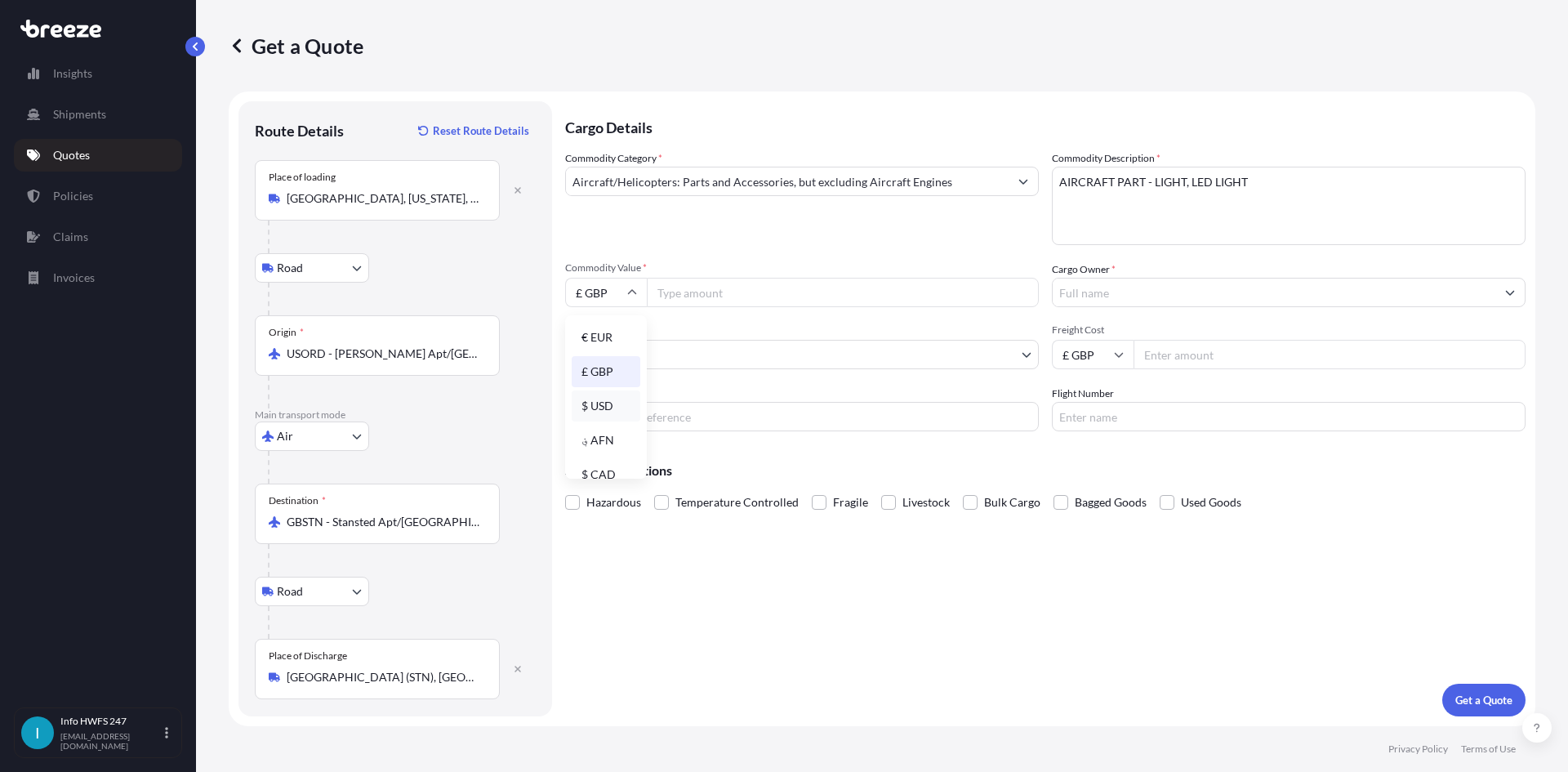
click at [592, 405] on div "$ USD" at bounding box center [606, 406] width 68 height 31
type input "$ USD"
click at [749, 287] on input "Commodity Value *" at bounding box center [843, 293] width 392 height 30
paste input "9147.55"
type input "9147.55"
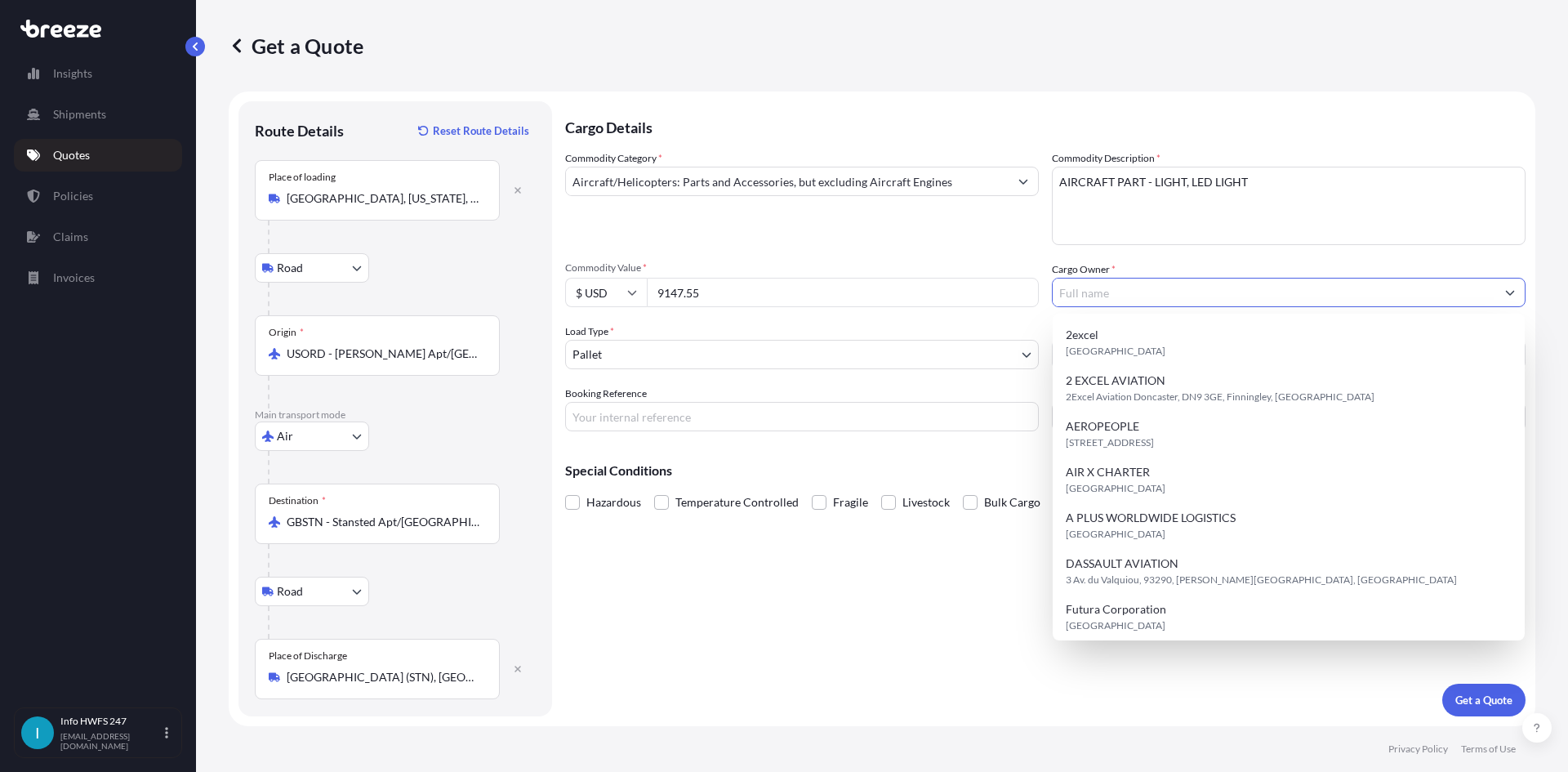
click at [1131, 295] on input "Cargo Owner *" at bounding box center [1275, 293] width 443 height 30
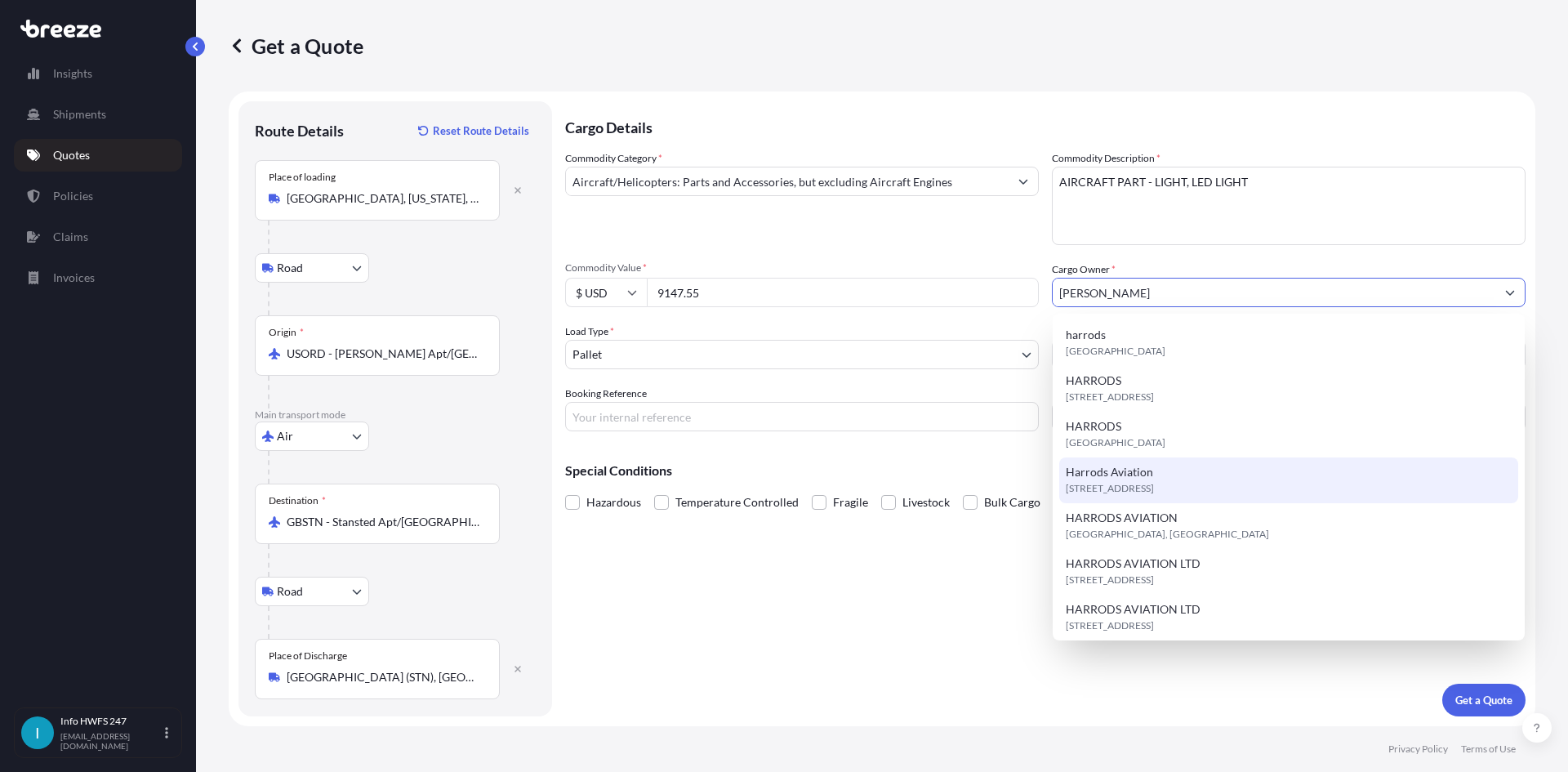
click at [1155, 481] on span "[STREET_ADDRESS]" at bounding box center [1110, 489] width 89 height 17
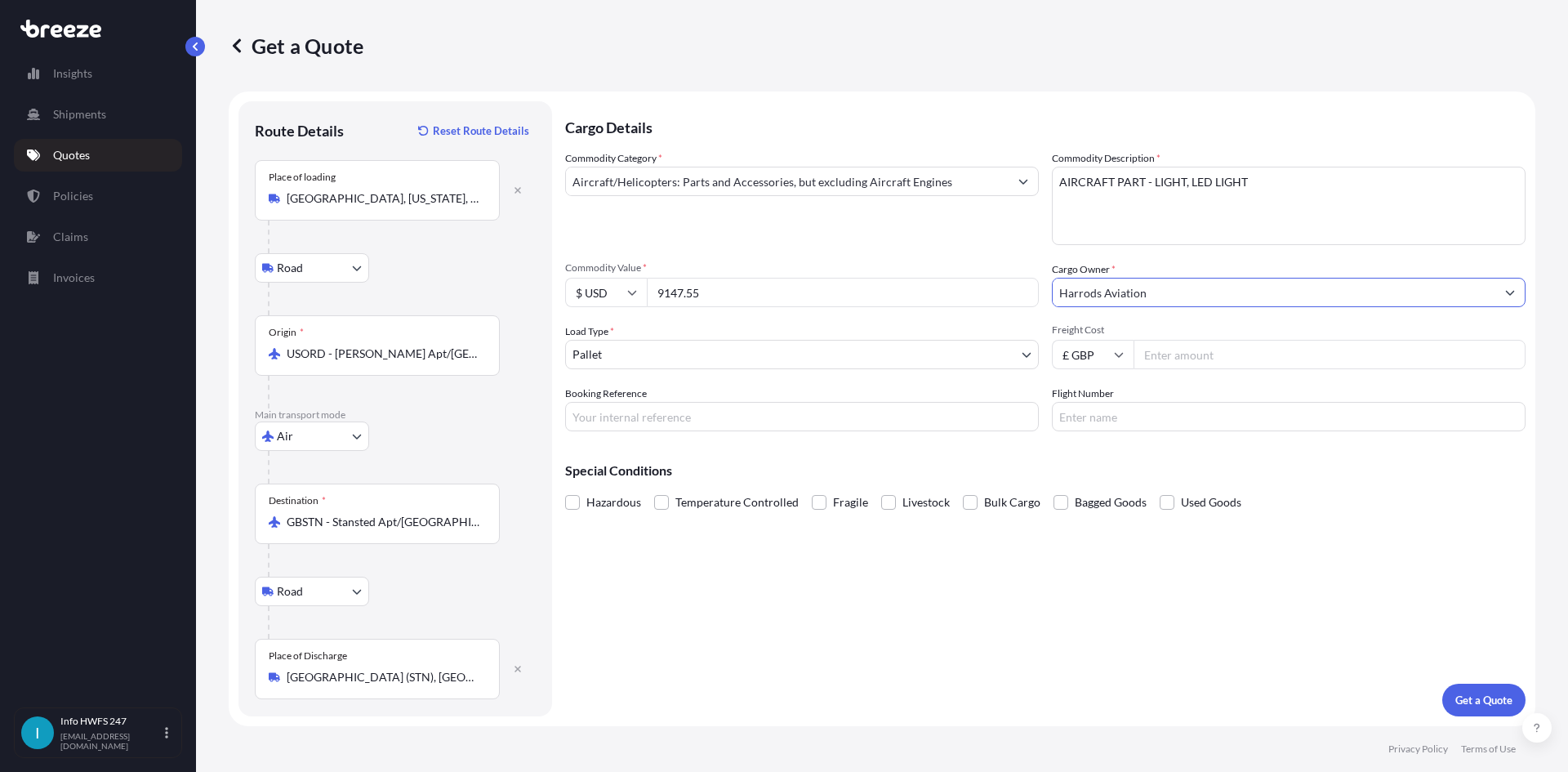
type input "Harrods Aviation"
click at [646, 353] on body "Insights Shipments Quotes Policies Claims Invoices I Info HWFS 247 [EMAIL_ADDRE…" at bounding box center [784, 386] width 1568 height 772
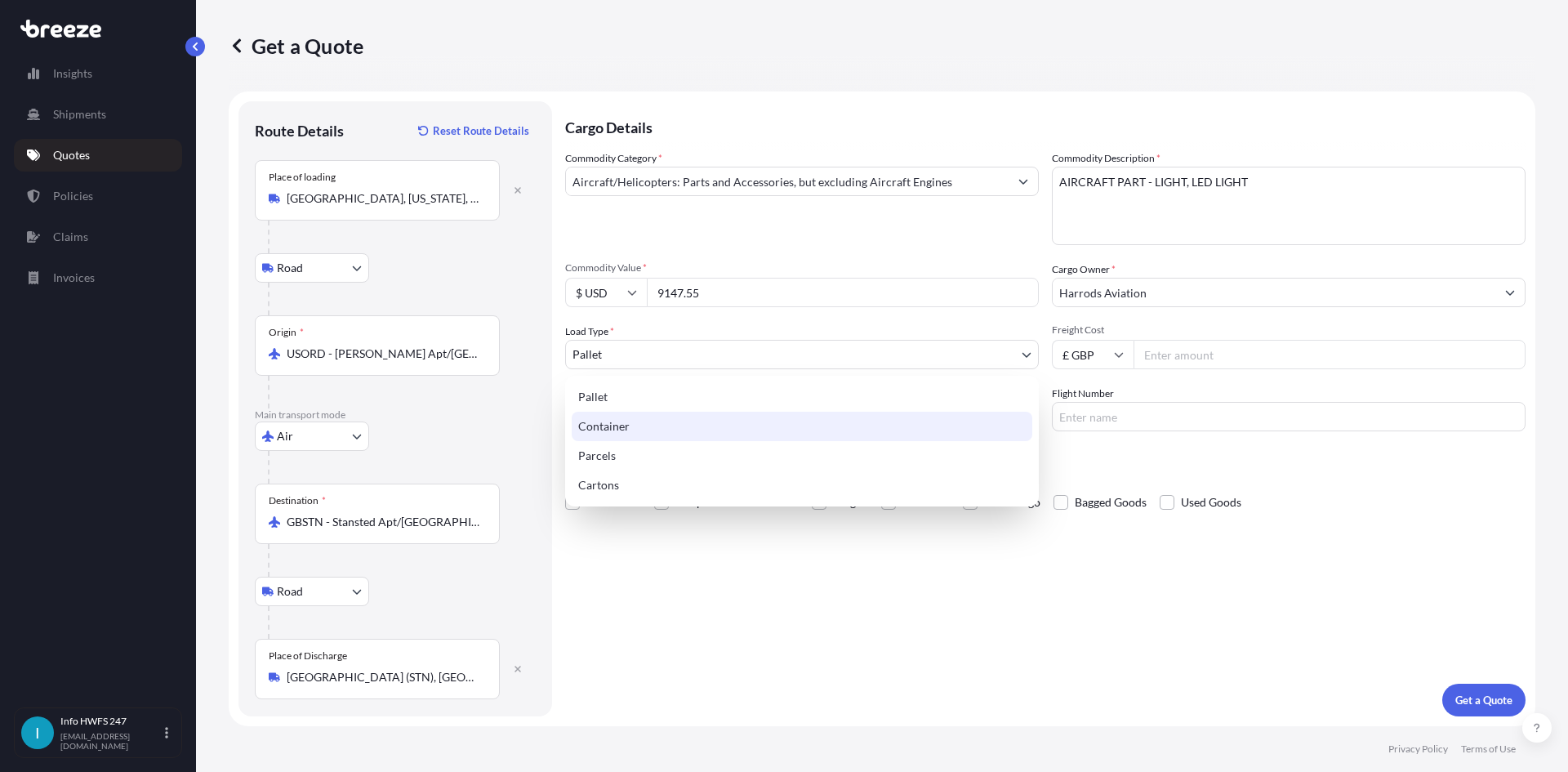
click at [674, 429] on div "Container" at bounding box center [802, 427] width 461 height 30
select select "2"
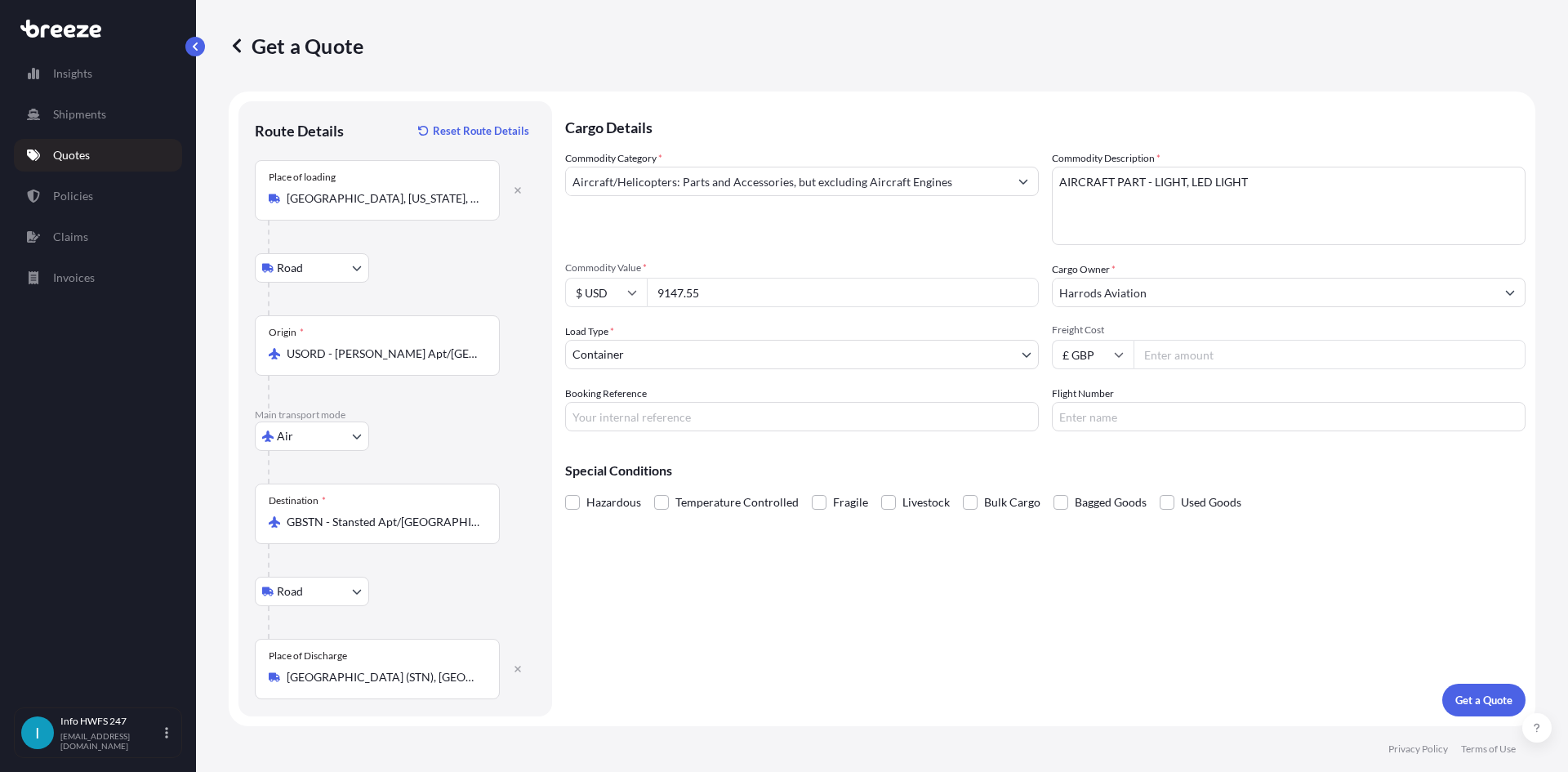
drag, startPoint x: 774, startPoint y: 432, endPoint x: 765, endPoint y: 428, distance: 9.8
click at [774, 432] on div "Cargo Details Commodity Category * Aircraft/Helicopters: Parts and Accessories,…" at bounding box center [1045, 409] width 961 height 615
click at [758, 423] on input "Booking Reference" at bounding box center [801, 416] width 473 height 30
paste input "HI166723"
type input "HI166723"
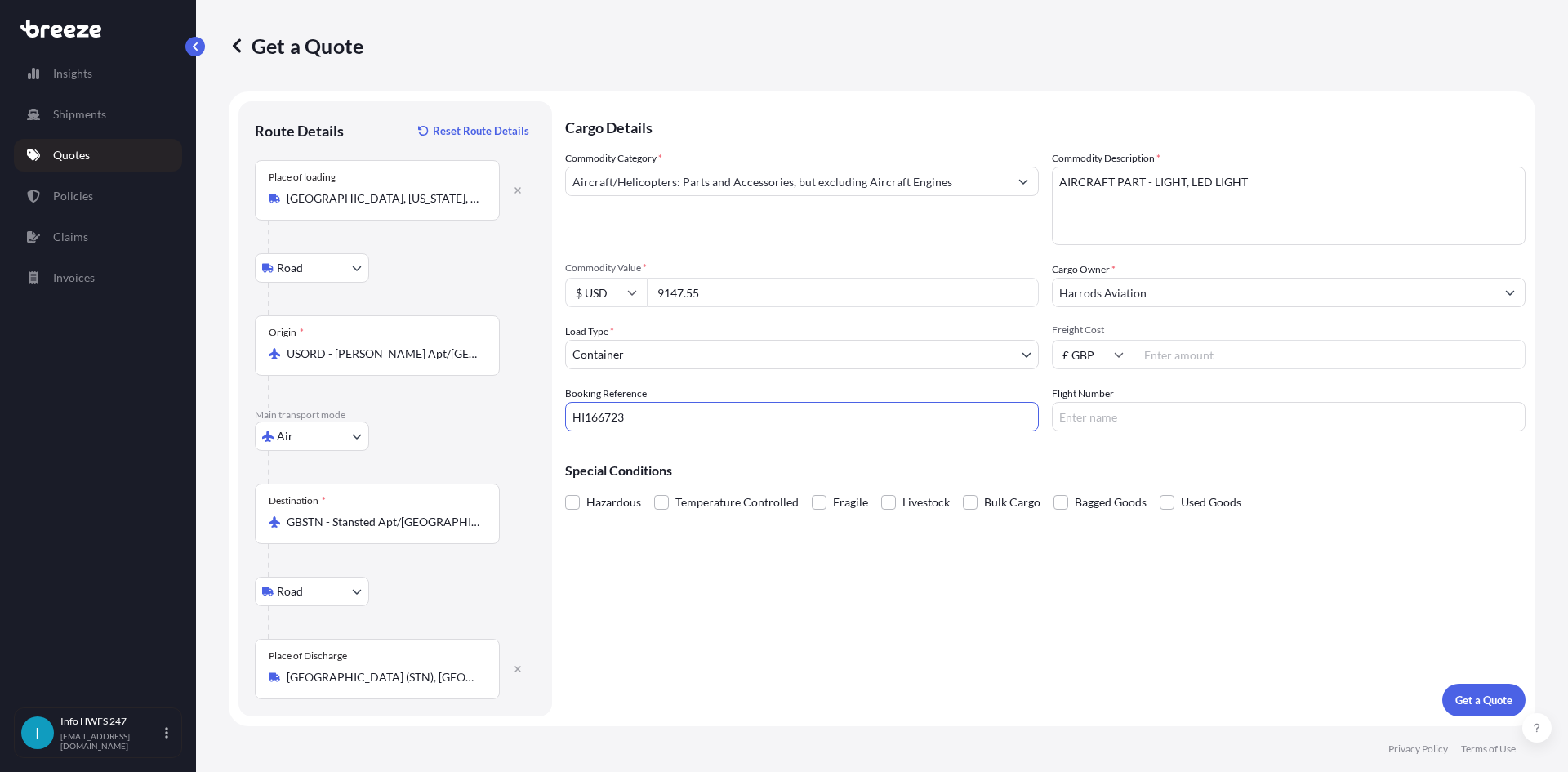
click at [1152, 425] on input "Flight Number" at bounding box center [1288, 416] width 473 height 30
type input "FEDEX"
click at [1478, 697] on p "Get a Quote" at bounding box center [1484, 701] width 57 height 17
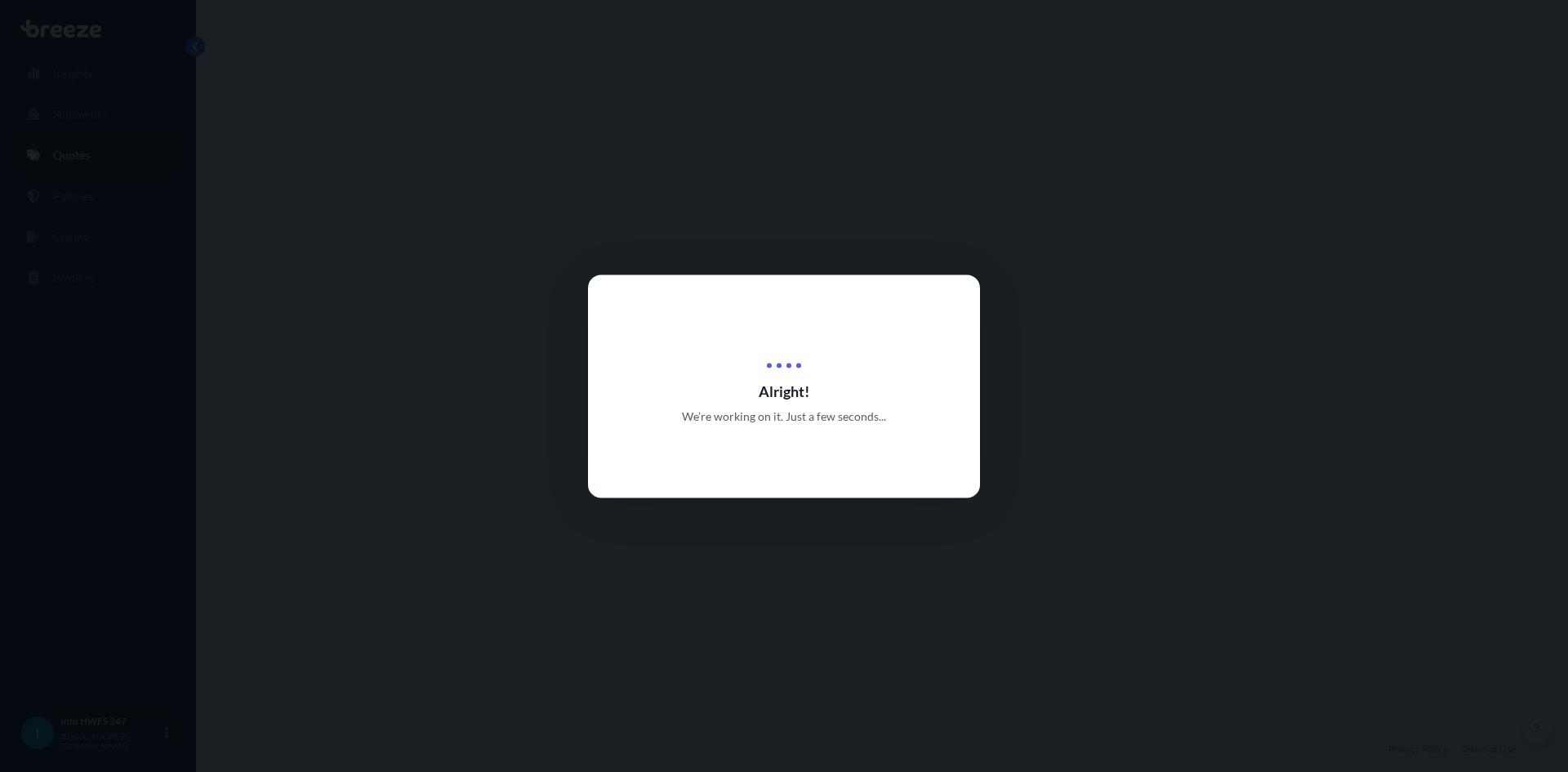
select select "Road"
select select "Air"
select select "Road"
select select "2"
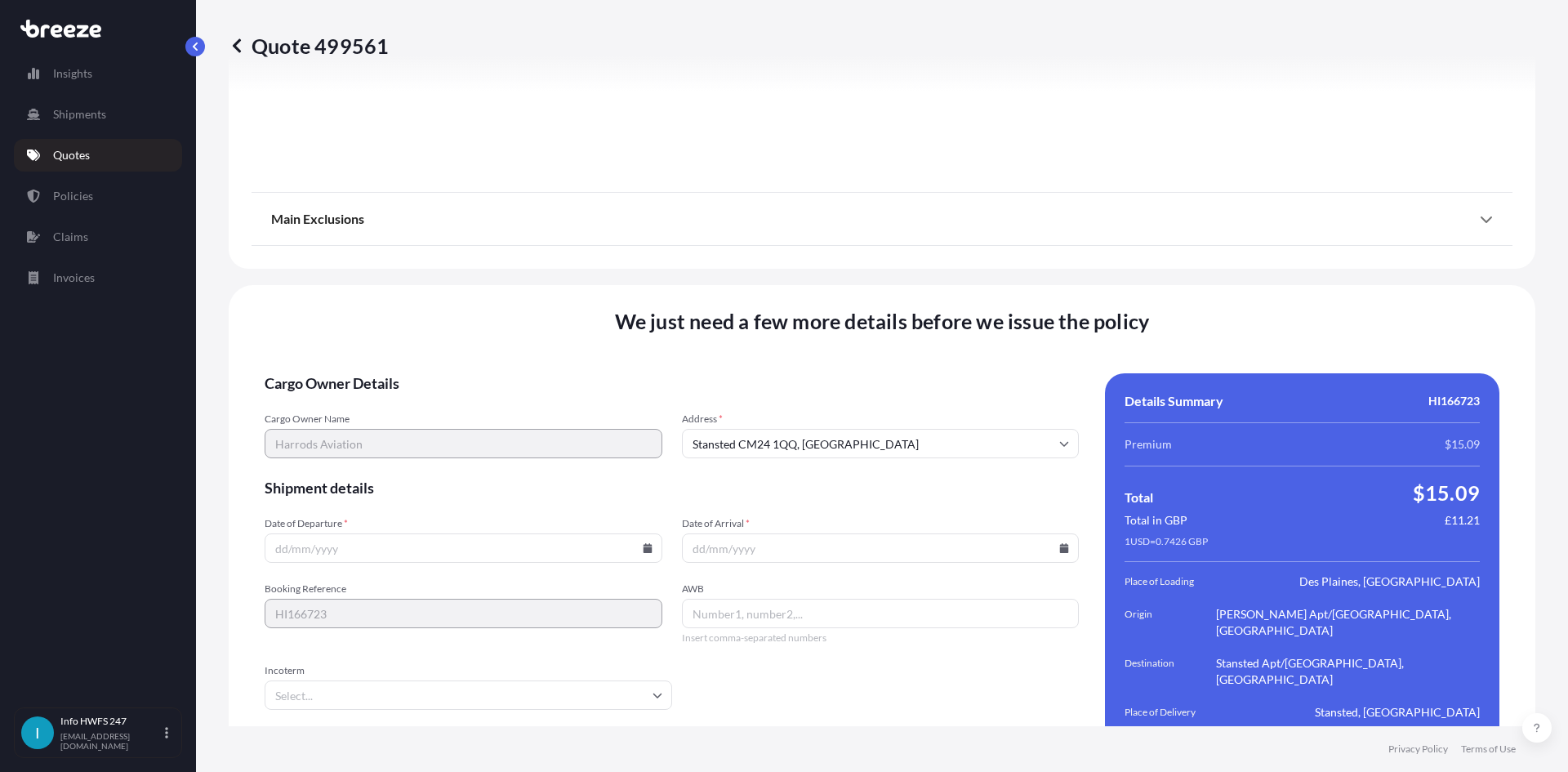
scroll to position [2130, 0]
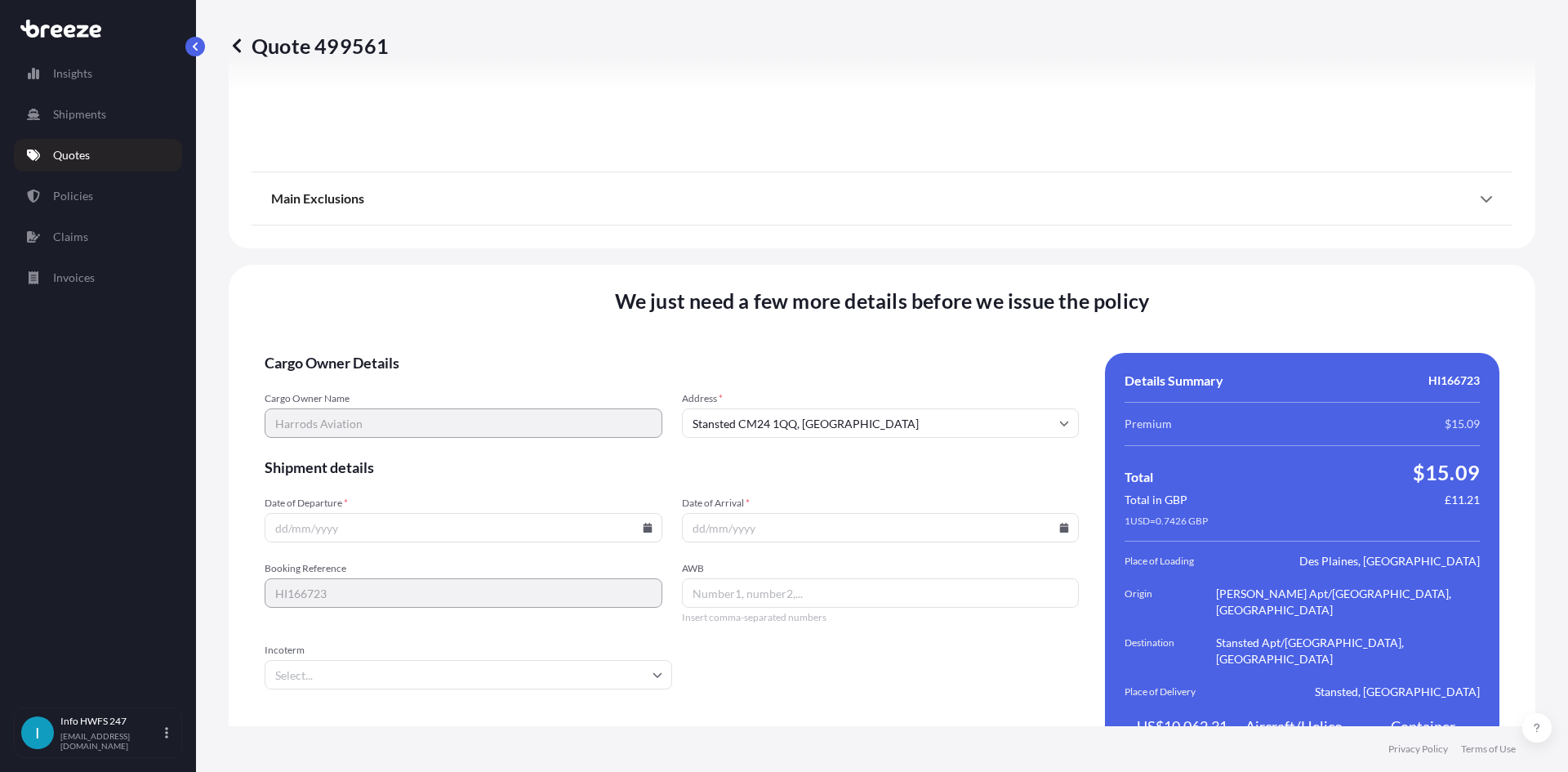
click at [643, 523] on icon at bounding box center [648, 527] width 9 height 10
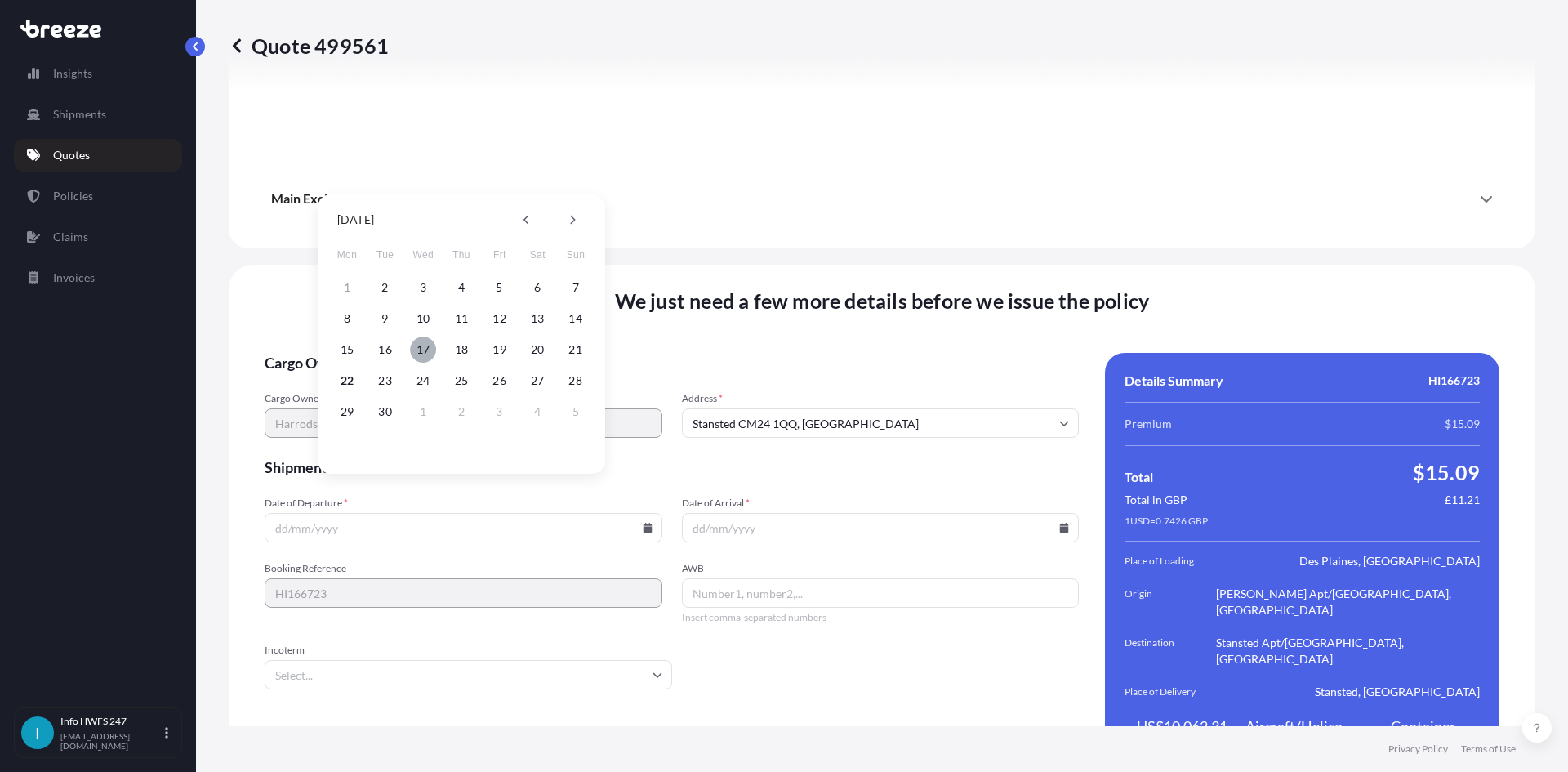
click at [416, 344] on button "17" at bounding box center [423, 350] width 26 height 26
type input "[DATE]"
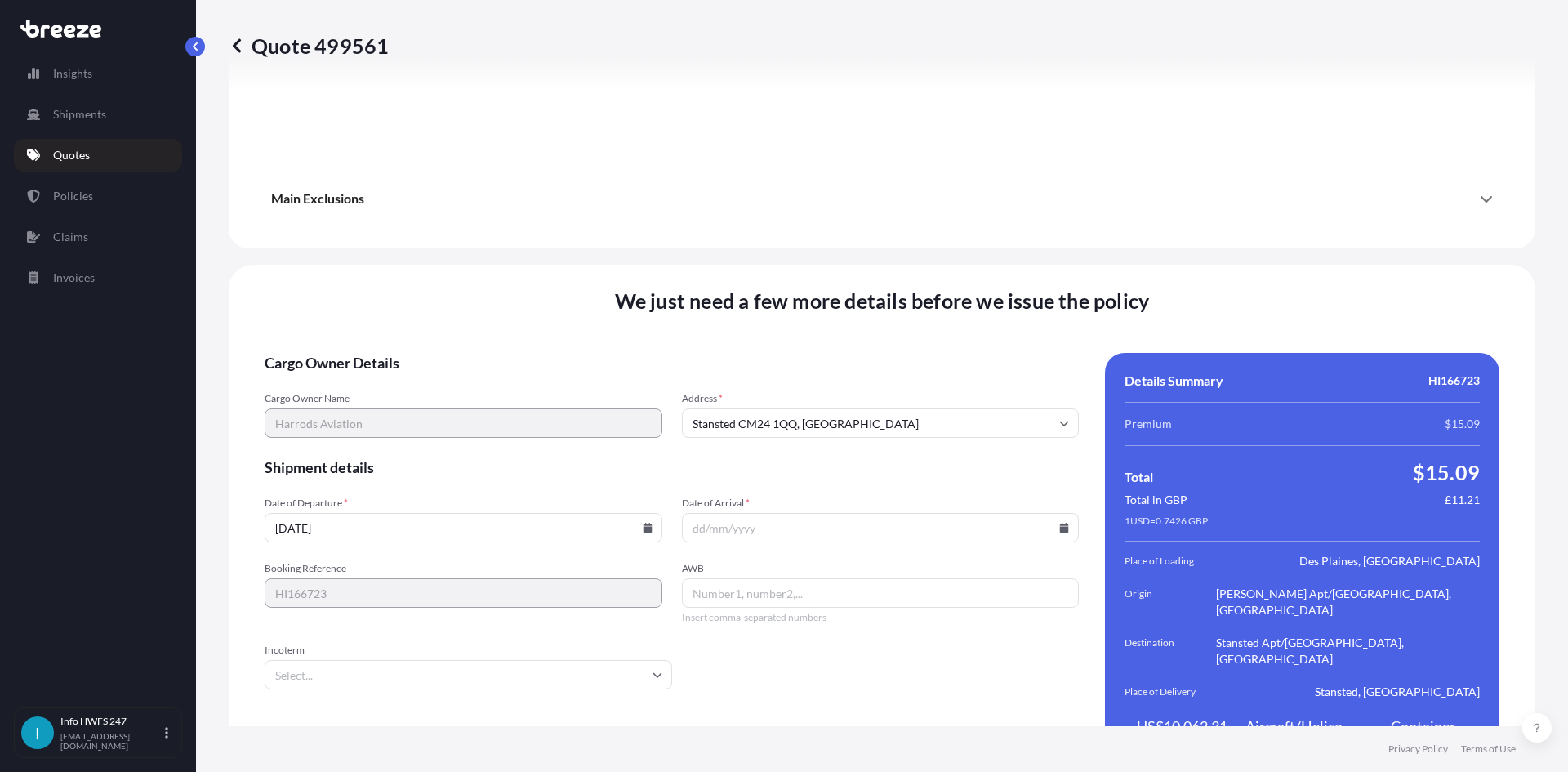
click at [1059, 523] on icon at bounding box center [1064, 527] width 10 height 10
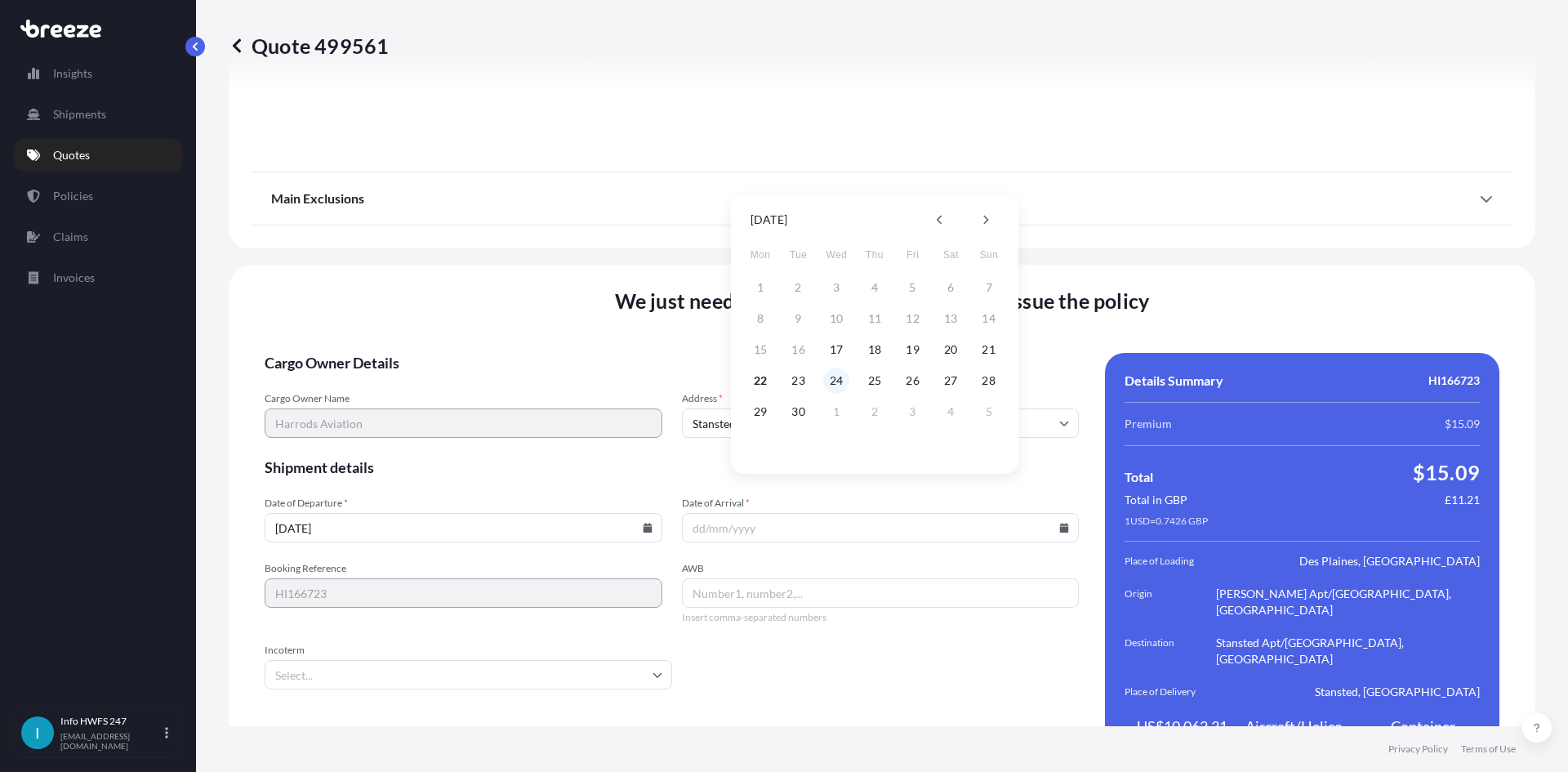
click at [832, 373] on button "24" at bounding box center [836, 380] width 26 height 26
type input "[DATE]"
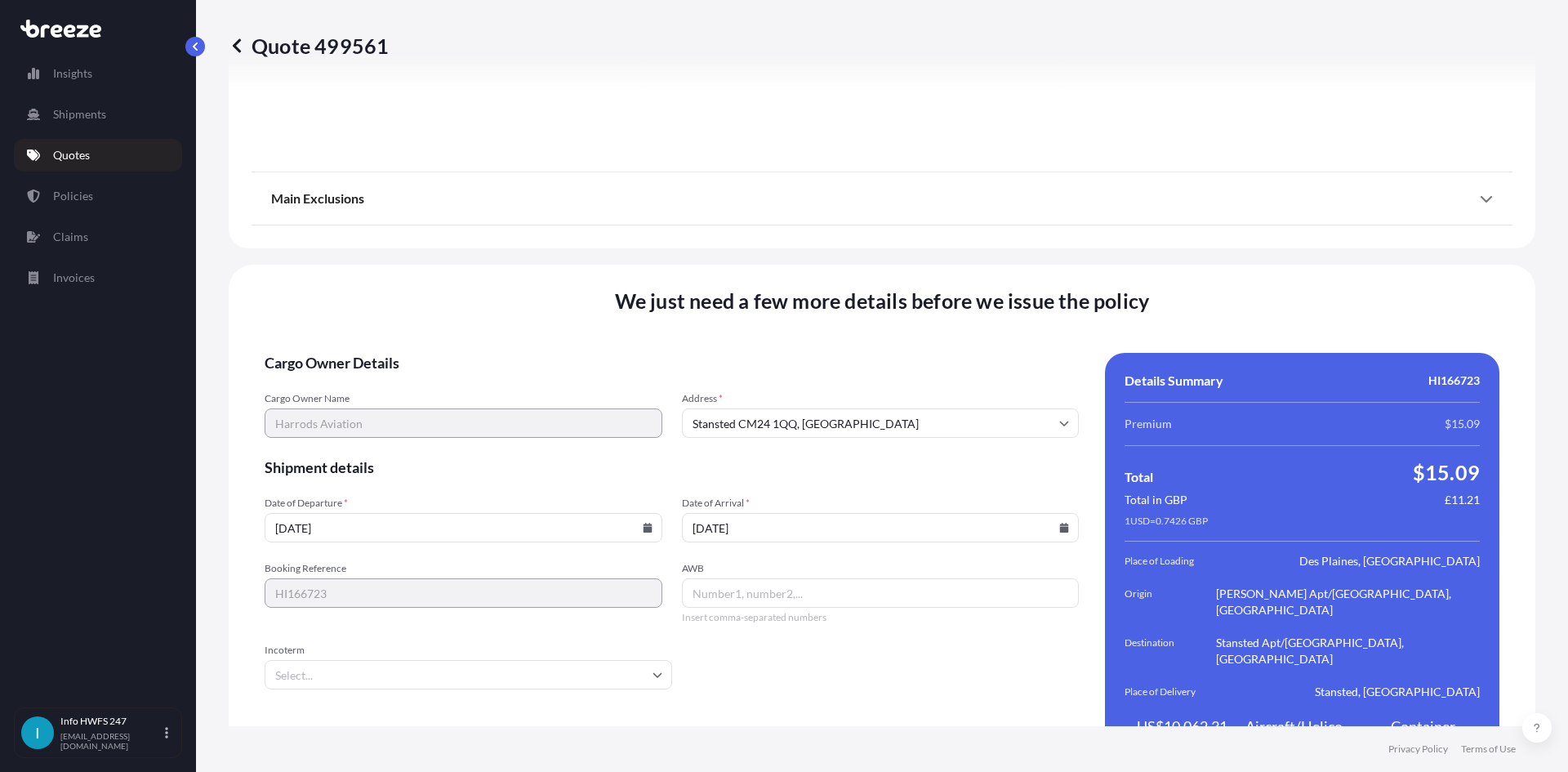
click at [770, 579] on input "AWB" at bounding box center [880, 594] width 398 height 30
click at [764, 579] on input "AWB" at bounding box center [880, 594] width 398 height 30
paste input "479766254643"
type input "479766254643"
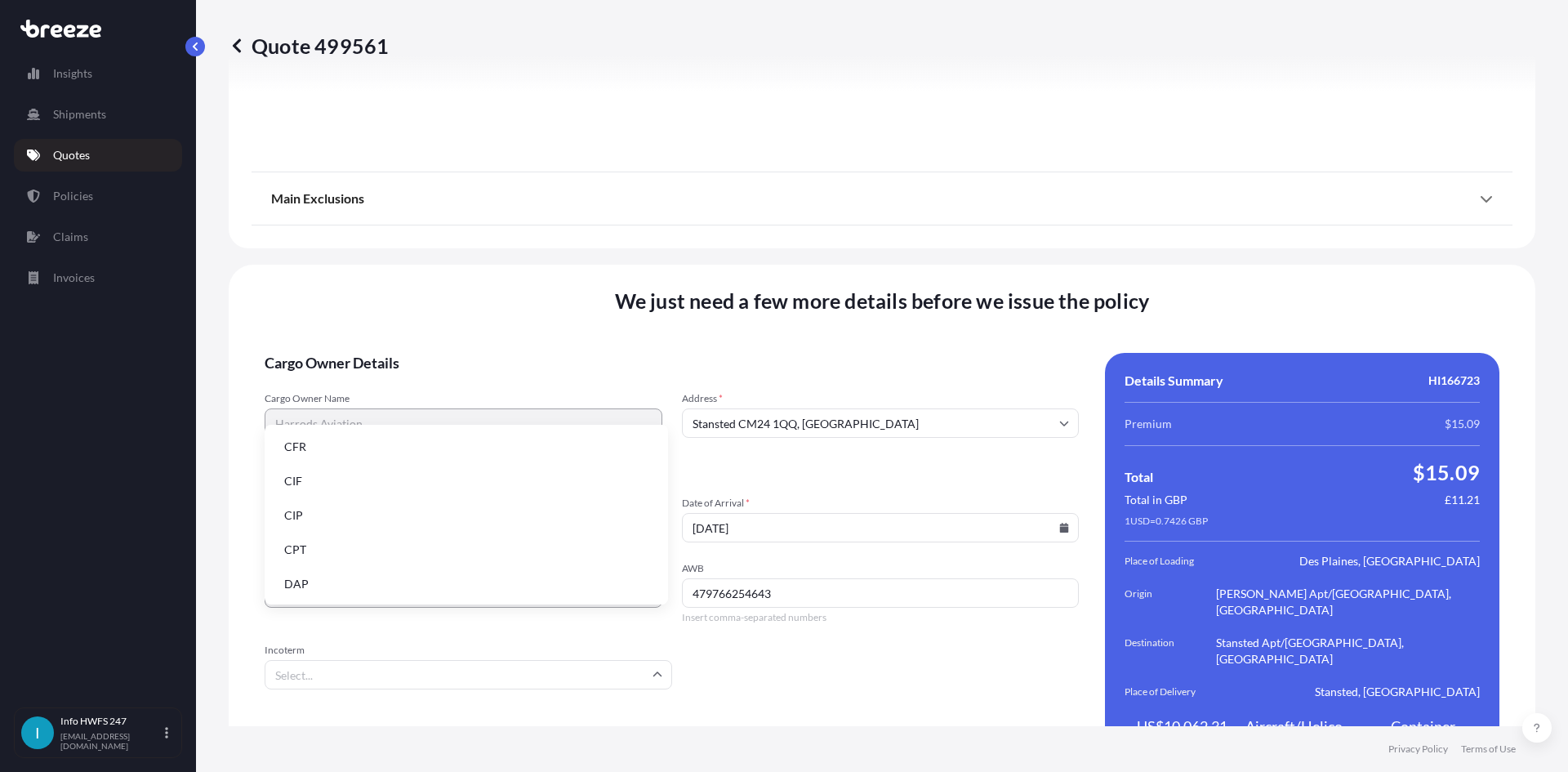
click at [464, 660] on input "Incoterm" at bounding box center [469, 675] width 408 height 30
click at [406, 585] on li "DAP" at bounding box center [466, 585] width 390 height 31
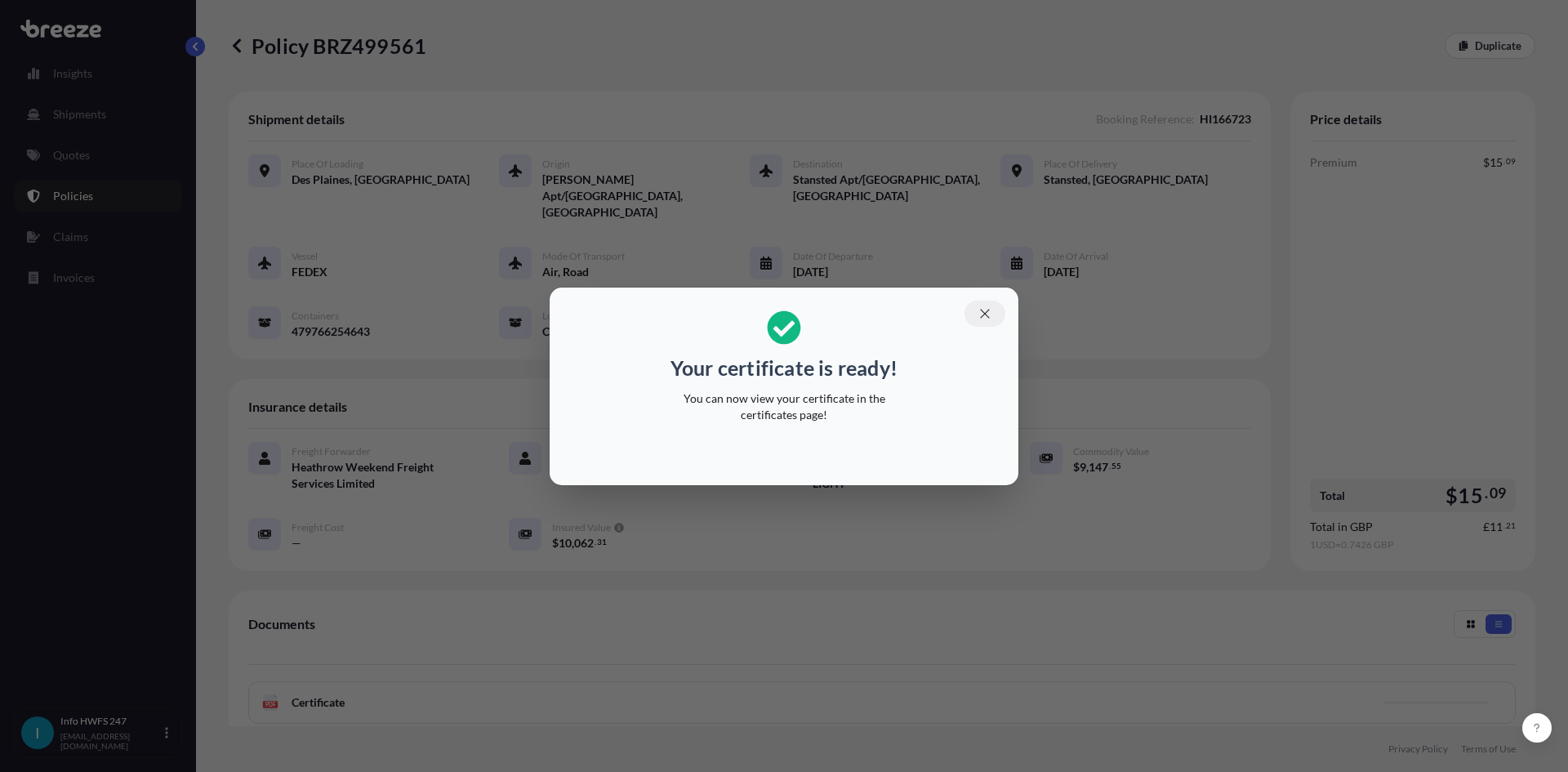
click at [996, 312] on button "button" at bounding box center [985, 314] width 41 height 26
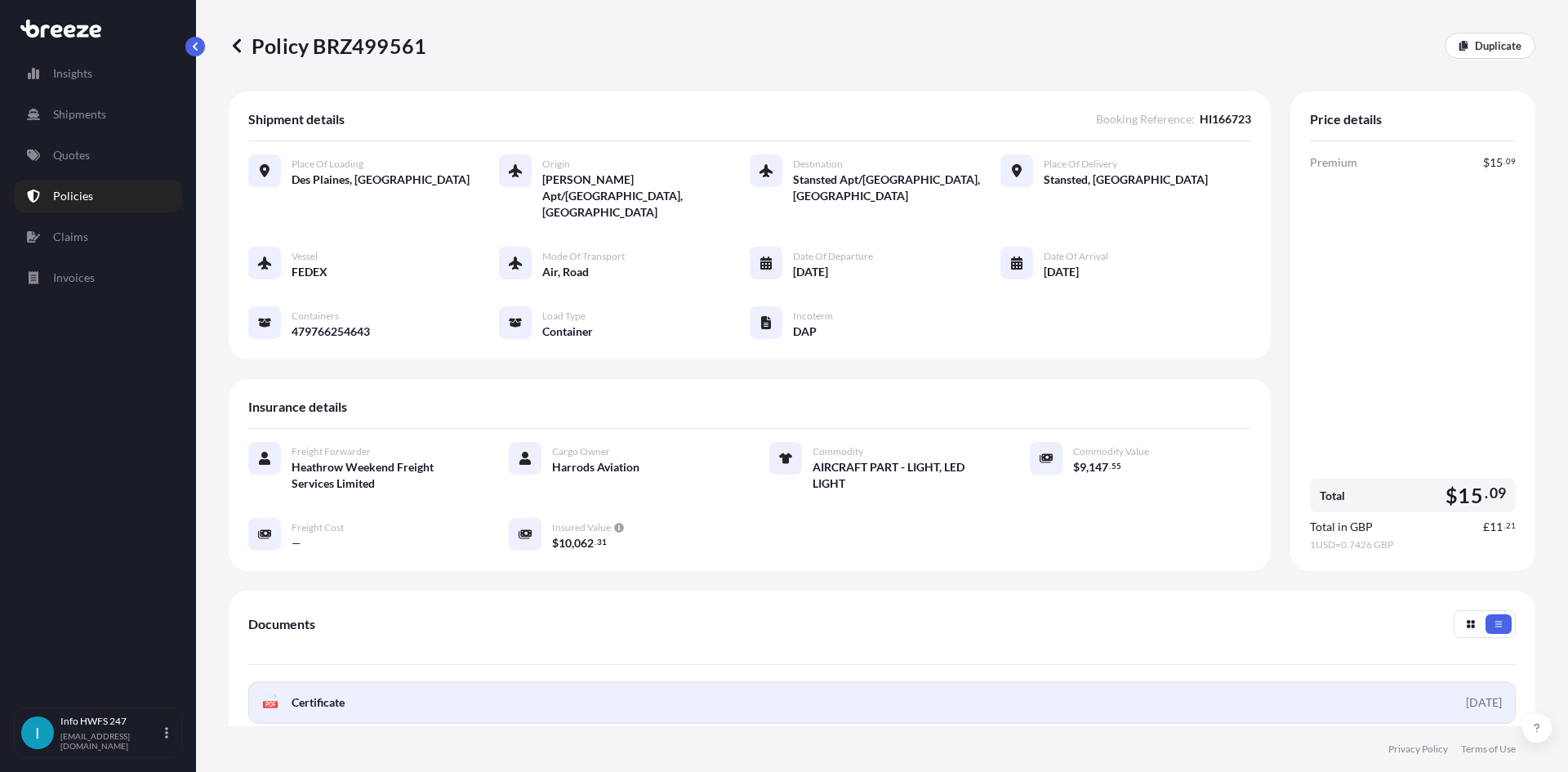
click at [505, 682] on link "PDF Certificate [DATE]" at bounding box center [882, 703] width 1268 height 42
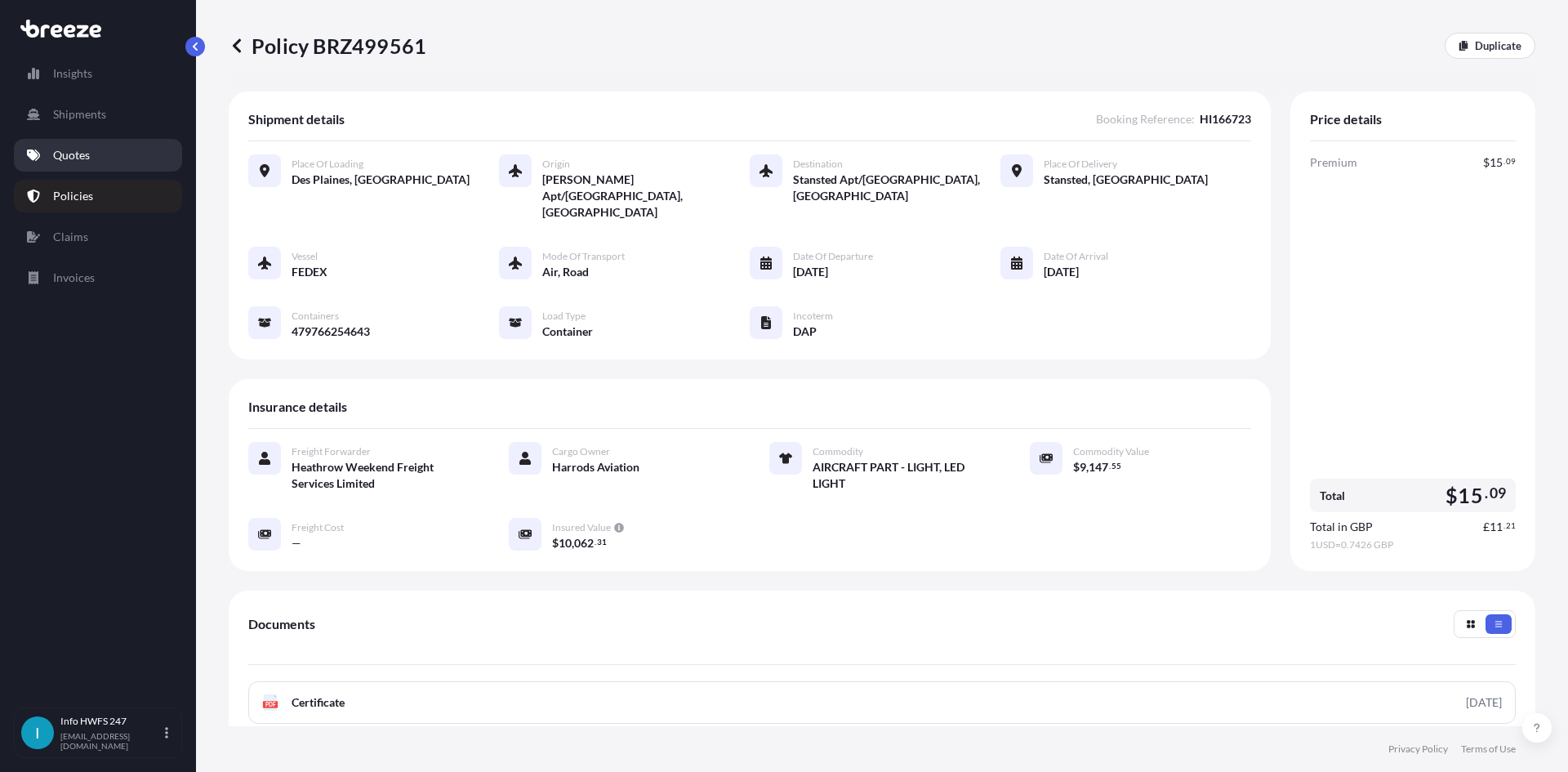
click at [71, 157] on p "Quotes" at bounding box center [72, 155] width 37 height 17
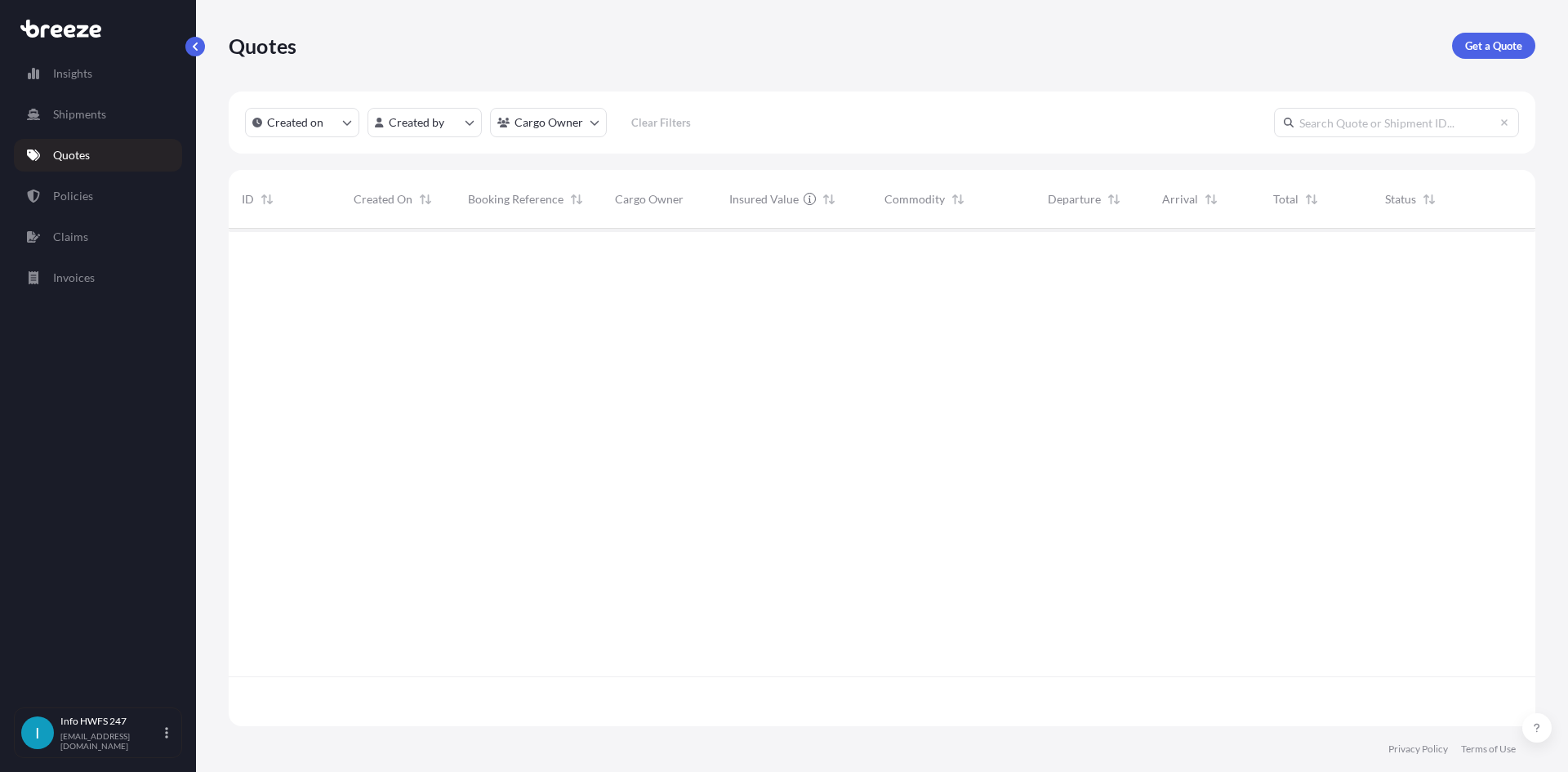
scroll to position [494, 1295]
click at [1499, 47] on p "Get a Quote" at bounding box center [1494, 46] width 57 height 17
select select "Air"
select select "1"
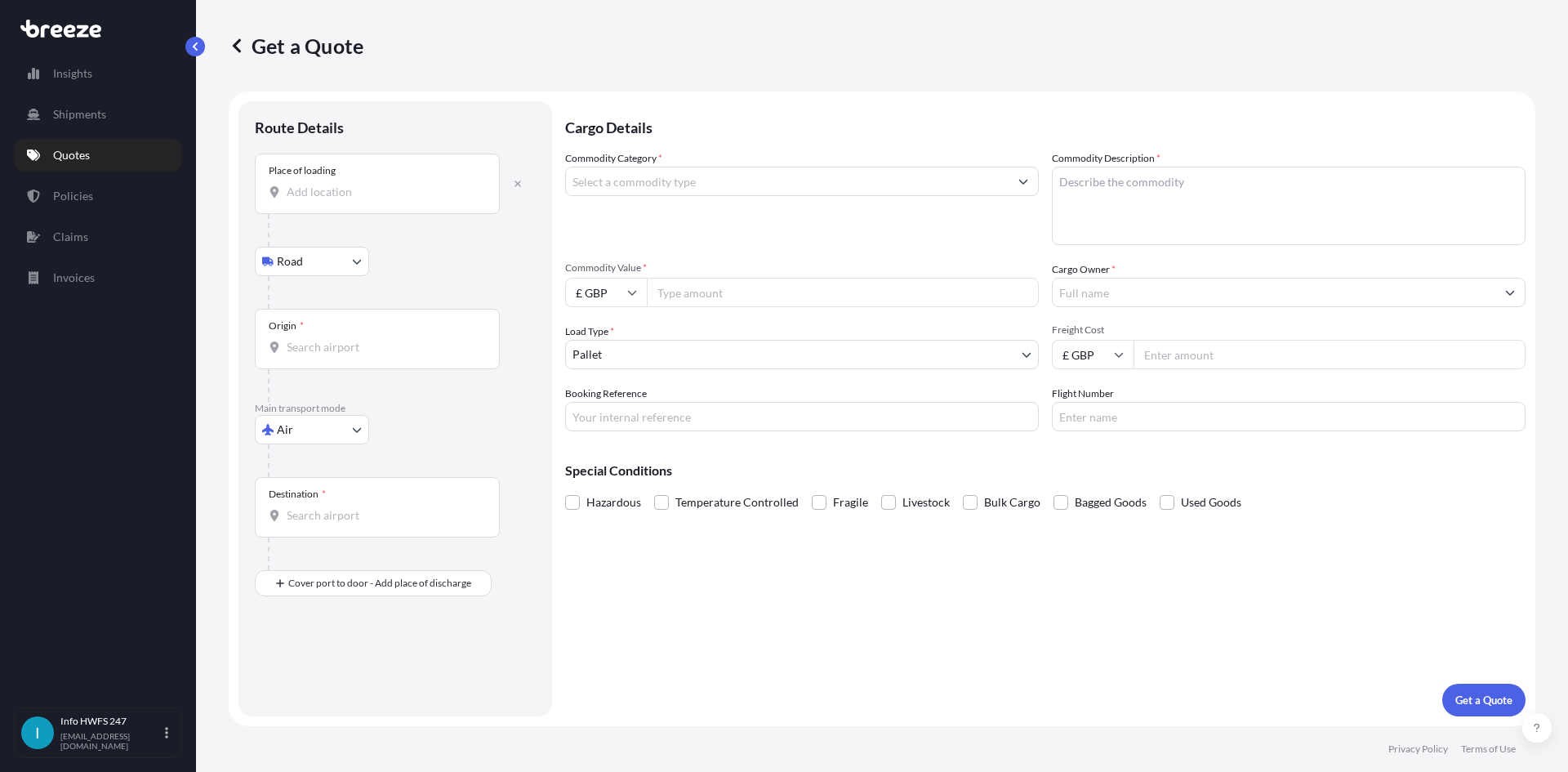
click at [373, 205] on div "Place of loading" at bounding box center [377, 183] width 245 height 60
click at [373, 200] on input "Place of loading" at bounding box center [383, 192] width 193 height 17
type input "M"
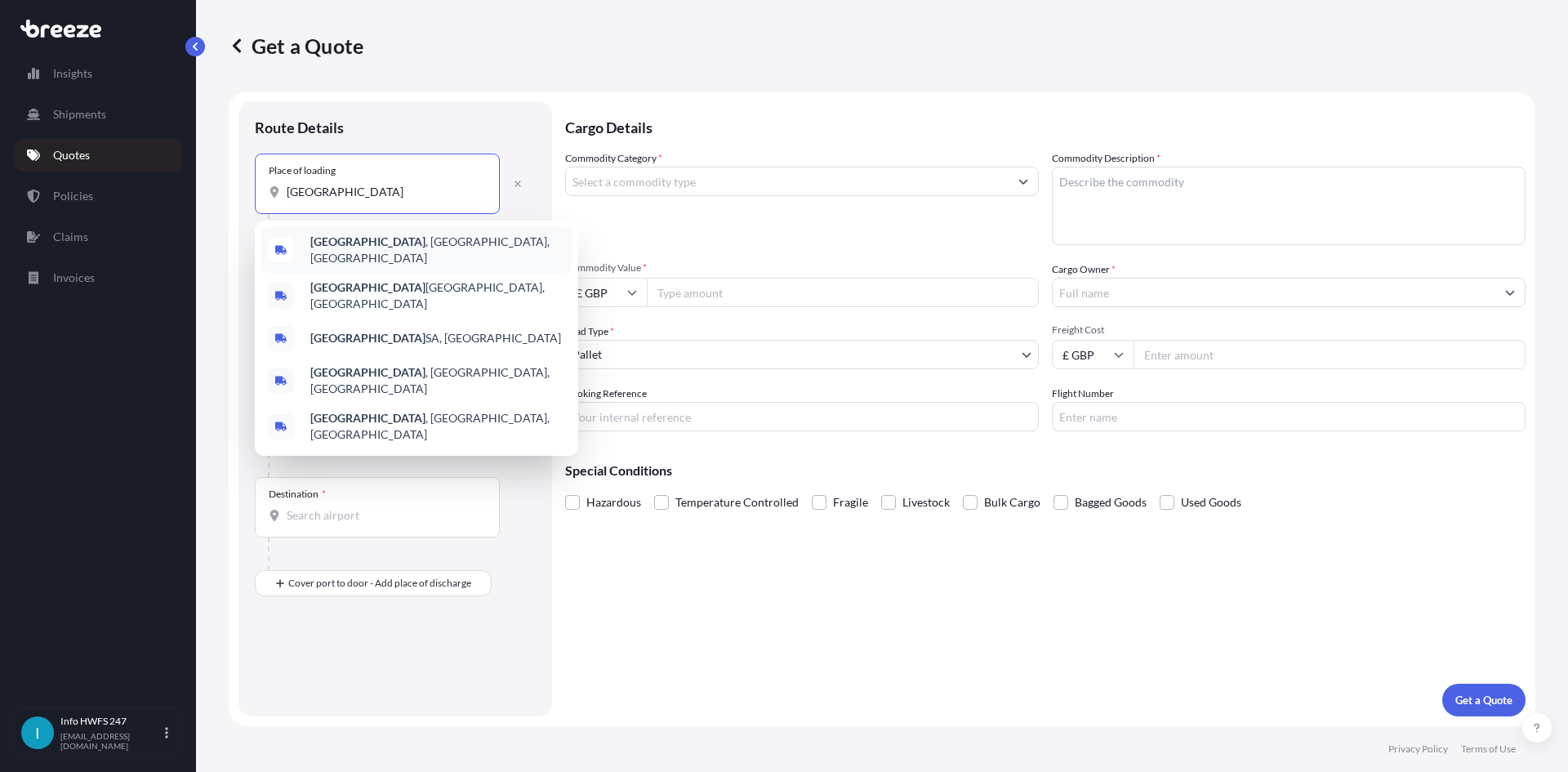
click at [405, 246] on span "[GEOGRAPHIC_DATA] , [GEOGRAPHIC_DATA], [GEOGRAPHIC_DATA]" at bounding box center [437, 249] width 255 height 32
type input "[GEOGRAPHIC_DATA], [GEOGRAPHIC_DATA], [GEOGRAPHIC_DATA]"
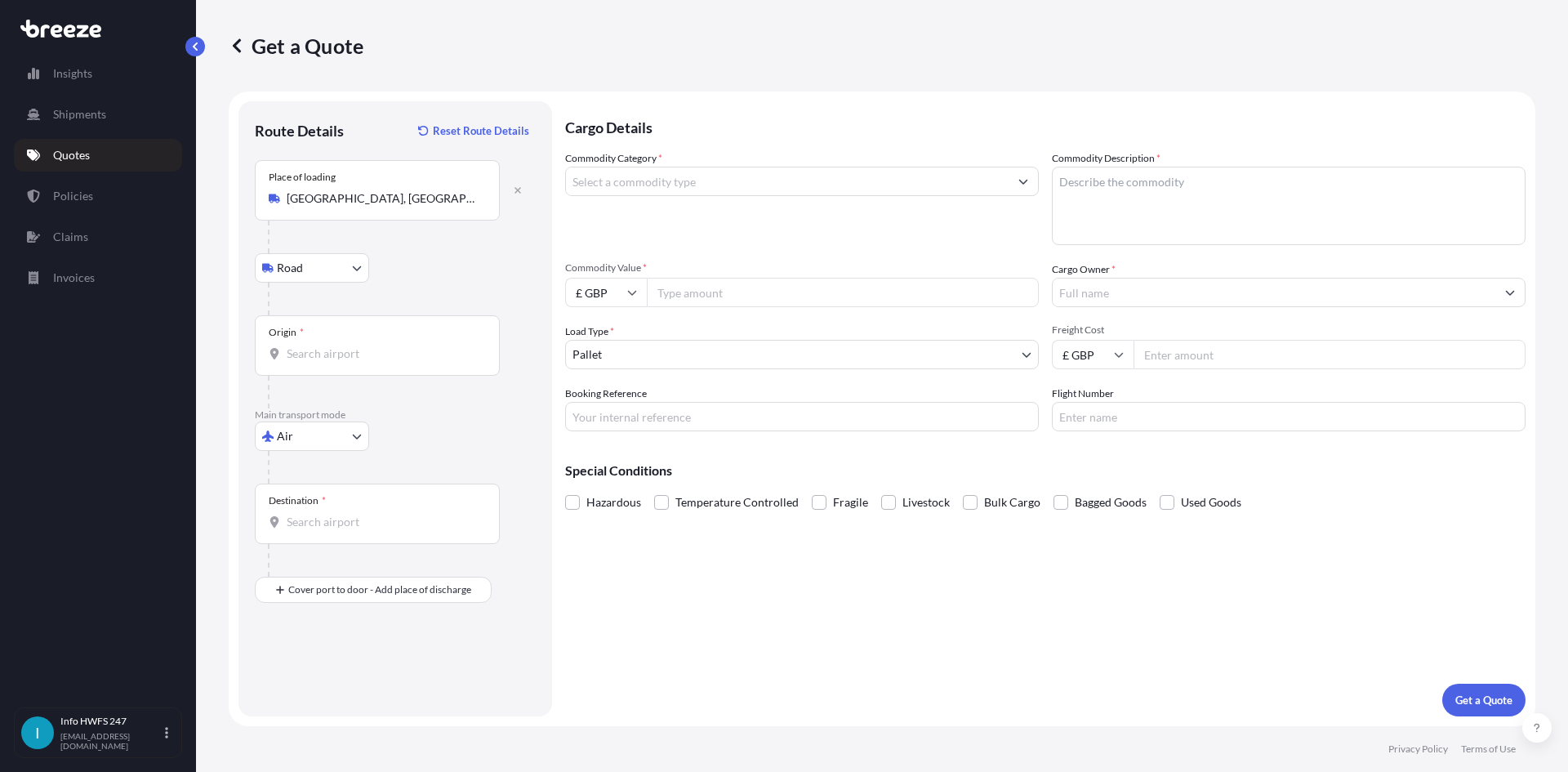
click at [353, 338] on div "Origin *" at bounding box center [377, 345] width 245 height 60
click at [353, 345] on input "Origin *" at bounding box center [383, 354] width 193 height 17
drag, startPoint x: 329, startPoint y: 359, endPoint x: 296, endPoint y: 368, distance: 34.2
click at [296, 368] on div "Origin * CVT" at bounding box center [377, 345] width 245 height 60
drag, startPoint x: 364, startPoint y: 350, endPoint x: 248, endPoint y: 296, distance: 128.0
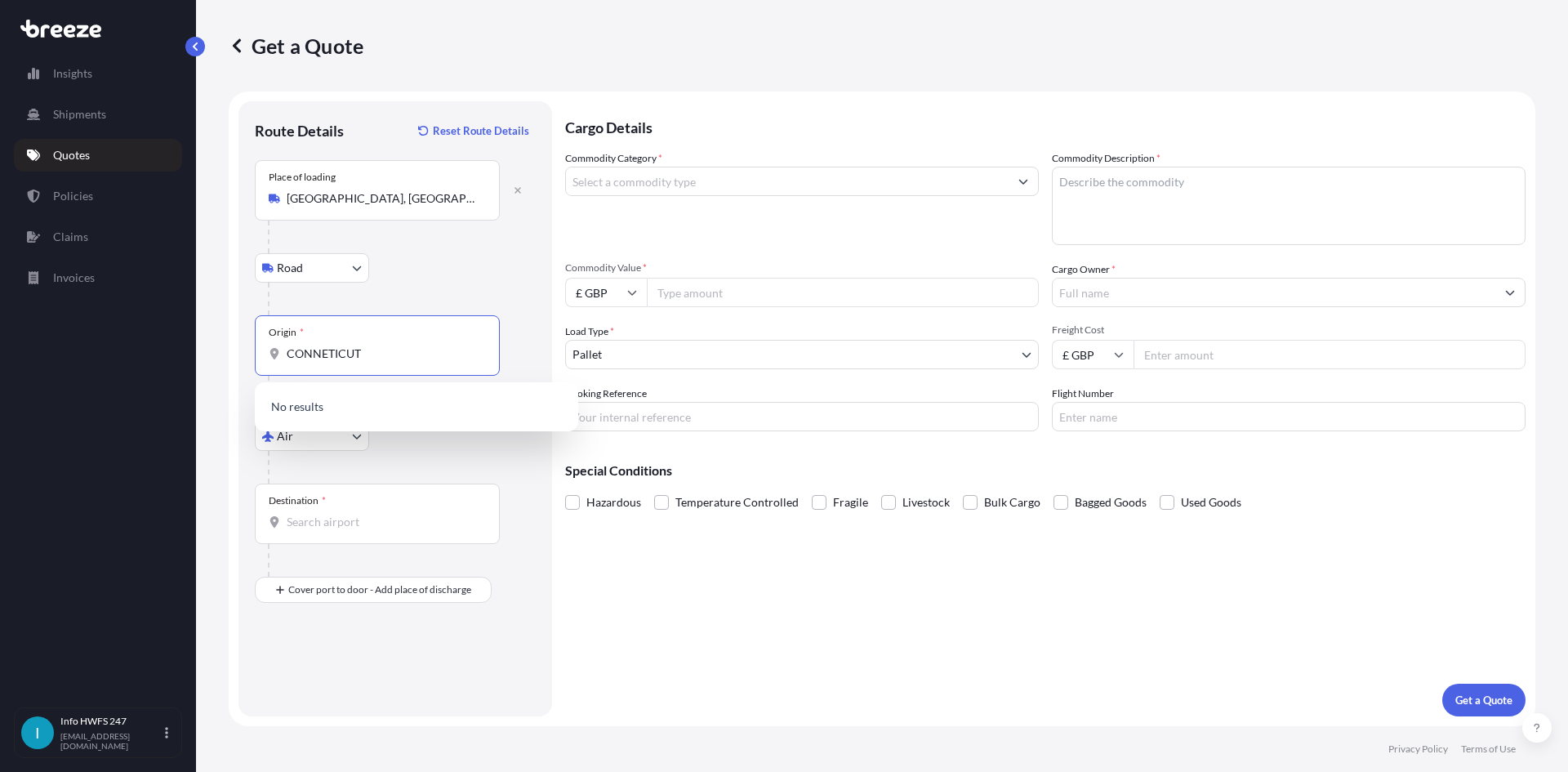
click at [235, 320] on form "Route Details Reset Route Details Place of loading [GEOGRAPHIC_DATA], [GEOGRAPH…" at bounding box center [882, 409] width 1307 height 635
drag, startPoint x: 394, startPoint y: 354, endPoint x: 183, endPoint y: 339, distance: 211.5
click at [183, 339] on div "Insights Shipments Quotes Policies Claims Invoices I Info HWFS 247 [EMAIL_ADDRE…" at bounding box center [784, 386] width 1568 height 772
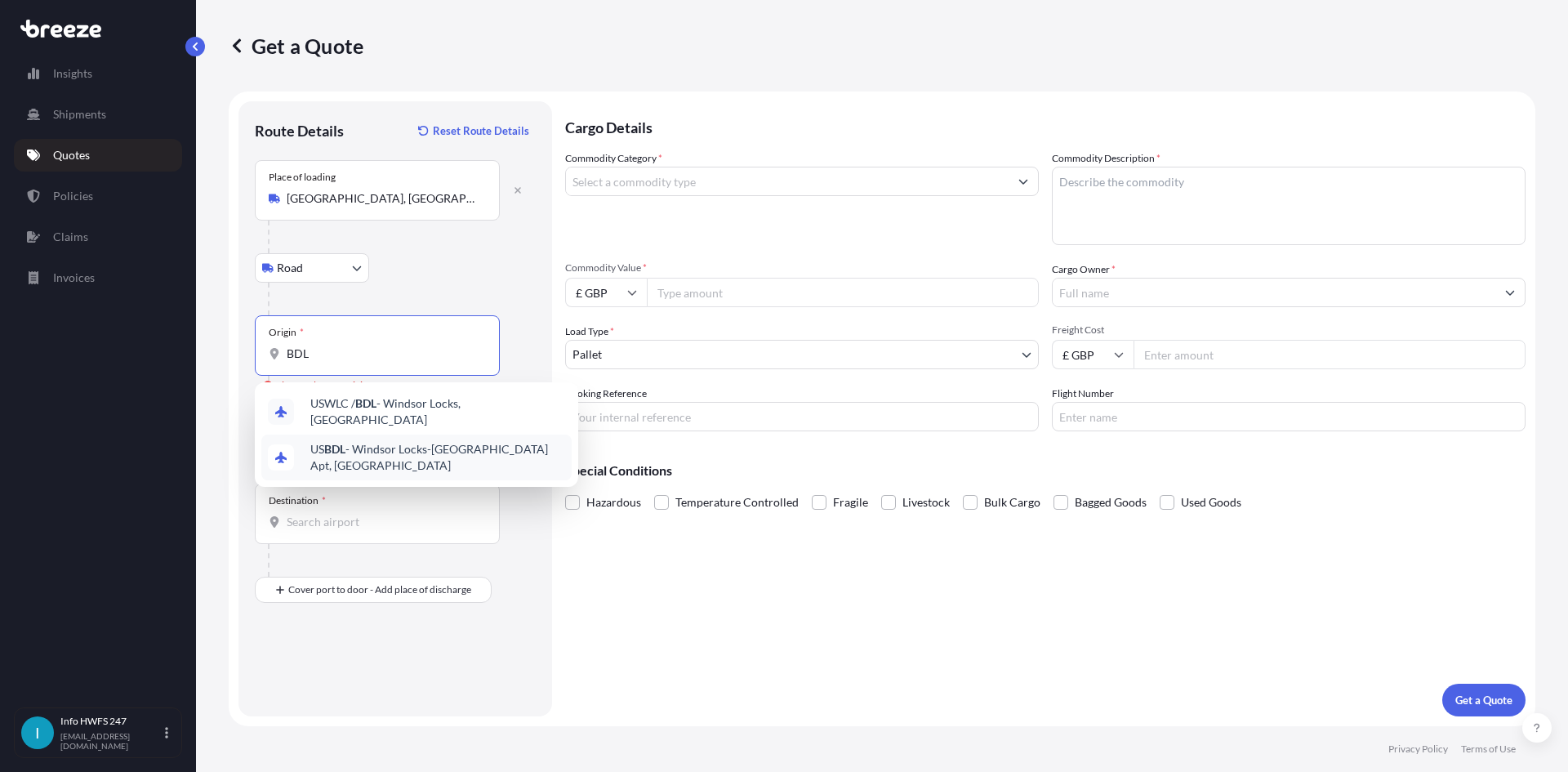
click at [439, 458] on span "US BDL - Windsor Locks-[GEOGRAPHIC_DATA], [GEOGRAPHIC_DATA]" at bounding box center [437, 457] width 255 height 32
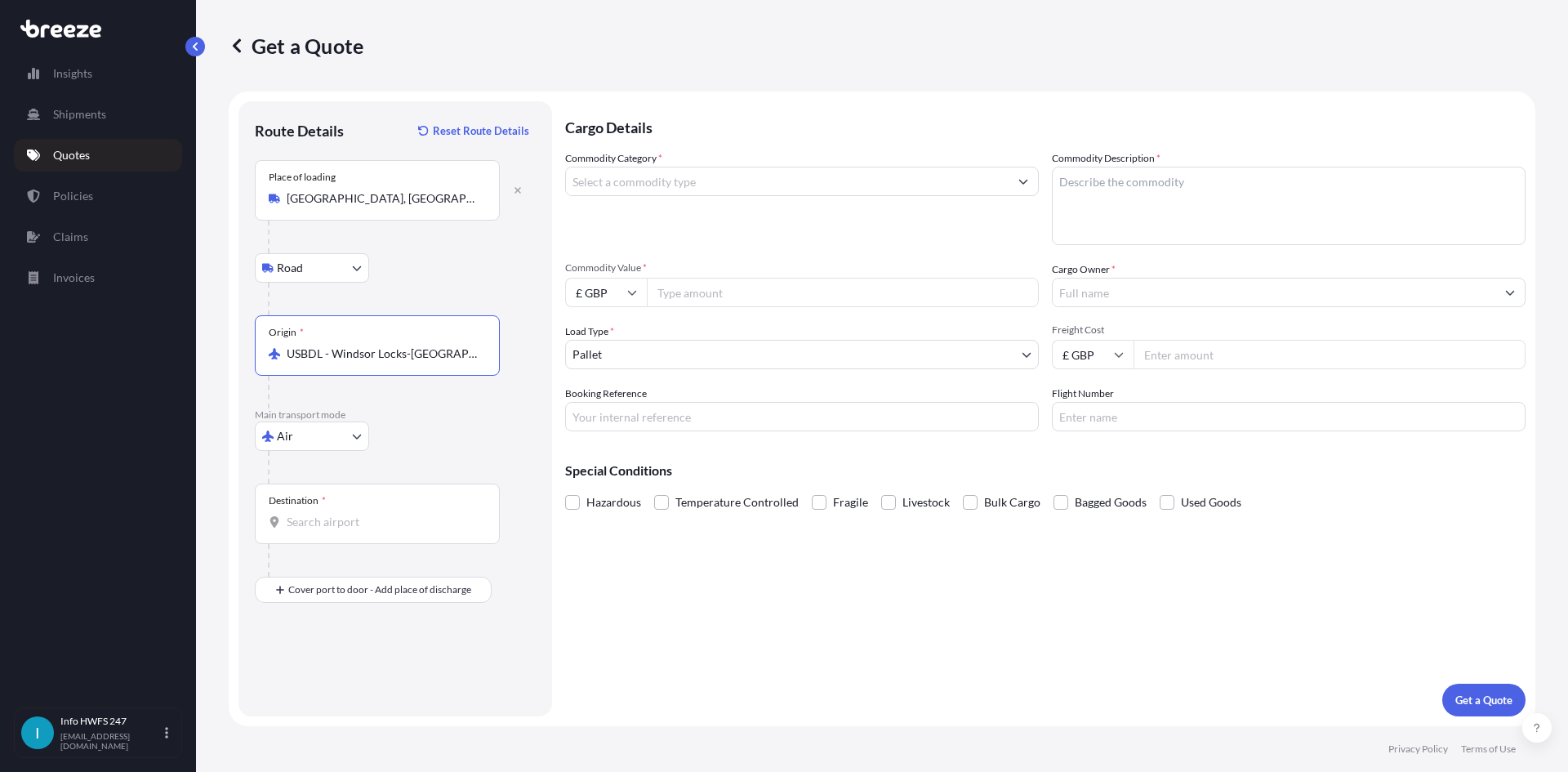
type input "USBDL - Windsor Locks-[GEOGRAPHIC_DATA] Apt, [GEOGRAPHIC_DATA]"
click at [353, 430] on body "0 options available. 2 options available. Insights Shipments Quotes Policies Cl…" at bounding box center [784, 386] width 1568 height 772
click at [414, 503] on div "Destination *" at bounding box center [377, 513] width 245 height 60
click at [414, 514] on input "Destination *" at bounding box center [383, 523] width 193 height 17
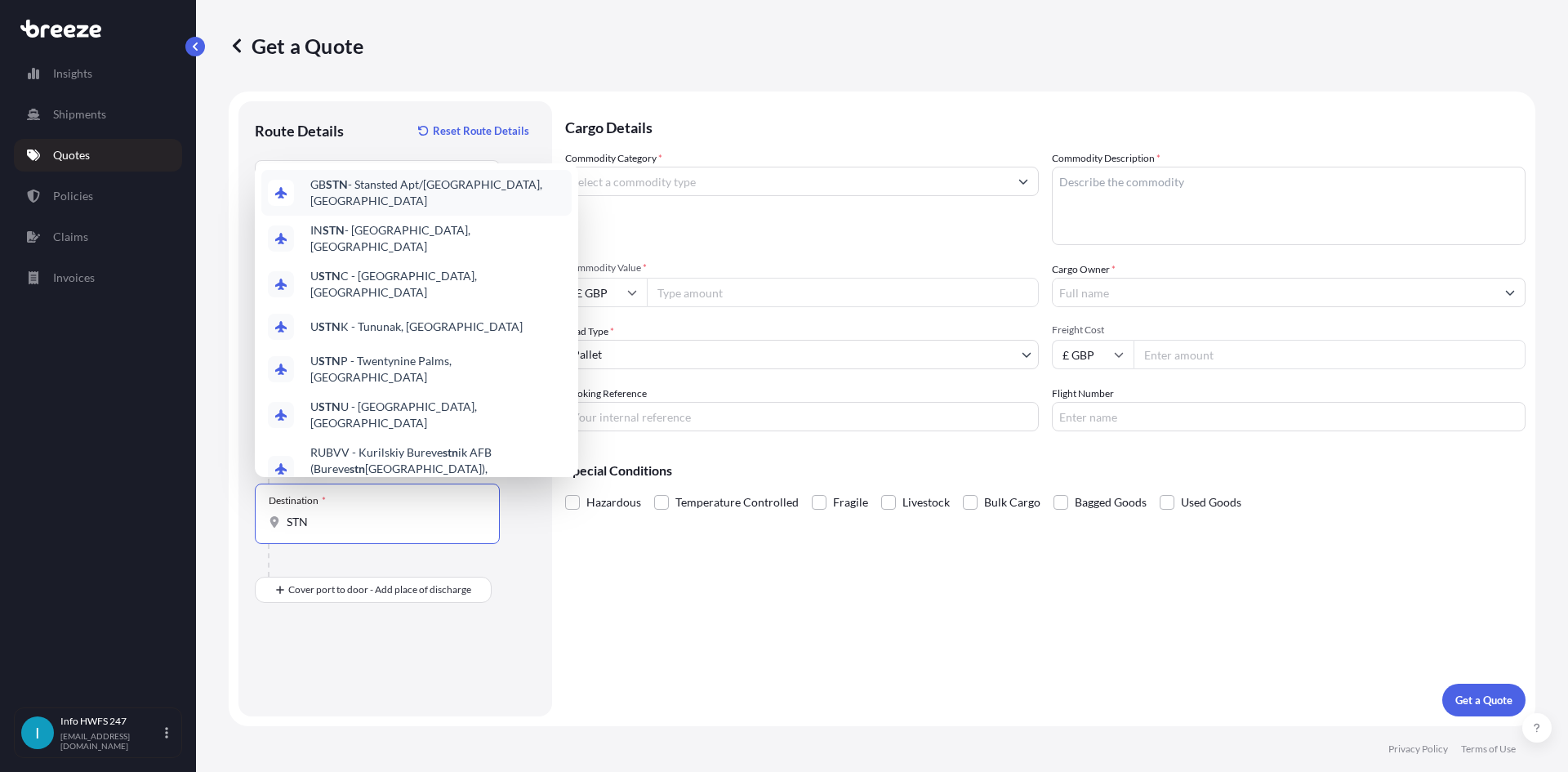
click at [433, 210] on span "GB STN - Stansted Apt/[GEOGRAPHIC_DATA], [GEOGRAPHIC_DATA]" at bounding box center [437, 192] width 255 height 32
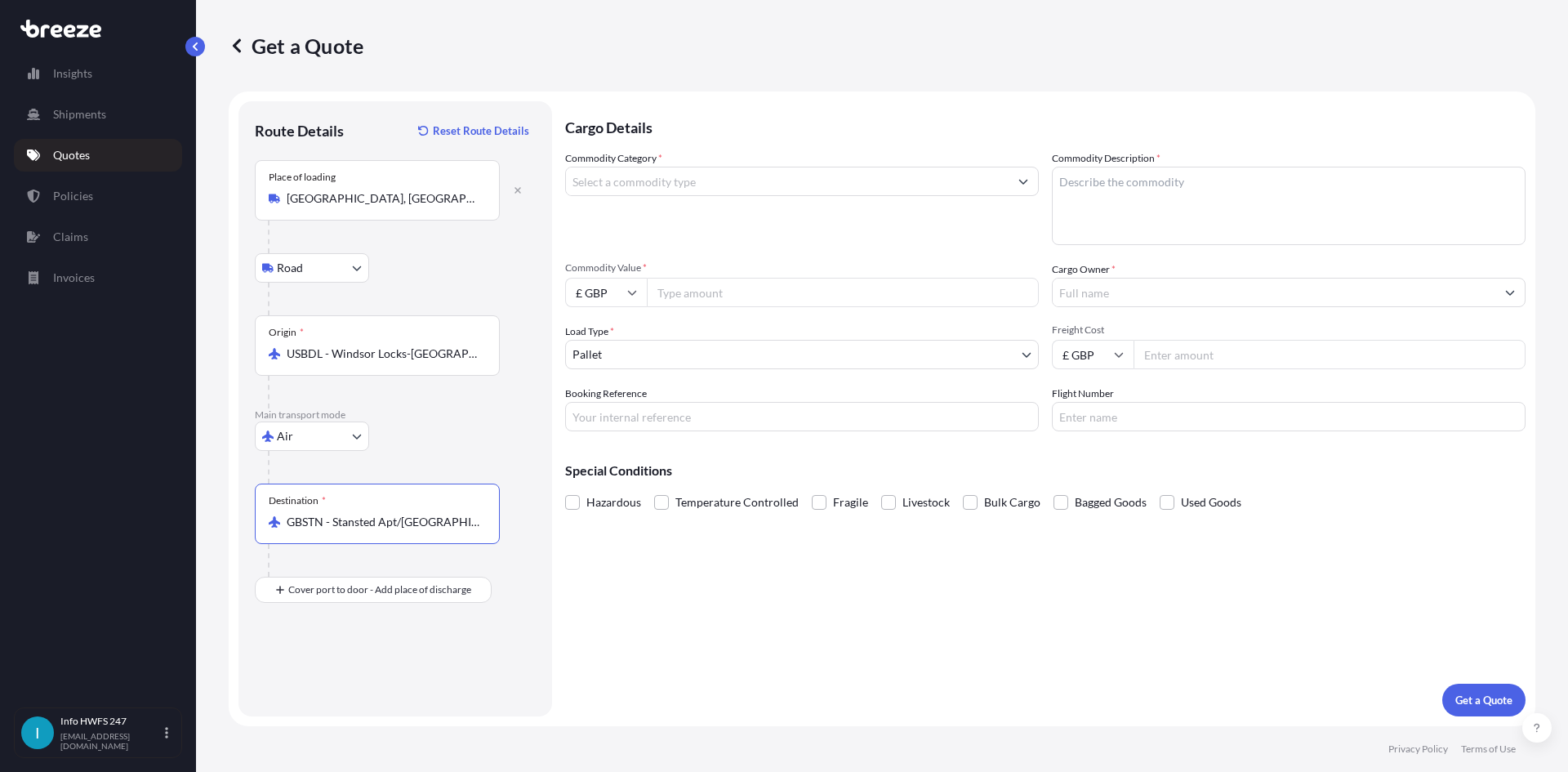
type input "GBSTN - Stansted Apt/[GEOGRAPHIC_DATA], [GEOGRAPHIC_DATA]"
click at [415, 668] on div "Place of Discharge" at bounding box center [377, 669] width 245 height 60
click at [415, 669] on input "Place of Discharge" at bounding box center [383, 678] width 193 height 17
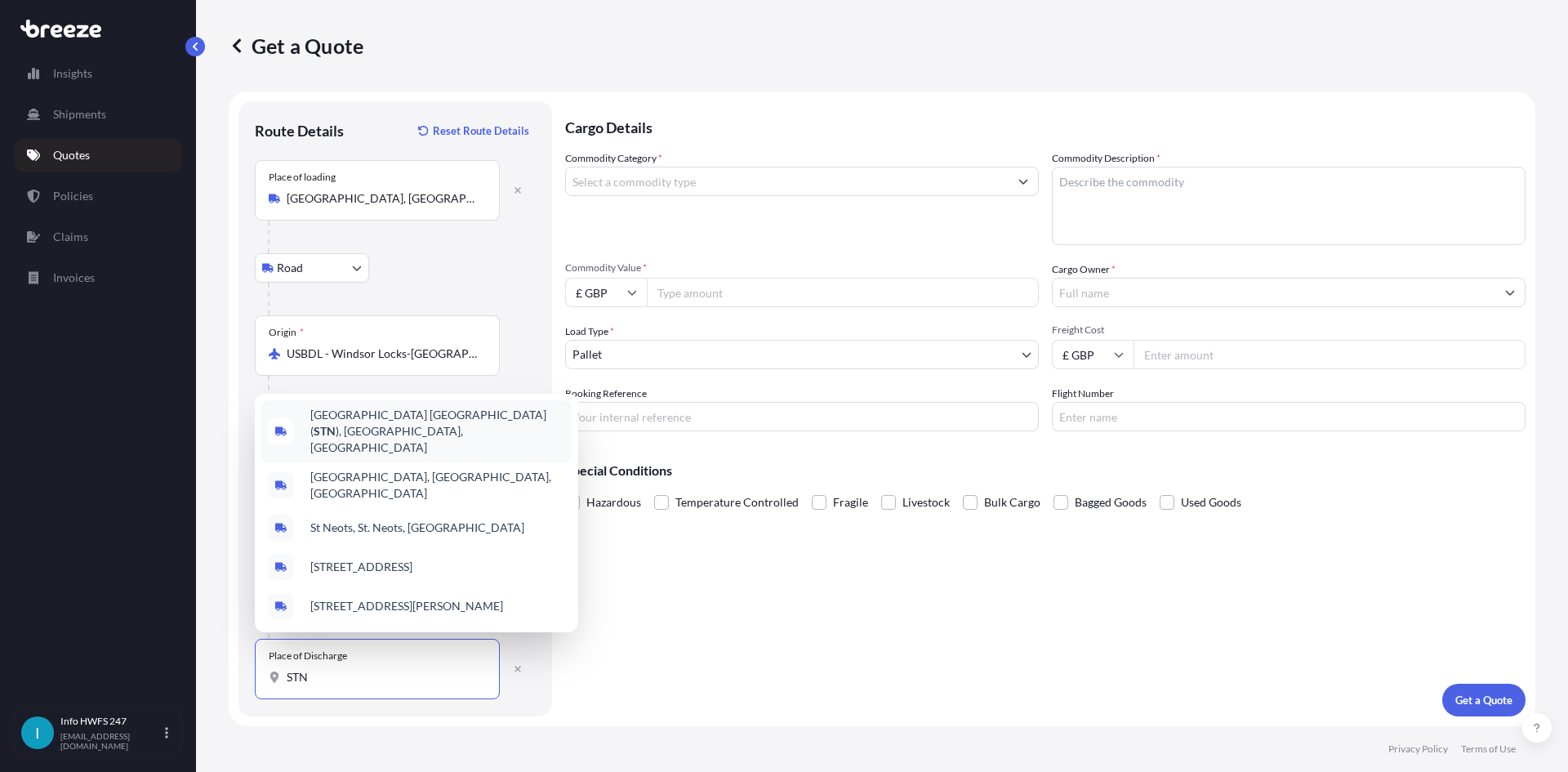
click at [449, 444] on span "[GEOGRAPHIC_DATA] ( STN ), [GEOGRAPHIC_DATA], [GEOGRAPHIC_DATA]" at bounding box center [437, 431] width 255 height 49
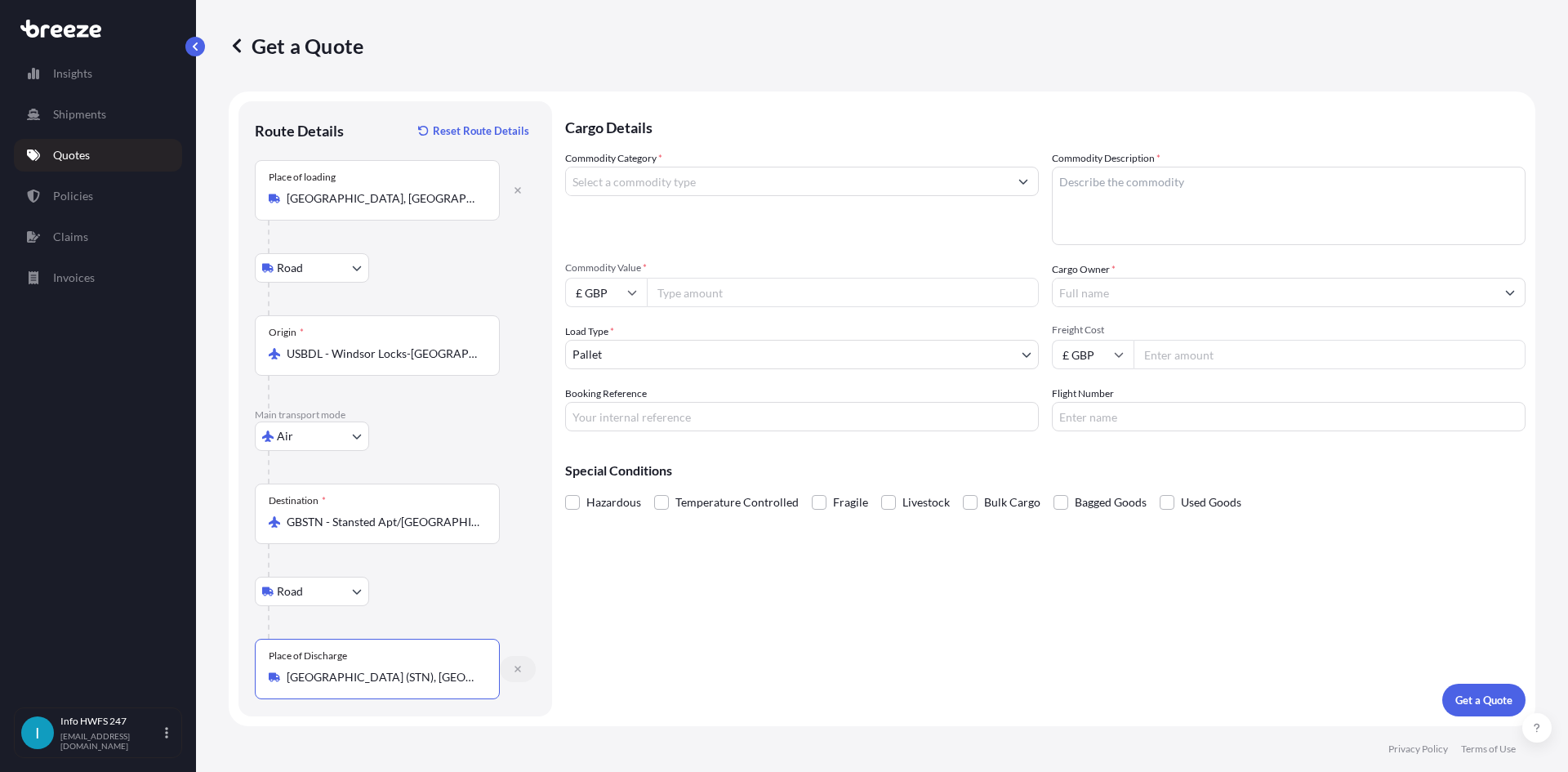
type input "[GEOGRAPHIC_DATA] (STN), [GEOGRAPHIC_DATA], [GEOGRAPHIC_DATA]"
click at [519, 666] on icon "button" at bounding box center [518, 669] width 10 height 10
select select "Road"
click at [350, 641] on div "Place of Discharge" at bounding box center [377, 669] width 245 height 60
click at [350, 669] on input "Place of Discharge" at bounding box center [383, 678] width 193 height 17
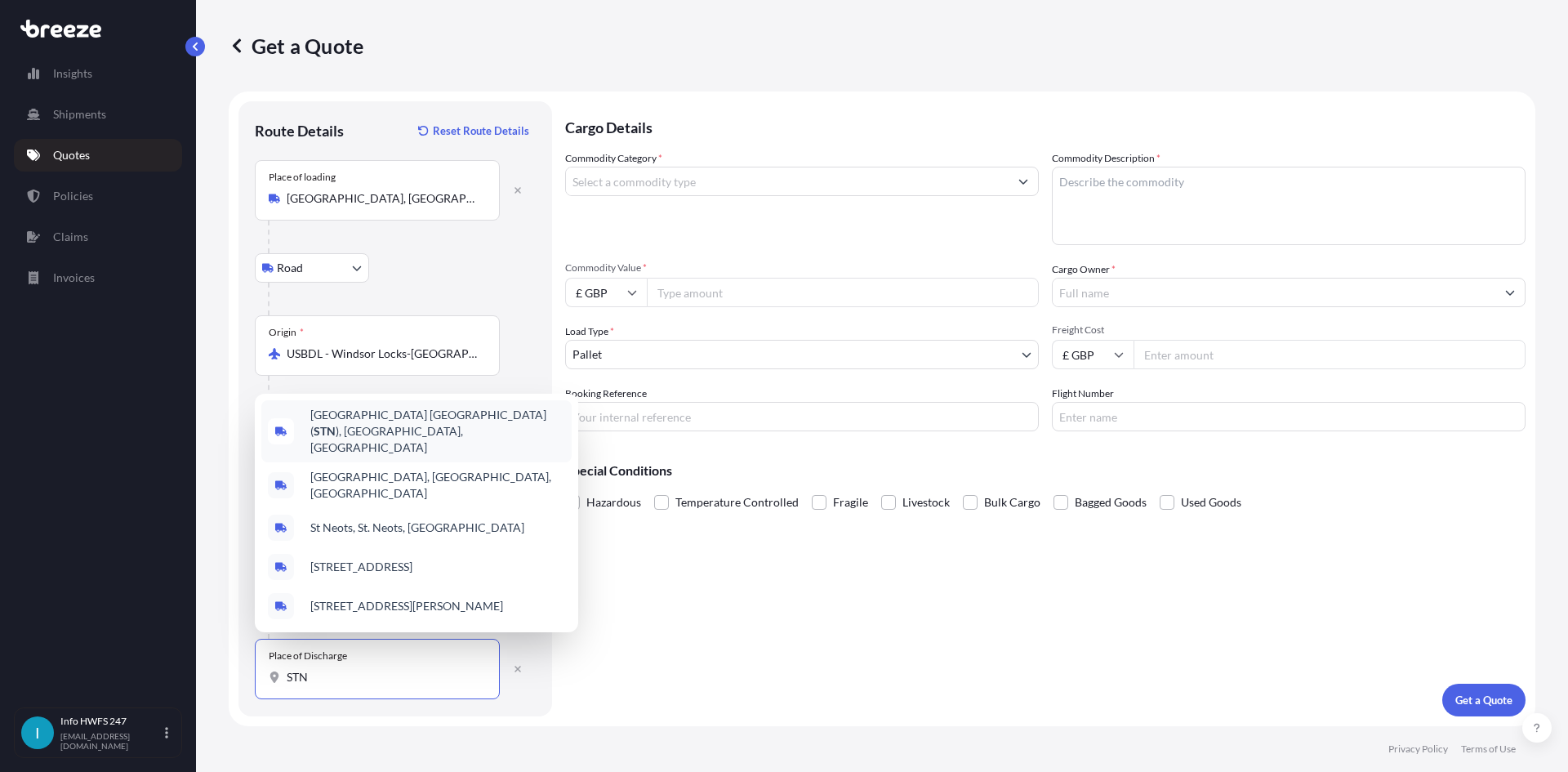
click at [407, 439] on span "[GEOGRAPHIC_DATA] ( STN ), [GEOGRAPHIC_DATA], [GEOGRAPHIC_DATA]" at bounding box center [437, 431] width 255 height 49
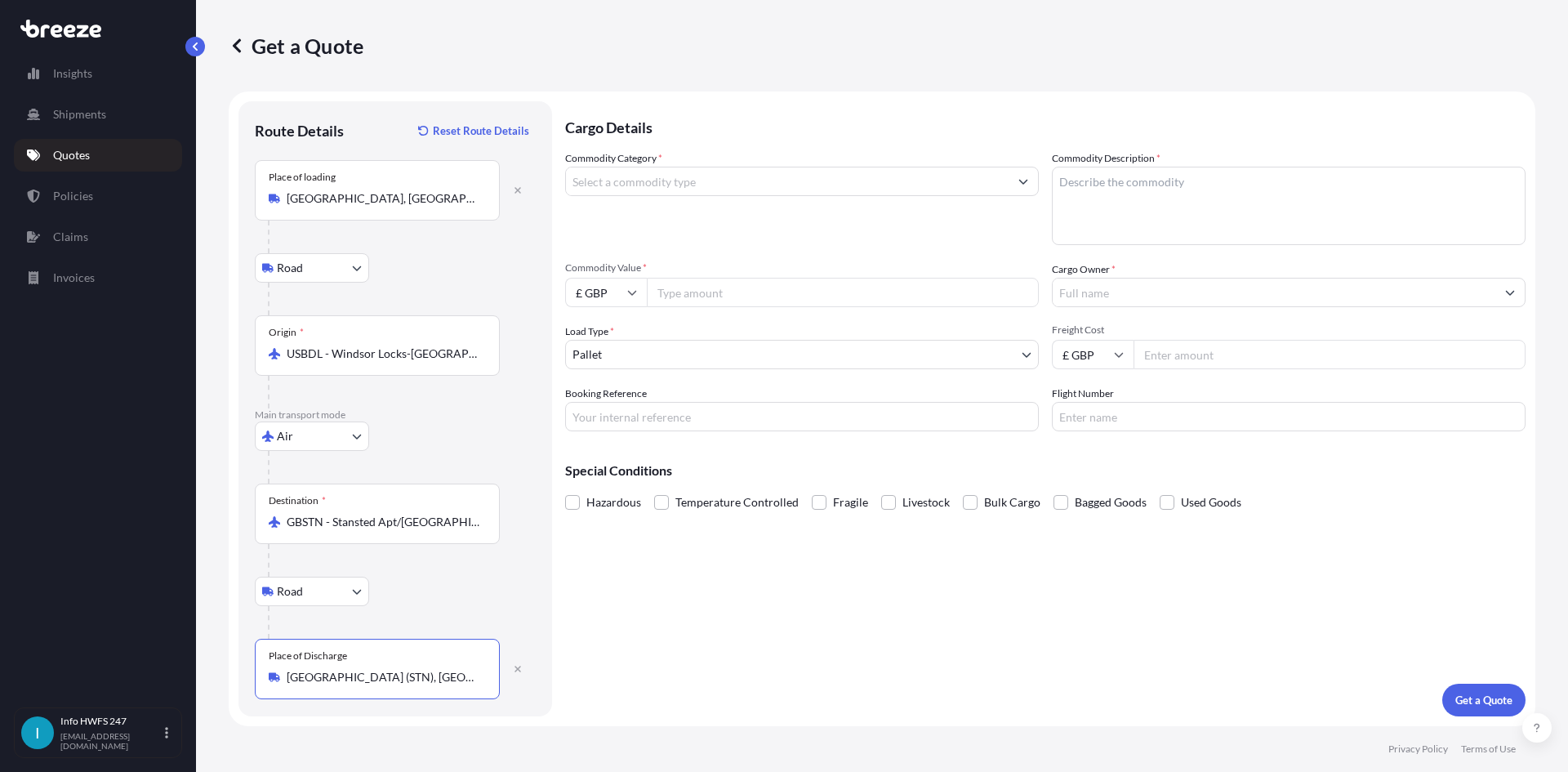
type input "[GEOGRAPHIC_DATA] (STN), [GEOGRAPHIC_DATA], [GEOGRAPHIC_DATA]"
click at [752, 187] on input "Commodity Category *" at bounding box center [787, 182] width 443 height 30
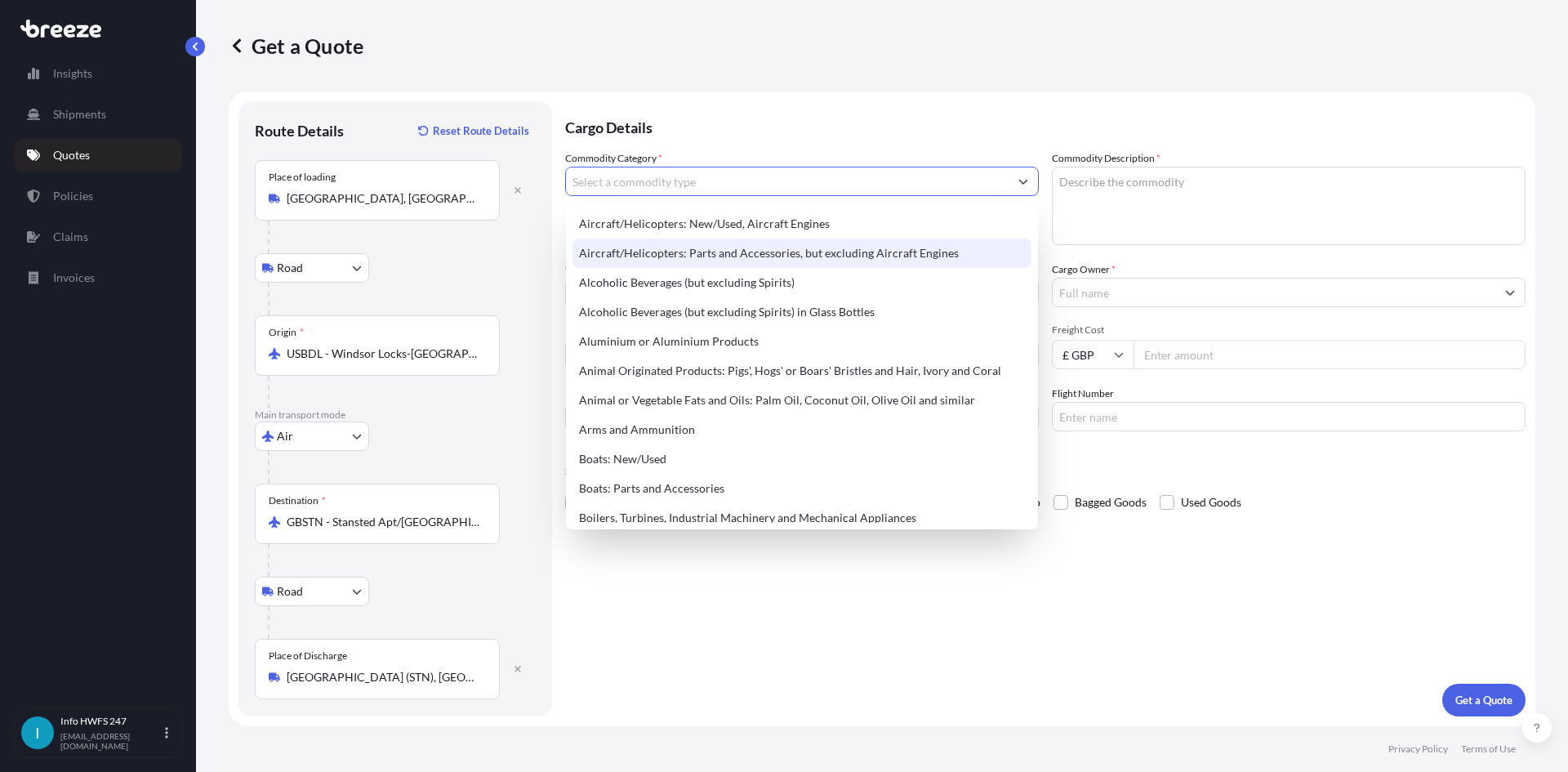
click at [764, 247] on div "Aircraft/Helicopters: Parts and Accessories, but excluding Aircraft Engines" at bounding box center [801, 253] width 459 height 30
type input "Aircraft/Helicopters: Parts and Accessories, but excluding Aircraft Engines"
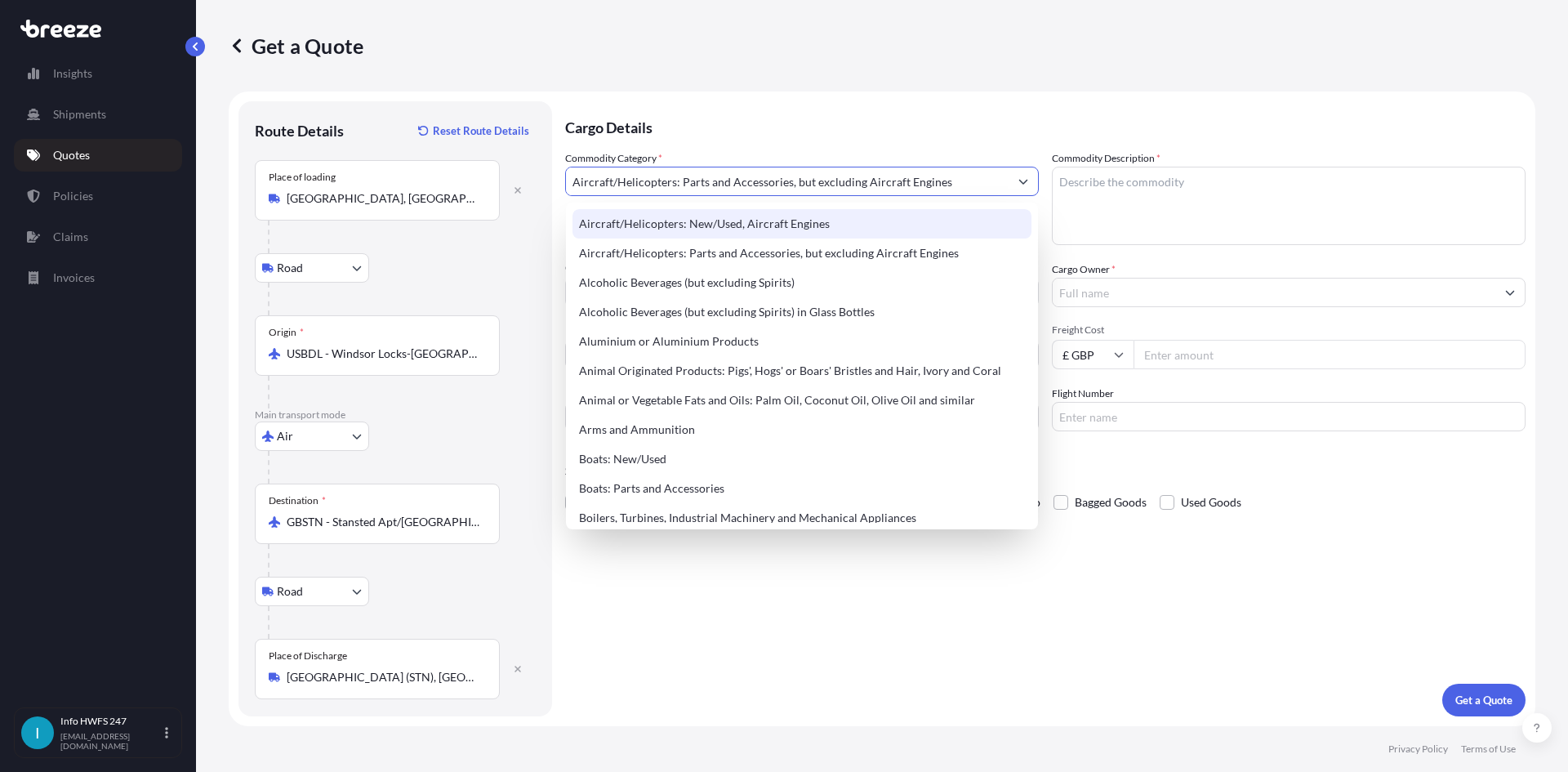
click at [1131, 203] on textarea "Commodity Description *" at bounding box center [1288, 206] width 473 height 78
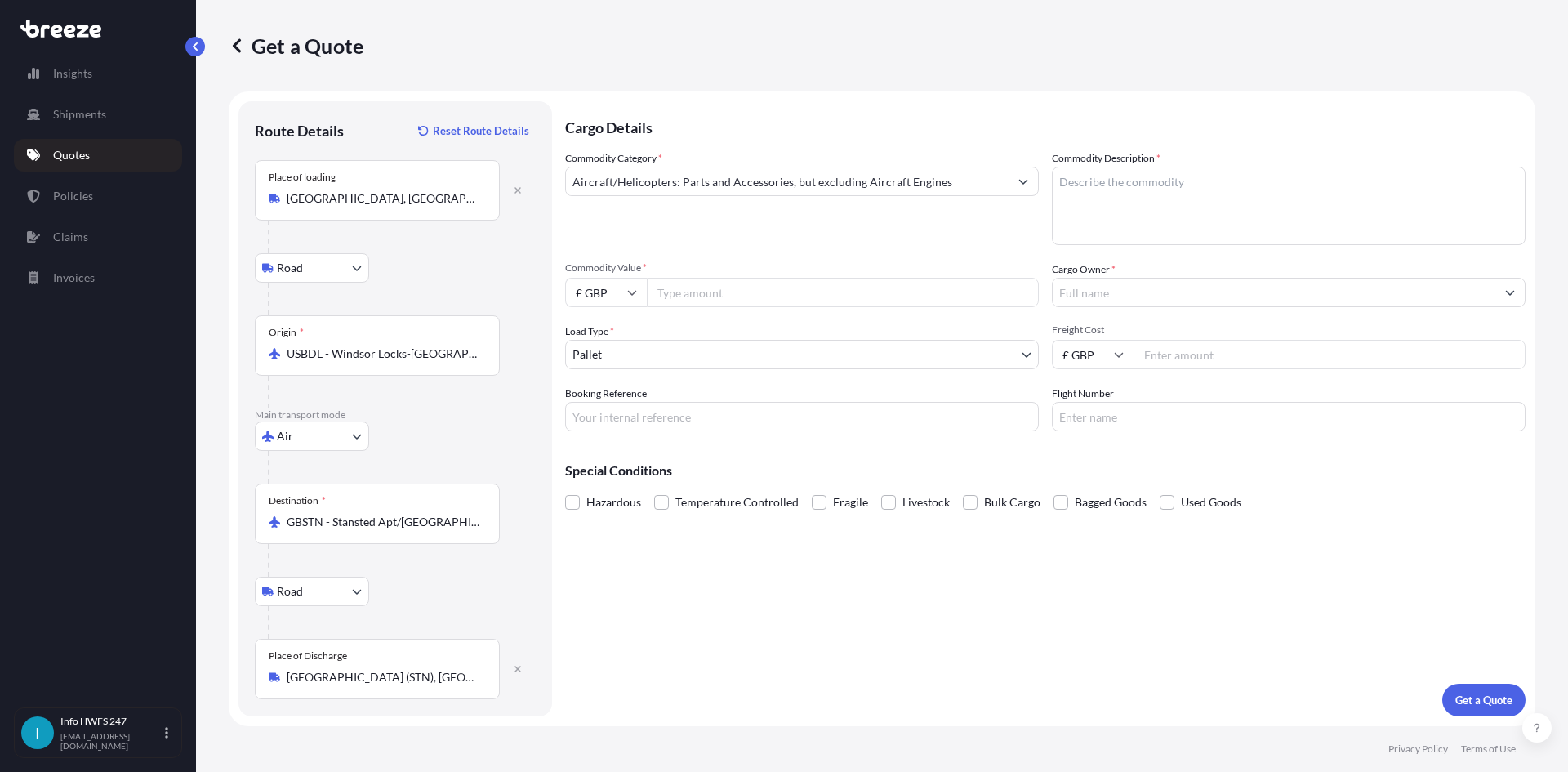
drag, startPoint x: 1107, startPoint y: 205, endPoint x: 1216, endPoint y: 131, distance: 131.7
click at [1107, 205] on textarea "Commodity Description *" at bounding box center [1288, 206] width 473 height 78
paste textarea "BOOT ASSY YAW PEDALS RH"
type textarea "AIRCRAFT PART - BOOT ASSY YAW PEDALS RH"
click at [616, 273] on span "Commodity Value *" at bounding box center [801, 268] width 473 height 13
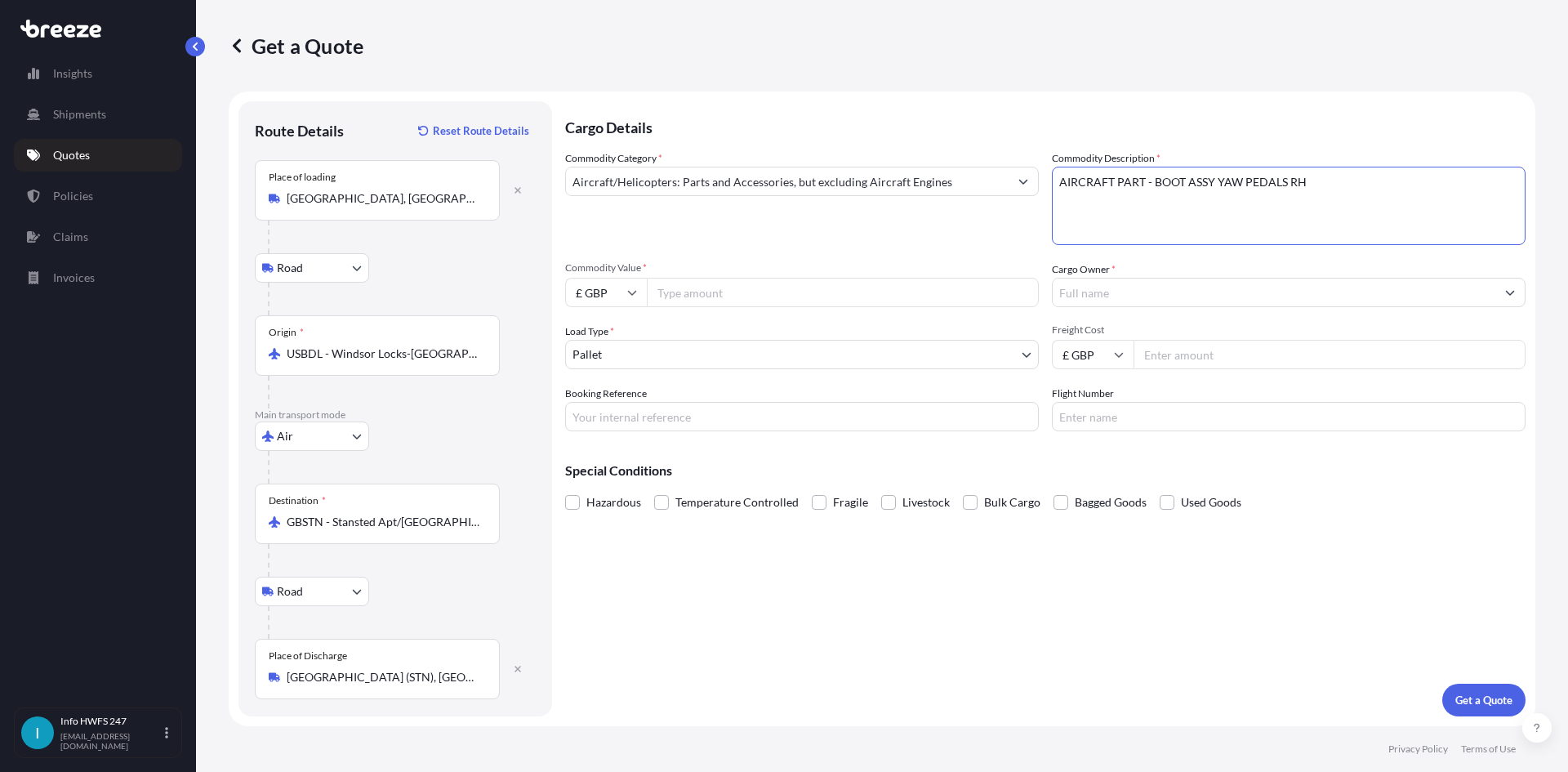
click at [647, 278] on input "Commodity Value *" at bounding box center [843, 293] width 392 height 30
click at [615, 290] on input "£ GBP" at bounding box center [605, 293] width 82 height 30
click at [596, 410] on div "$ USD" at bounding box center [606, 406] width 68 height 31
type input "$ USD"
click at [688, 307] on input "Commodity Value *" at bounding box center [843, 293] width 392 height 30
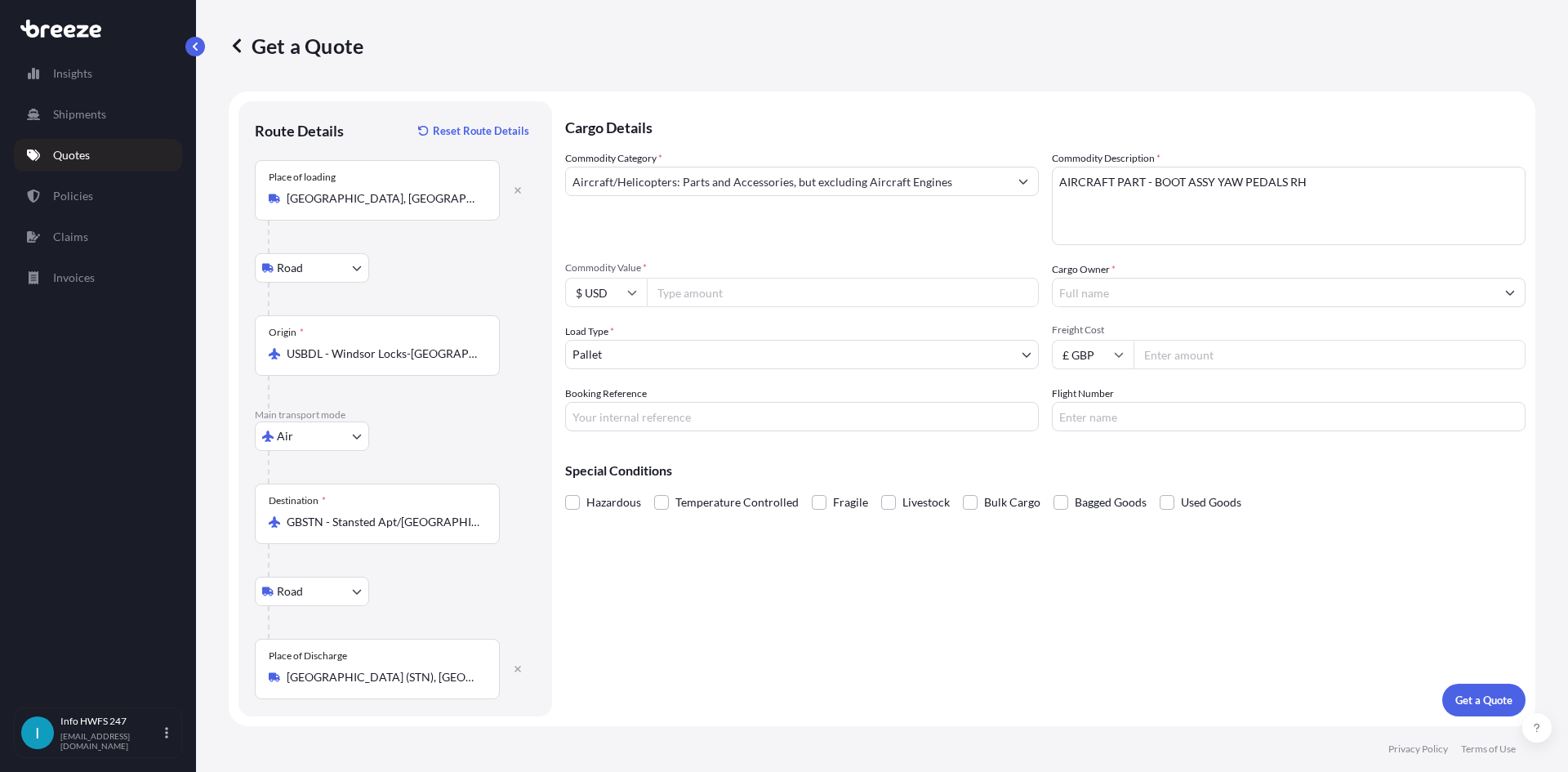
click at [728, 282] on input "Commodity Value *" at bounding box center [843, 293] width 392 height 30
paste input "9598.12"
type input "9598.12"
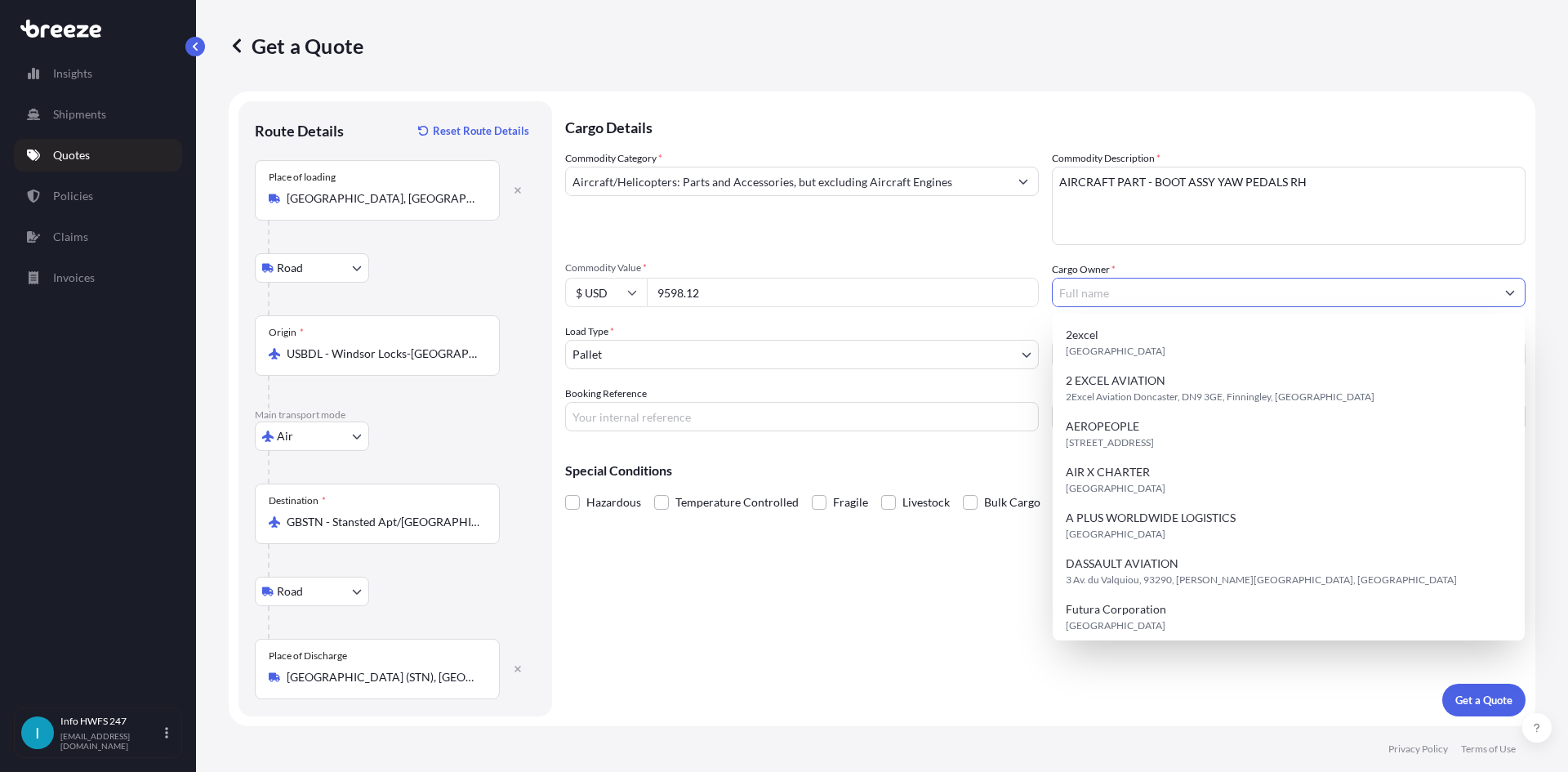
click at [1176, 281] on input "Cargo Owner *" at bounding box center [1275, 293] width 443 height 30
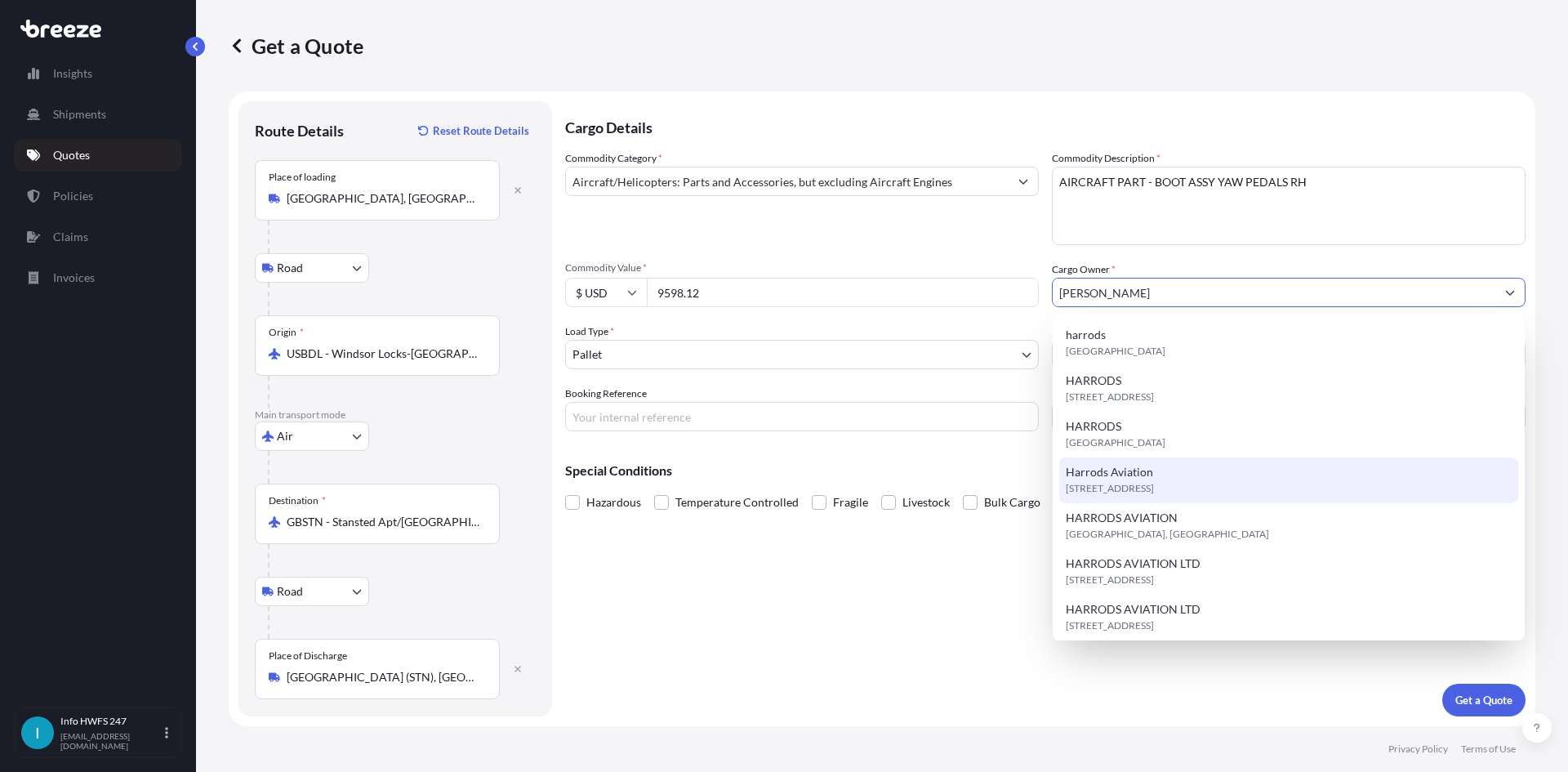
click at [1237, 480] on div "[STREET_ADDRESS]" at bounding box center [1288, 481] width 459 height 46
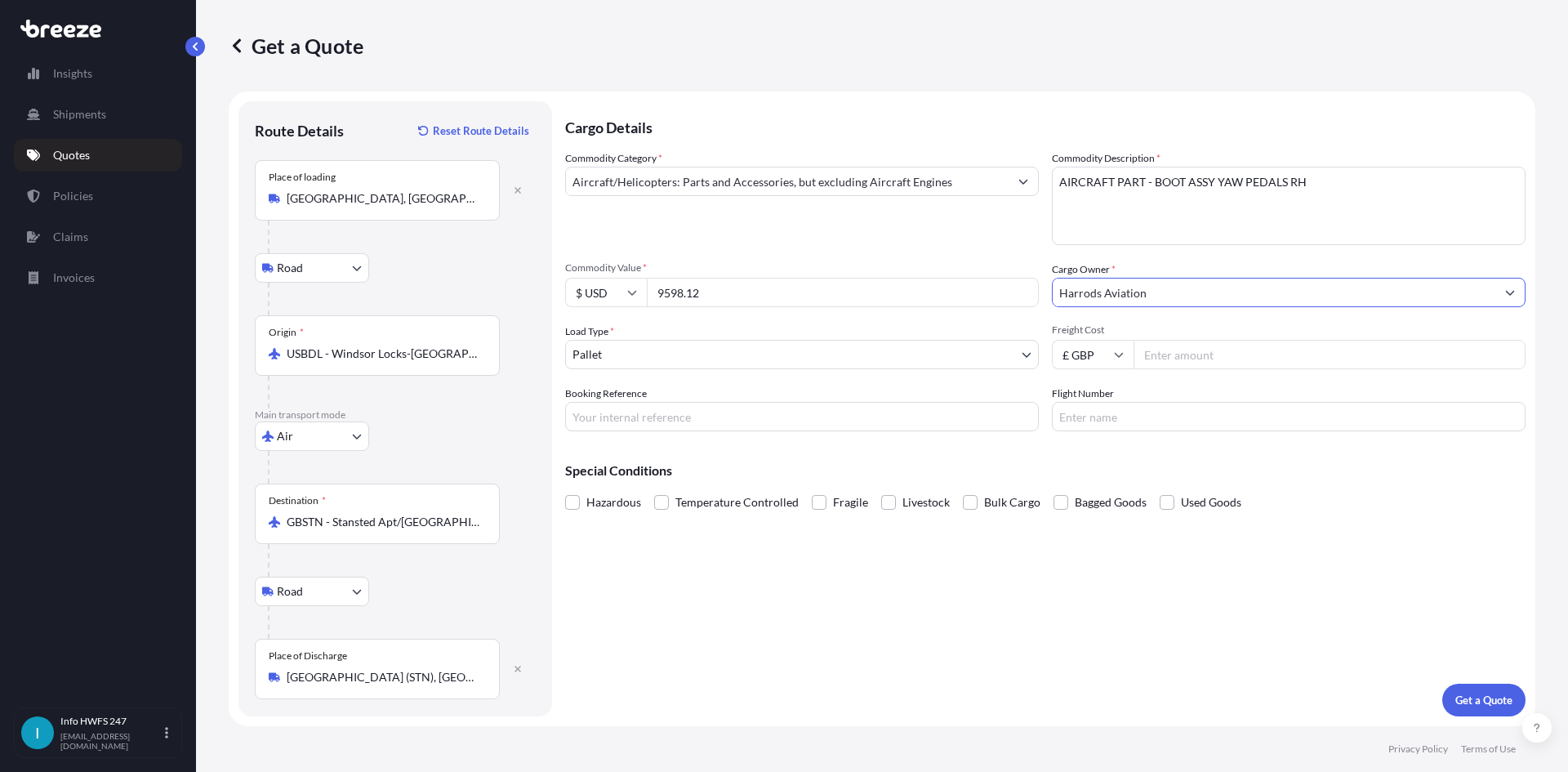
type input "Harrods Aviation"
click at [654, 429] on input "Booking Reference" at bounding box center [801, 416] width 473 height 30
drag, startPoint x: 748, startPoint y: 427, endPoint x: 1144, endPoint y: 420, distance: 396.1
click at [748, 426] on input "Booking Reference" at bounding box center [801, 416] width 473 height 30
paste input "HI166724"
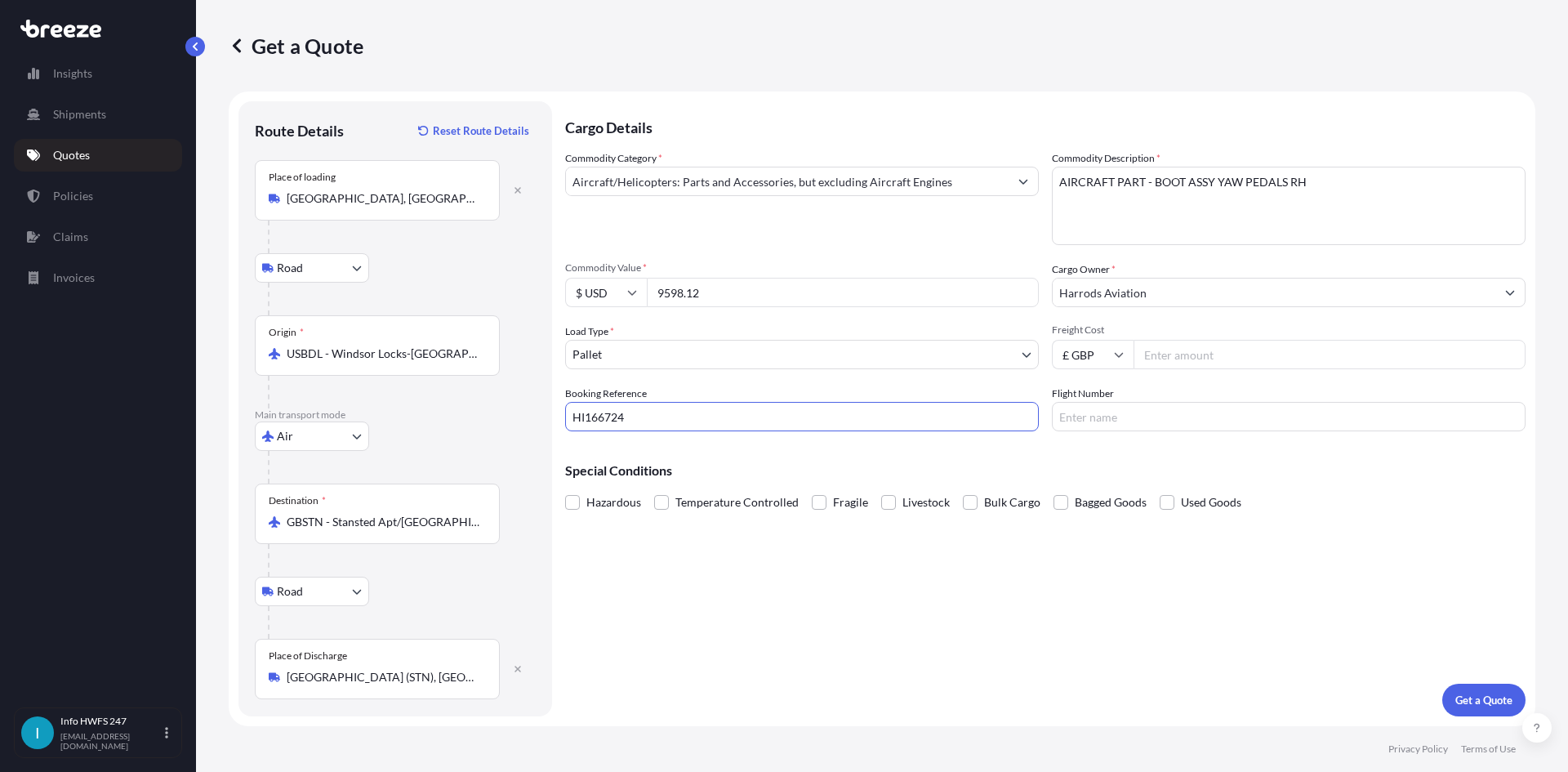
type input "HI166724"
click at [1185, 416] on input "Flight Number" at bounding box center [1288, 416] width 473 height 30
type input "FEDEX"
click at [1355, 656] on div "Cargo Details Commodity Category * Aircraft/Helicopters: Parts and Accessories,…" at bounding box center [1045, 409] width 961 height 615
click at [1494, 687] on button "Get a Quote" at bounding box center [1484, 700] width 83 height 32
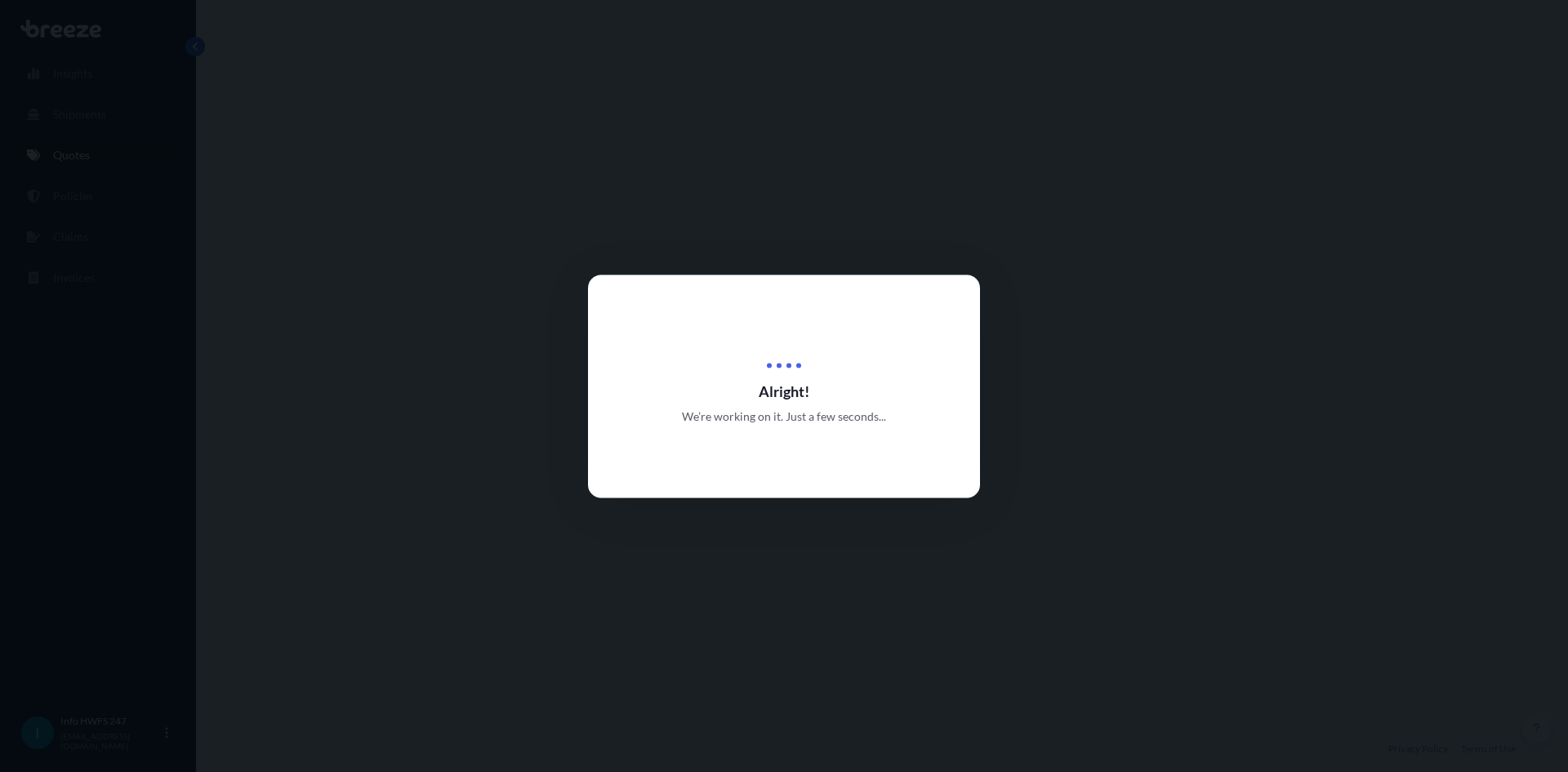
select select "Road"
select select "Air"
select select "Road"
select select "1"
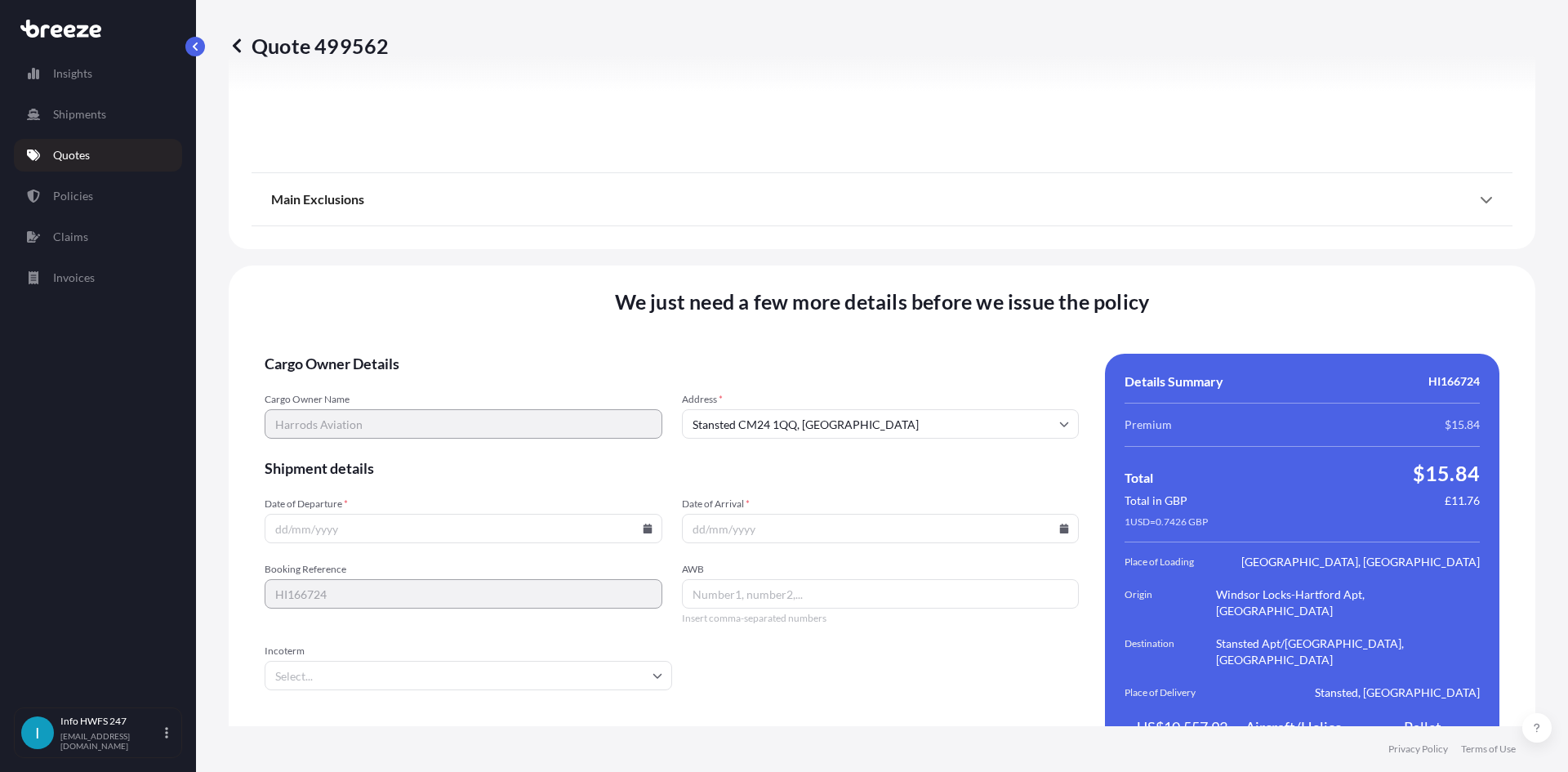
scroll to position [2130, 0]
click at [794, 513] on input "Date of Arrival *" at bounding box center [880, 528] width 398 height 30
click at [1059, 523] on icon at bounding box center [1064, 527] width 10 height 10
click at [795, 350] on button "16" at bounding box center [798, 350] width 26 height 26
type input "[DATE]"
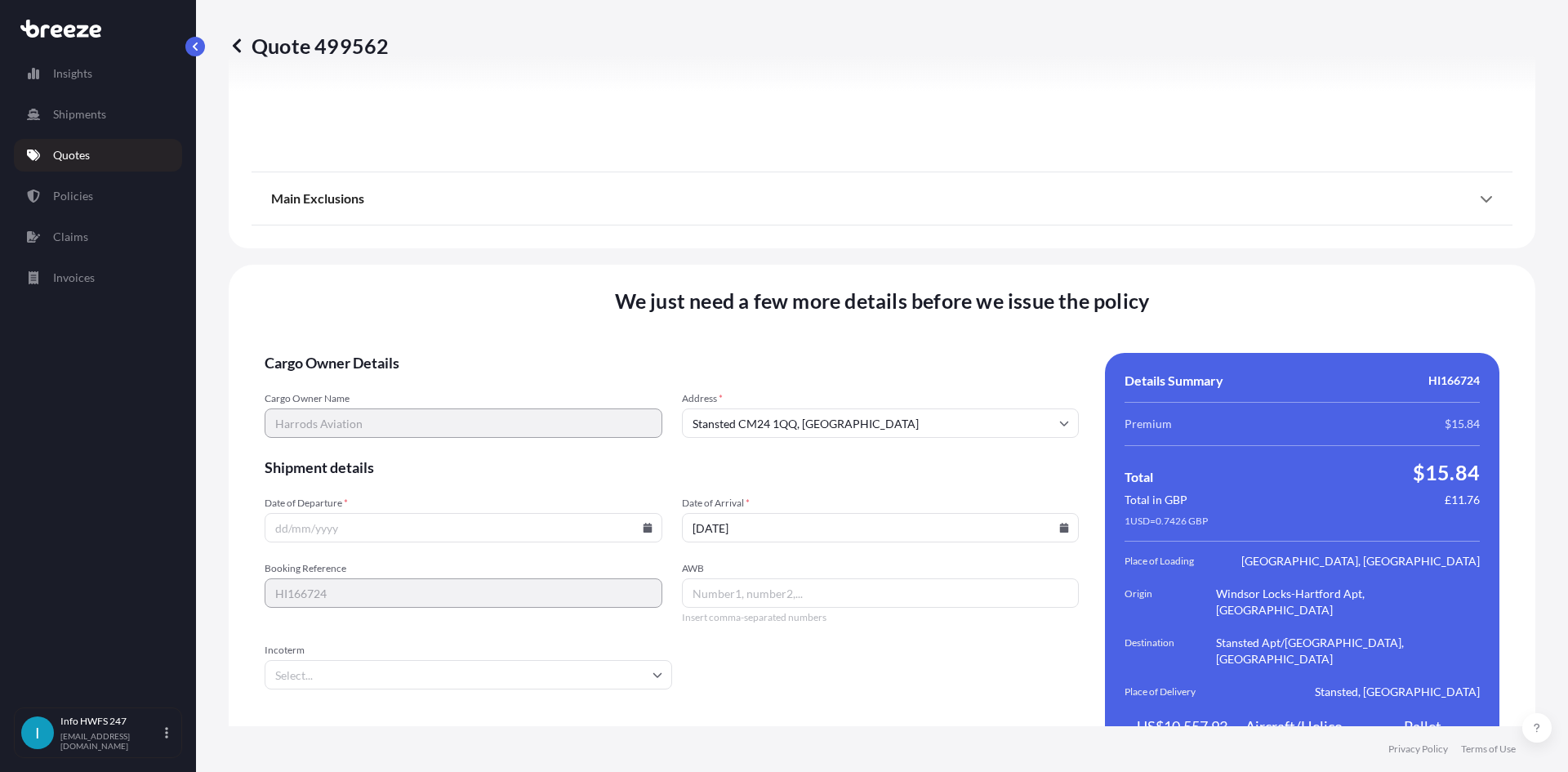
click at [647, 523] on icon at bounding box center [648, 527] width 9 height 10
click at [389, 344] on button "16" at bounding box center [386, 350] width 26 height 26
type input "[DATE]"
click at [1068, 513] on input "[DATE]" at bounding box center [880, 528] width 398 height 30
click at [1060, 523] on icon at bounding box center [1065, 527] width 9 height 10
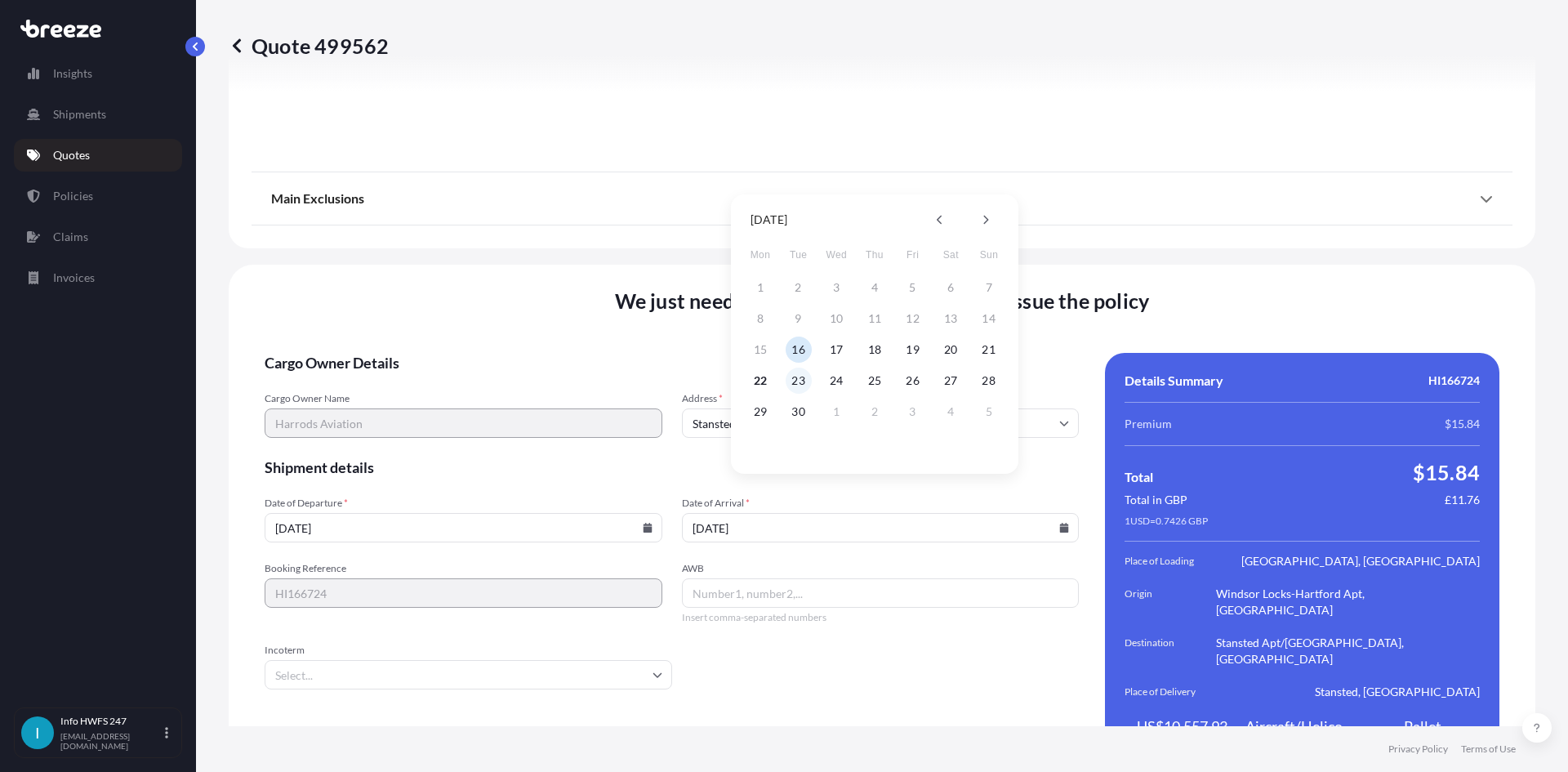
click at [799, 374] on button "23" at bounding box center [798, 380] width 26 height 26
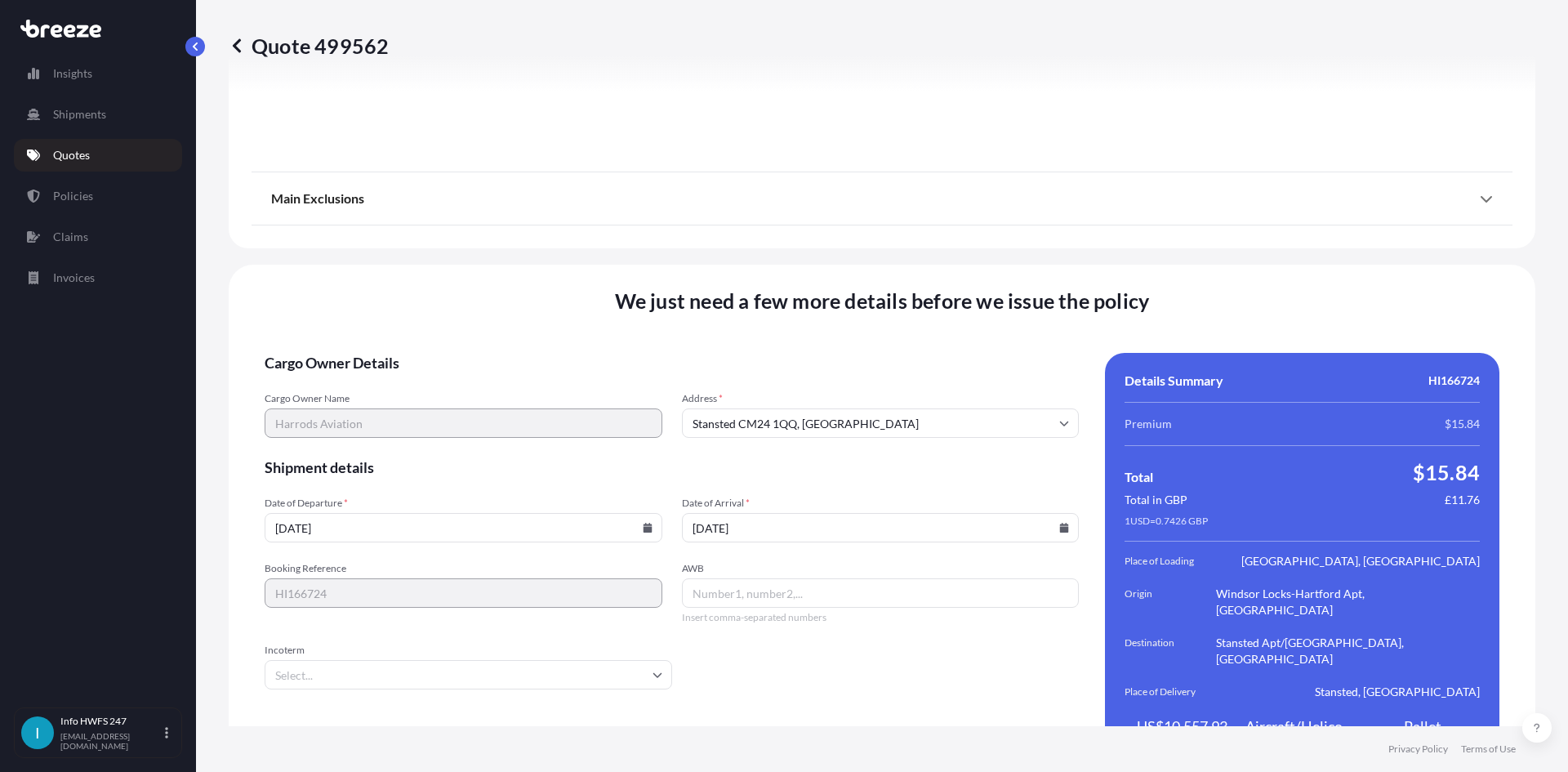
type input "[DATE]"
click at [842, 579] on input "AWB" at bounding box center [880, 594] width 398 height 30
drag, startPoint x: 754, startPoint y: 582, endPoint x: 737, endPoint y: 562, distance: 26.2
click at [754, 611] on span "Insert comma-separated numbers" at bounding box center [880, 618] width 398 height 13
drag, startPoint x: 725, startPoint y: 556, endPoint x: 602, endPoint y: 585, distance: 126.4
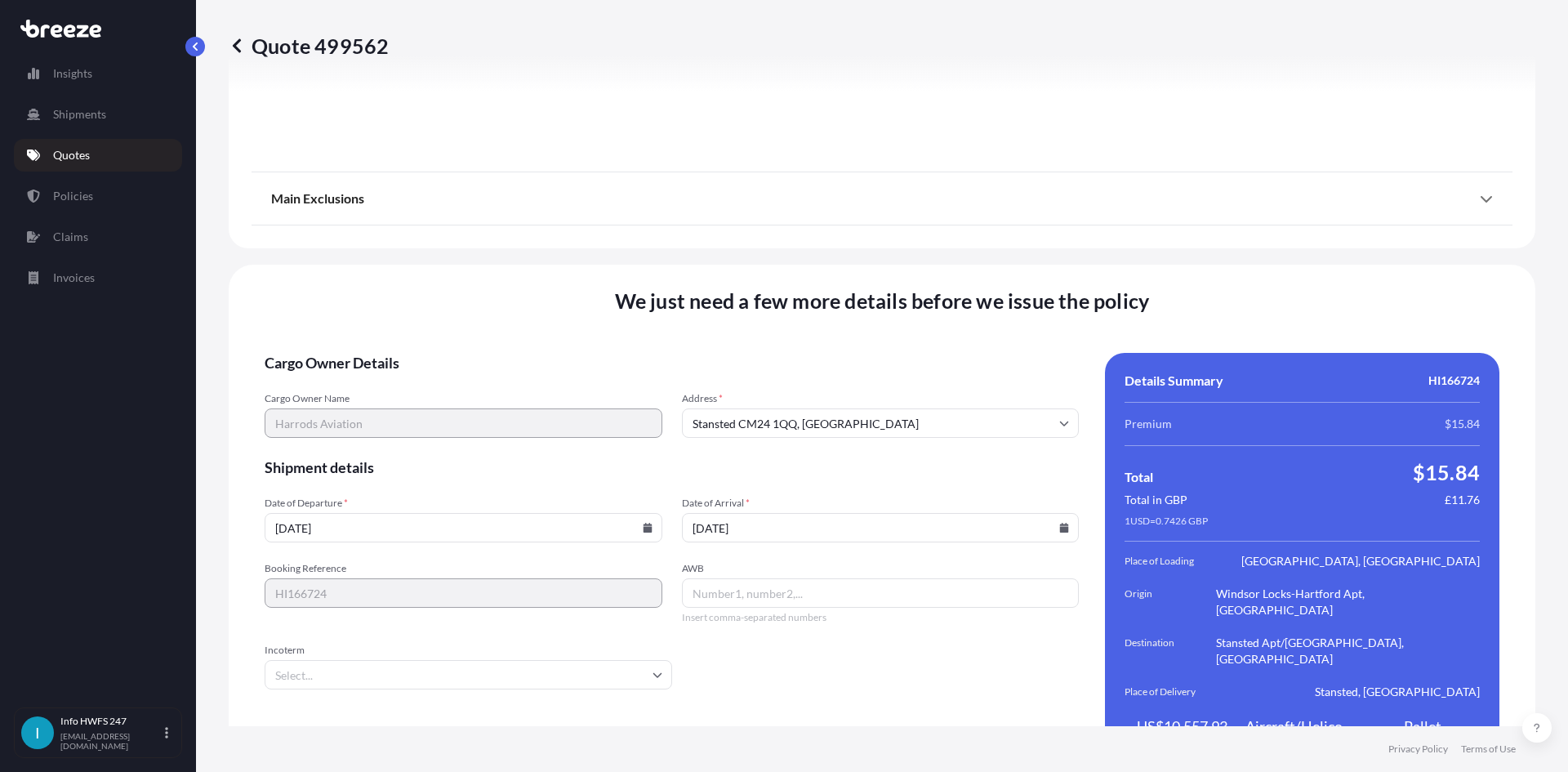
click at [711, 579] on input "AWB" at bounding box center [880, 594] width 398 height 30
paste input "884426685803"
click at [513, 644] on div "Incoterm" at bounding box center [469, 667] width 408 height 46
type input "884426685803"
click at [507, 660] on input "Incoterm" at bounding box center [469, 675] width 408 height 30
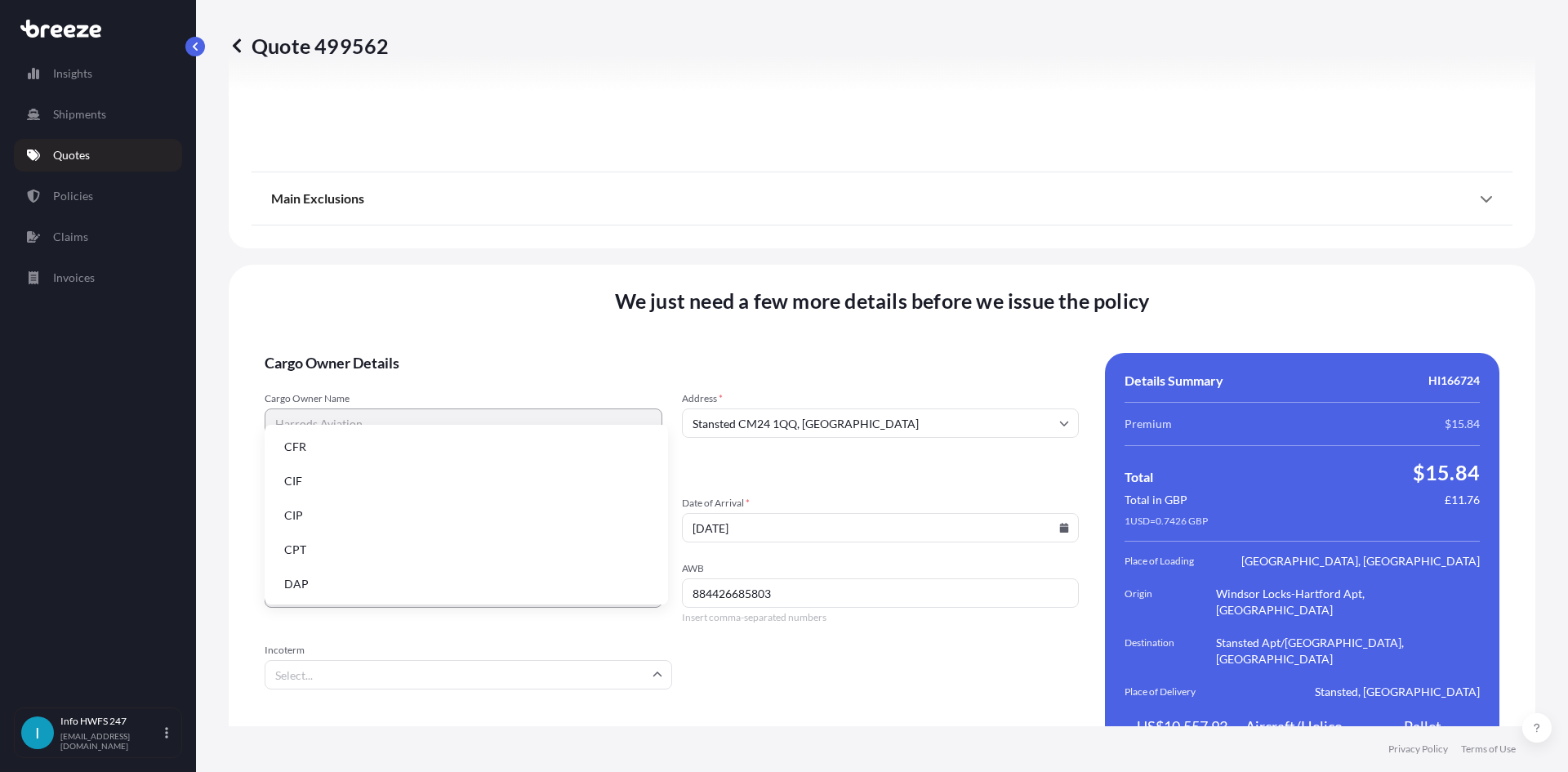
click at [423, 584] on li "DAP" at bounding box center [466, 585] width 390 height 31
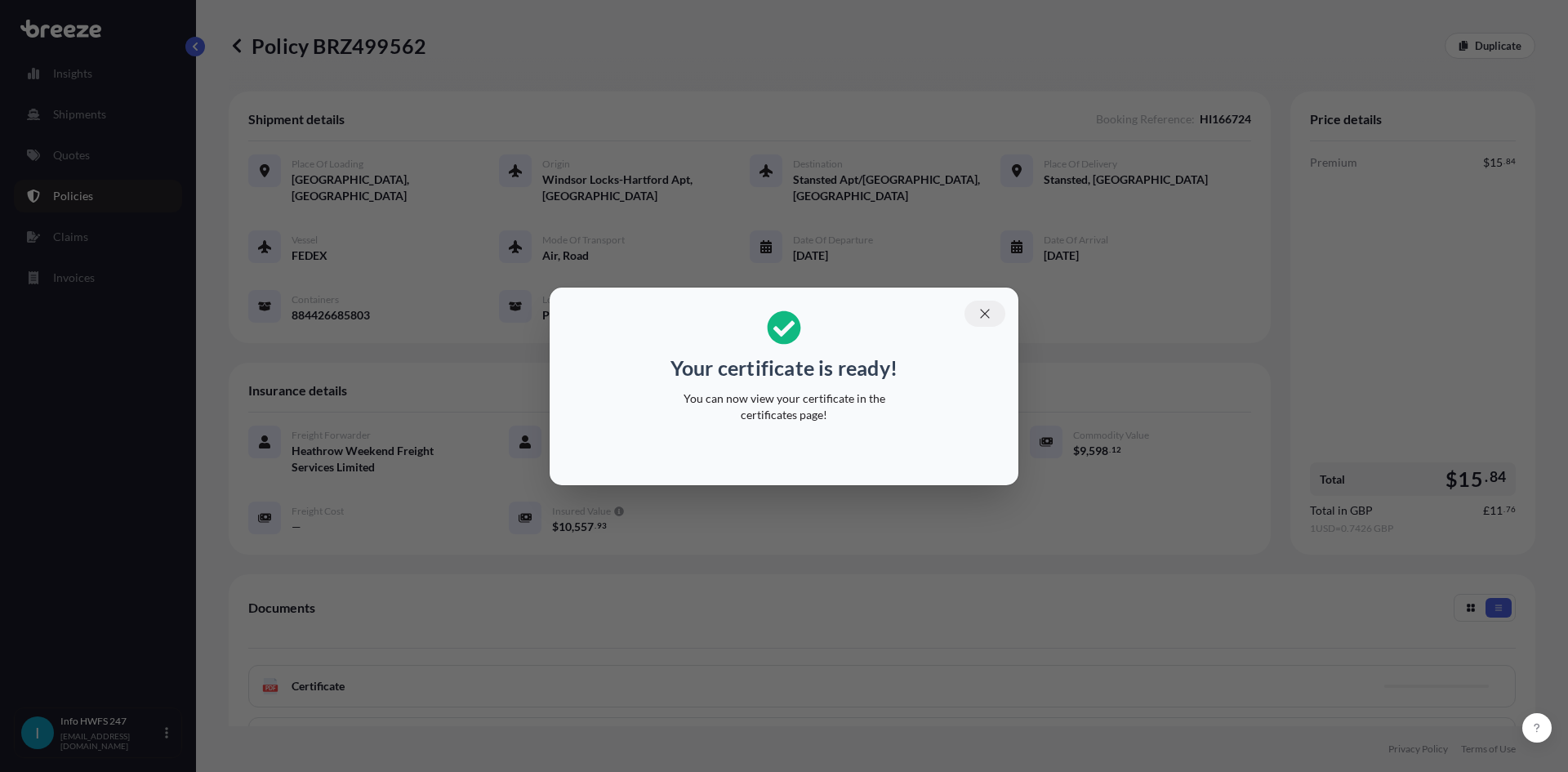
click at [979, 305] on button "button" at bounding box center [985, 314] width 41 height 26
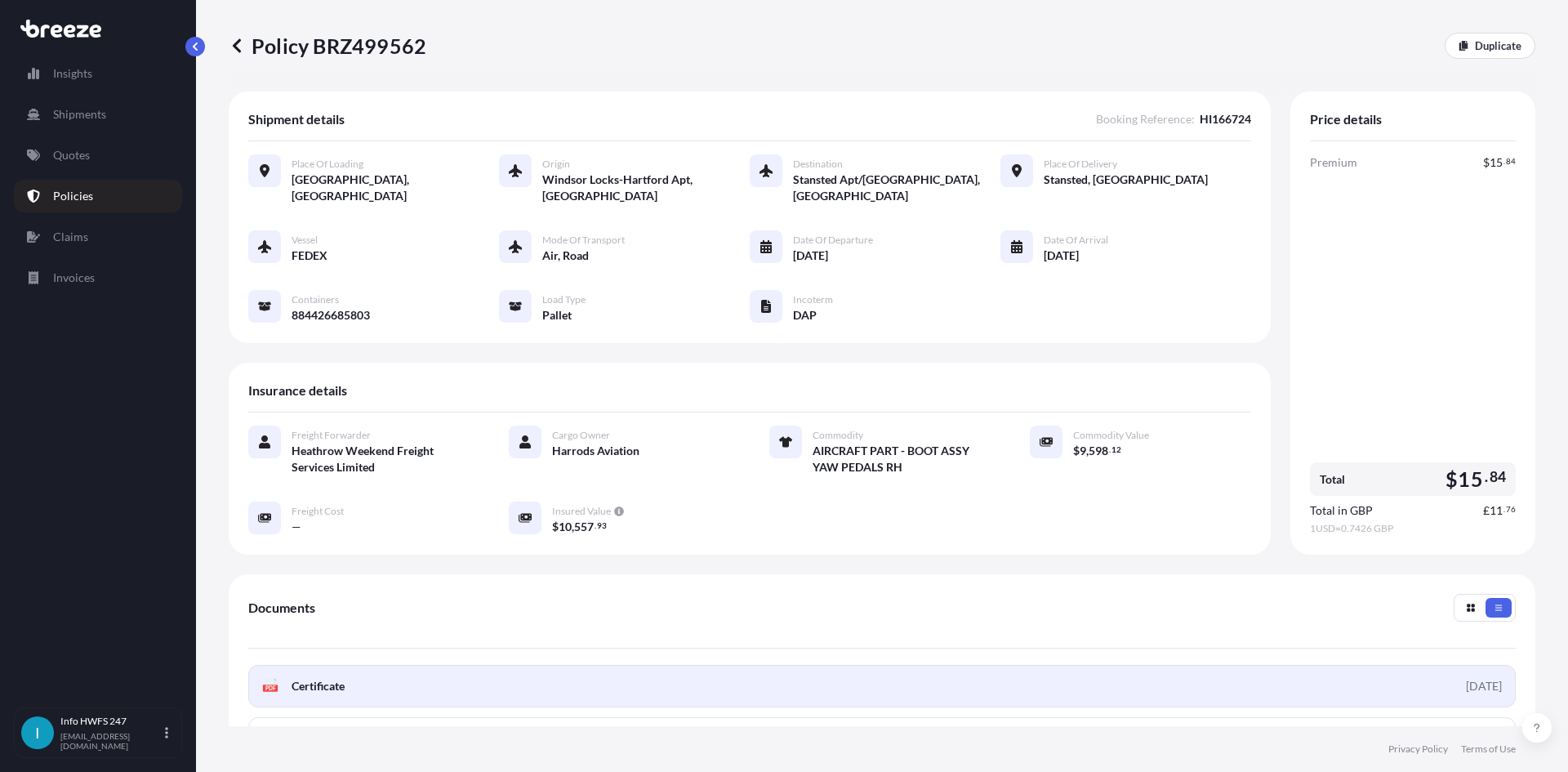
click at [496, 685] on link "PDF Certificate [DATE]" at bounding box center [882, 686] width 1268 height 42
